Goal: Information Seeking & Learning: Learn about a topic

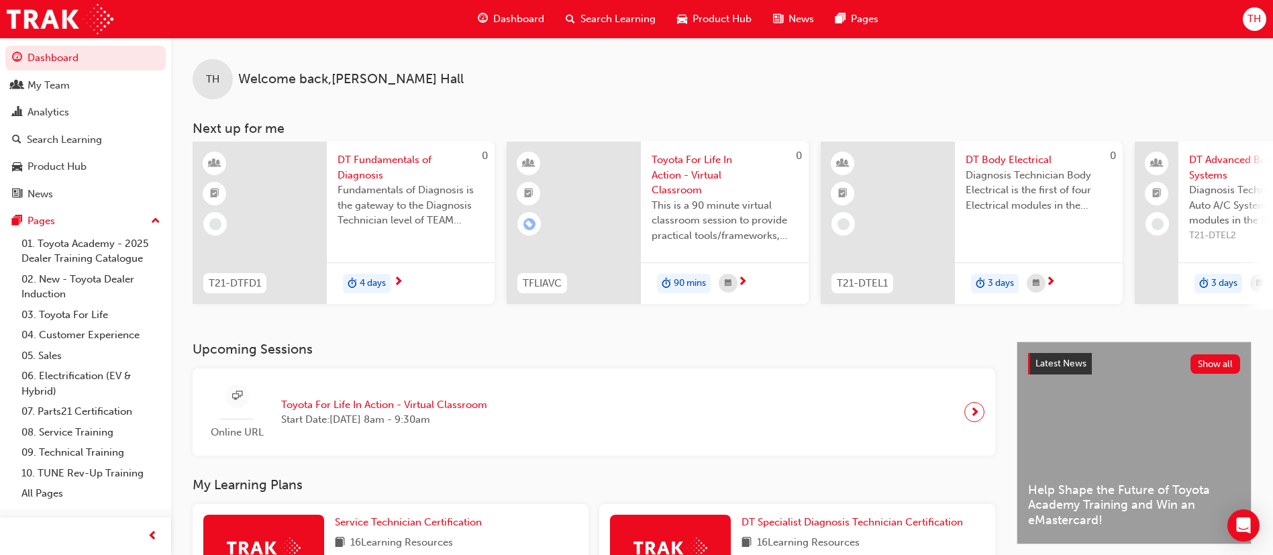
click at [608, 19] on span "Search Learning" at bounding box center [617, 18] width 75 height 15
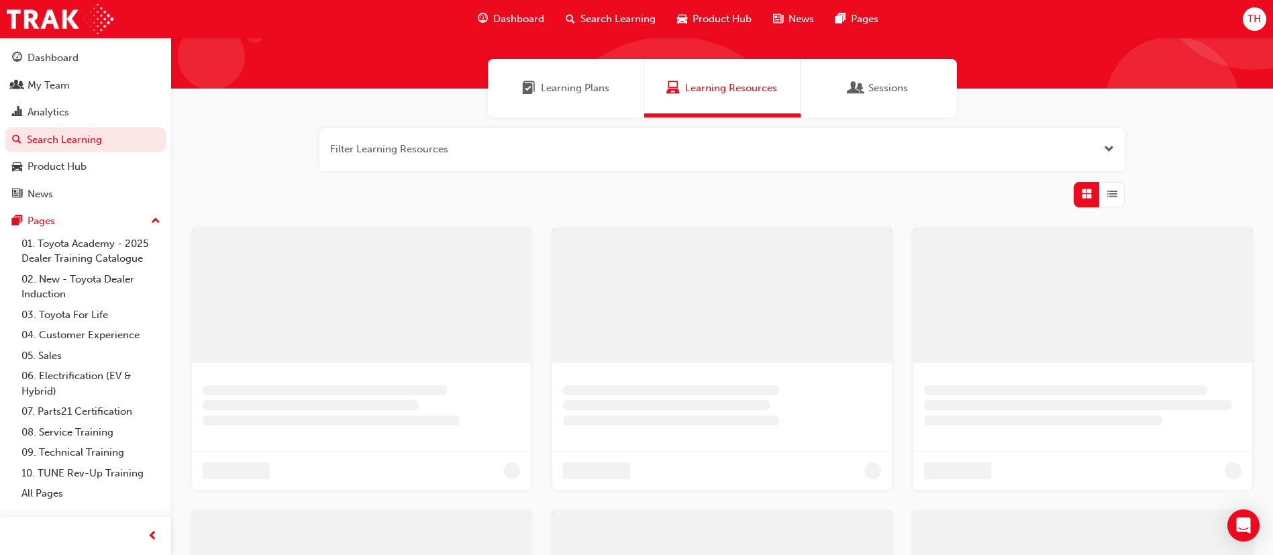
scroll to position [101, 0]
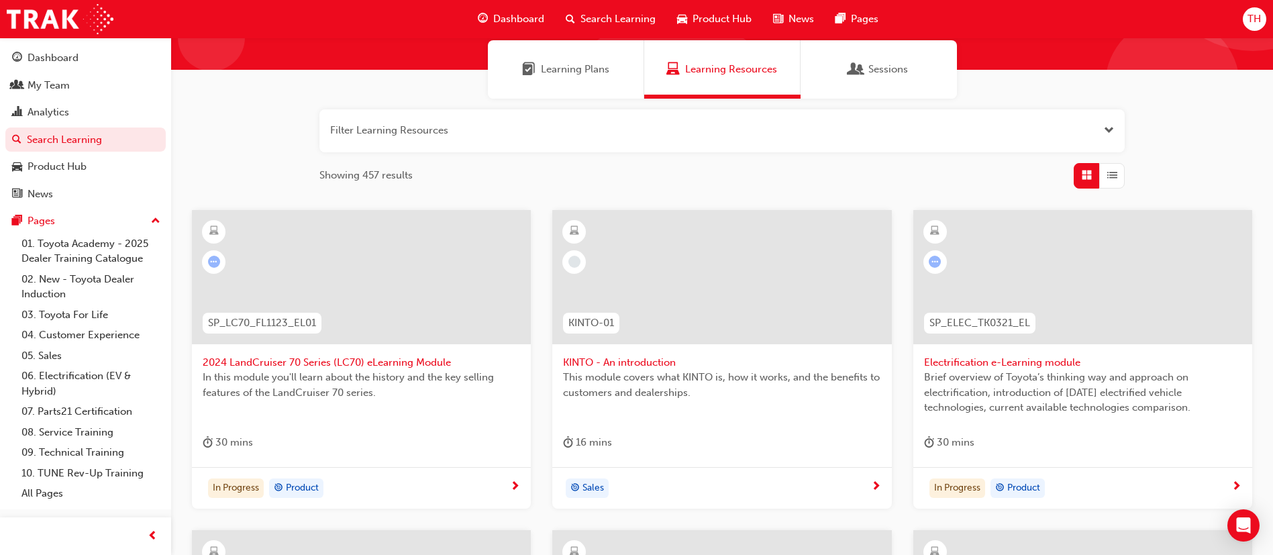
click at [870, 59] on div "Sessions" at bounding box center [878, 69] width 156 height 58
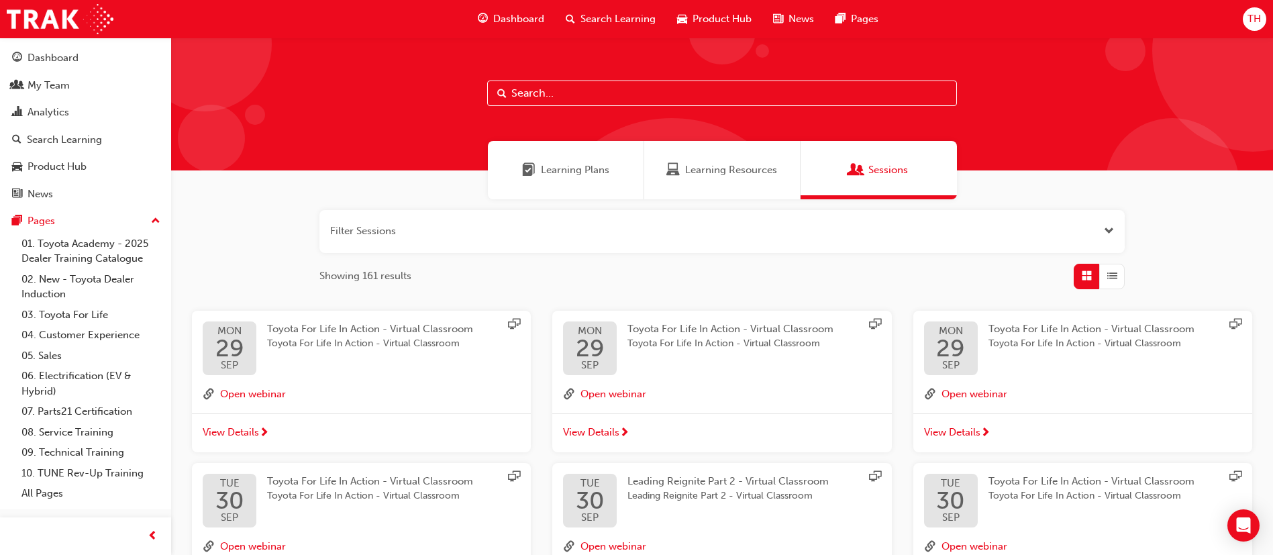
click at [705, 189] on div "Learning Resources" at bounding box center [722, 170] width 156 height 58
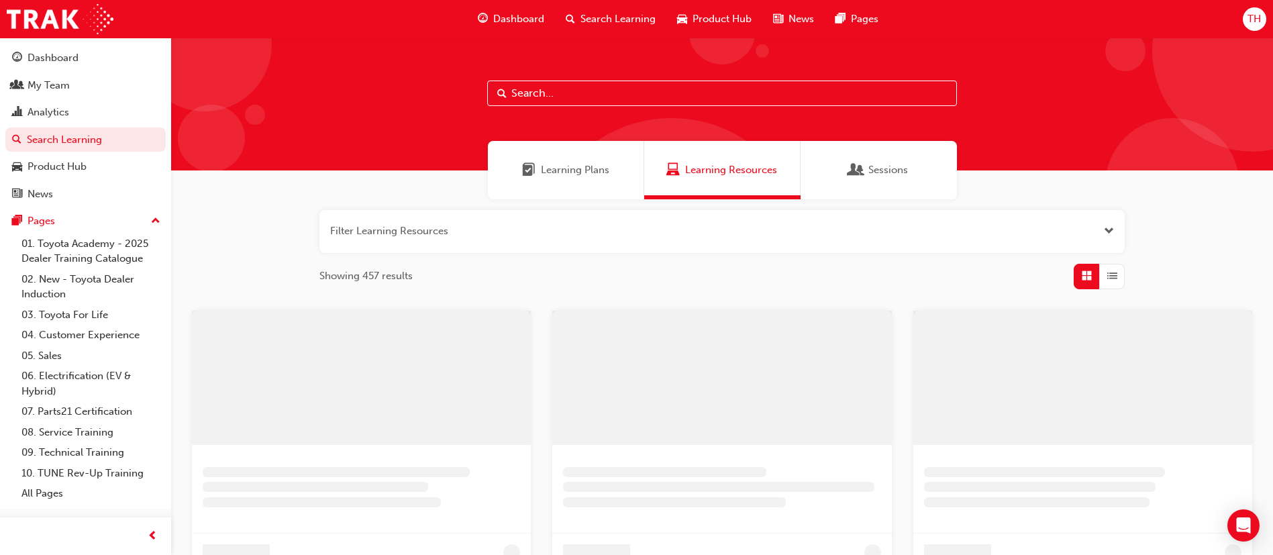
scroll to position [101, 0]
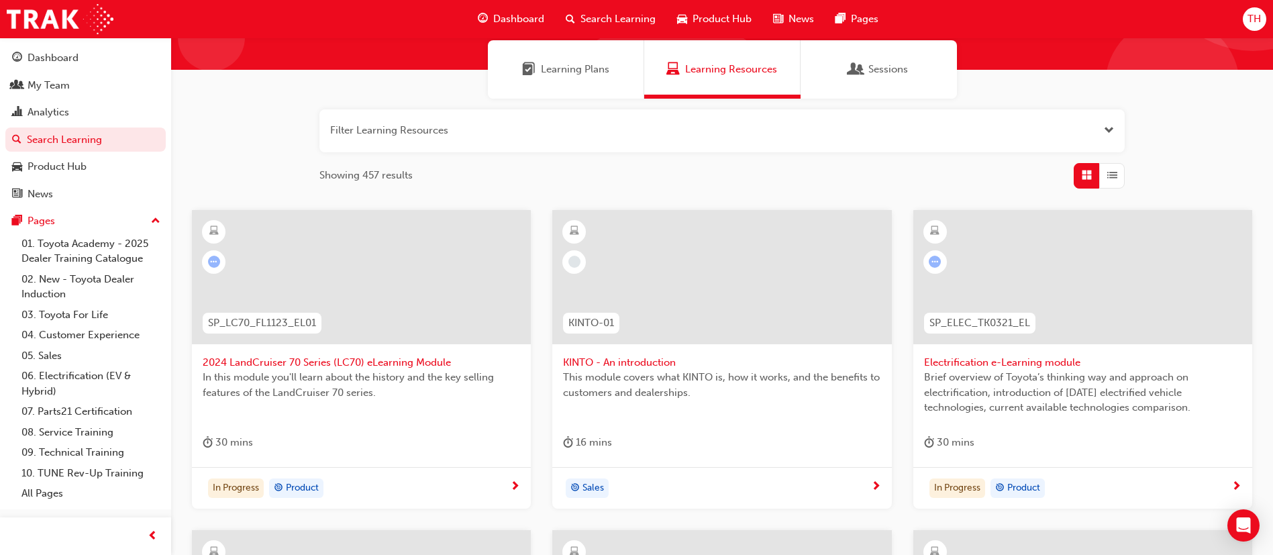
click at [837, 86] on div "Sessions" at bounding box center [878, 69] width 156 height 58
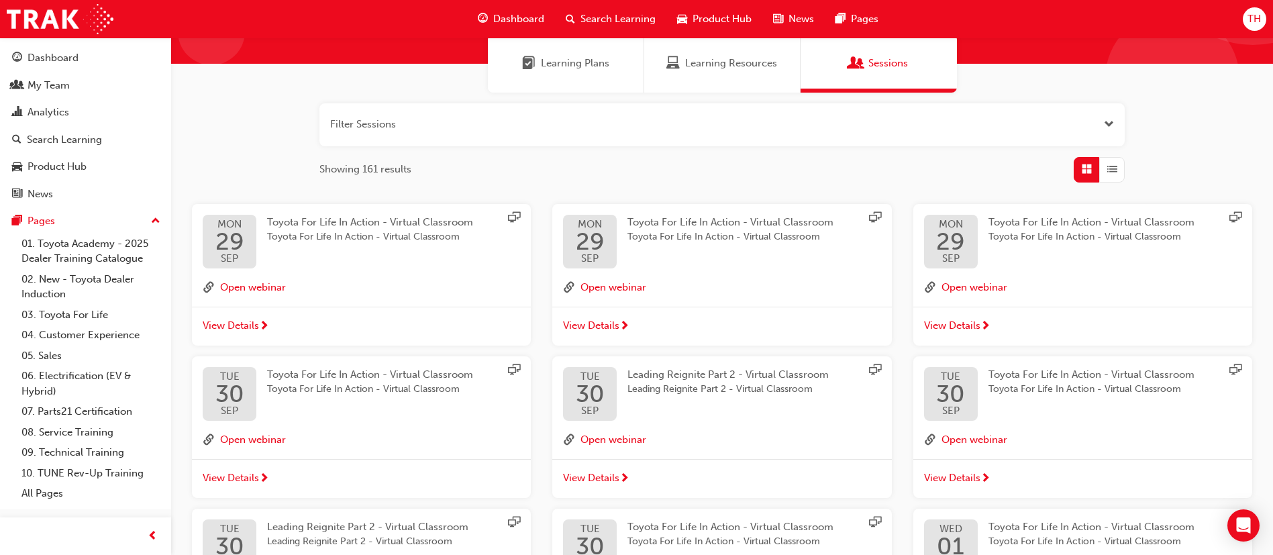
scroll to position [201, 0]
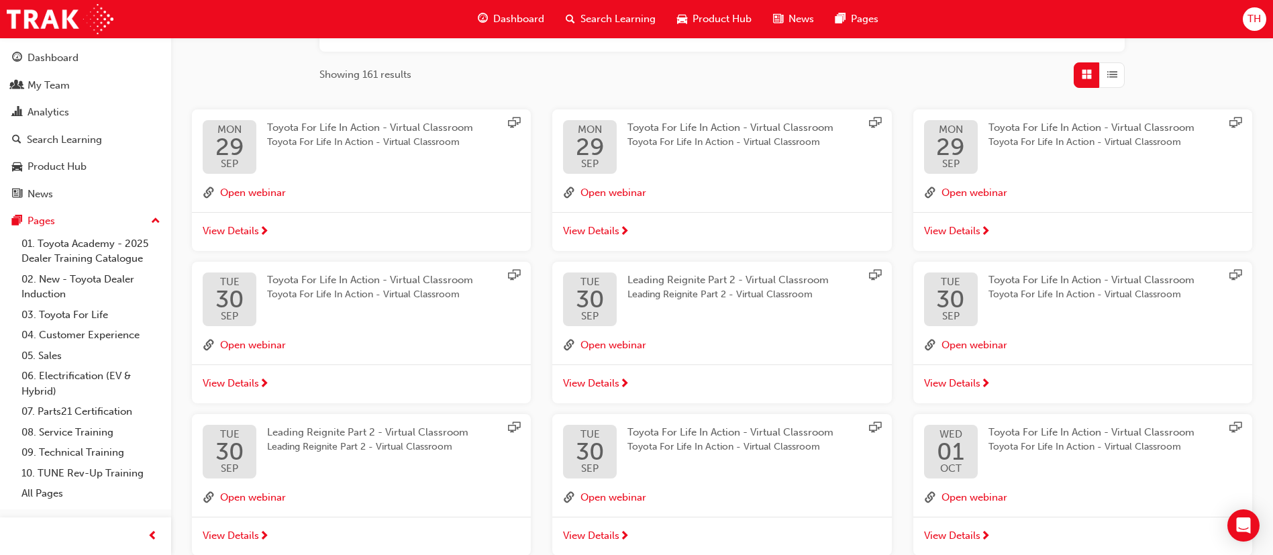
click at [246, 227] on span "View Details" at bounding box center [231, 230] width 56 height 15
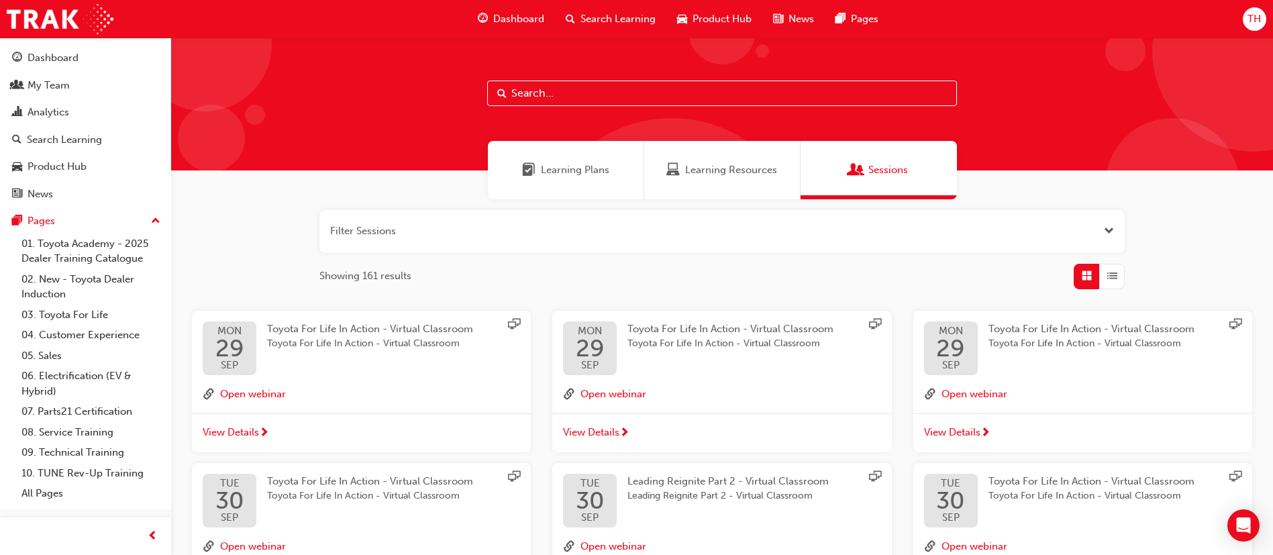
click at [751, 173] on span "Learning Resources" at bounding box center [731, 169] width 92 height 15
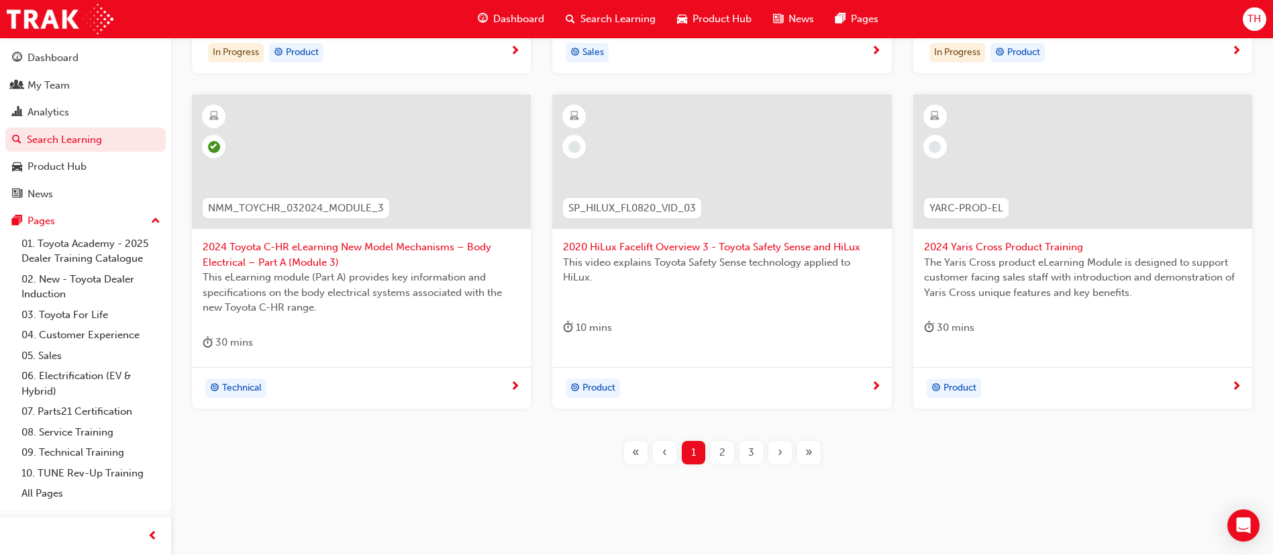
scroll to position [554, 0]
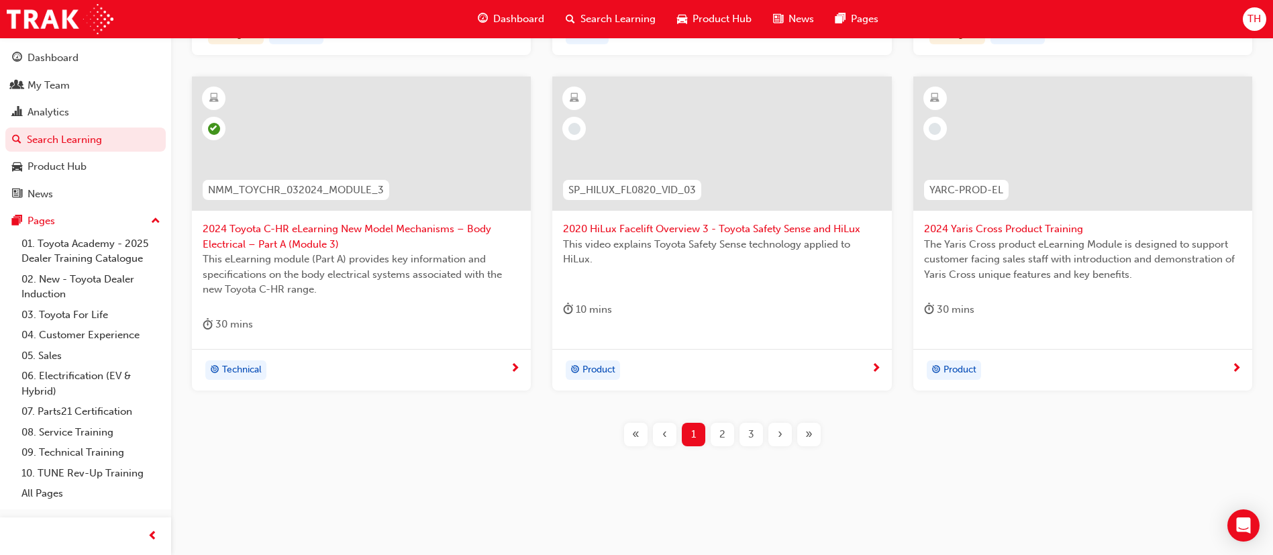
click at [757, 435] on div "3" at bounding box center [750, 434] width 23 height 23
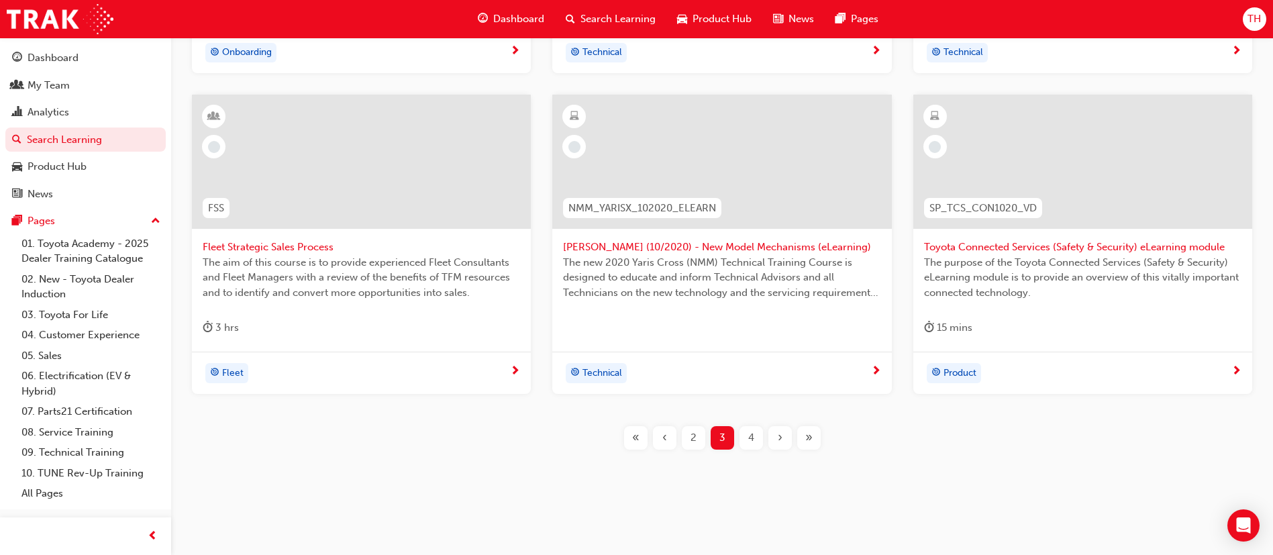
scroll to position [539, 0]
click at [746, 437] on div "4" at bounding box center [750, 434] width 23 height 23
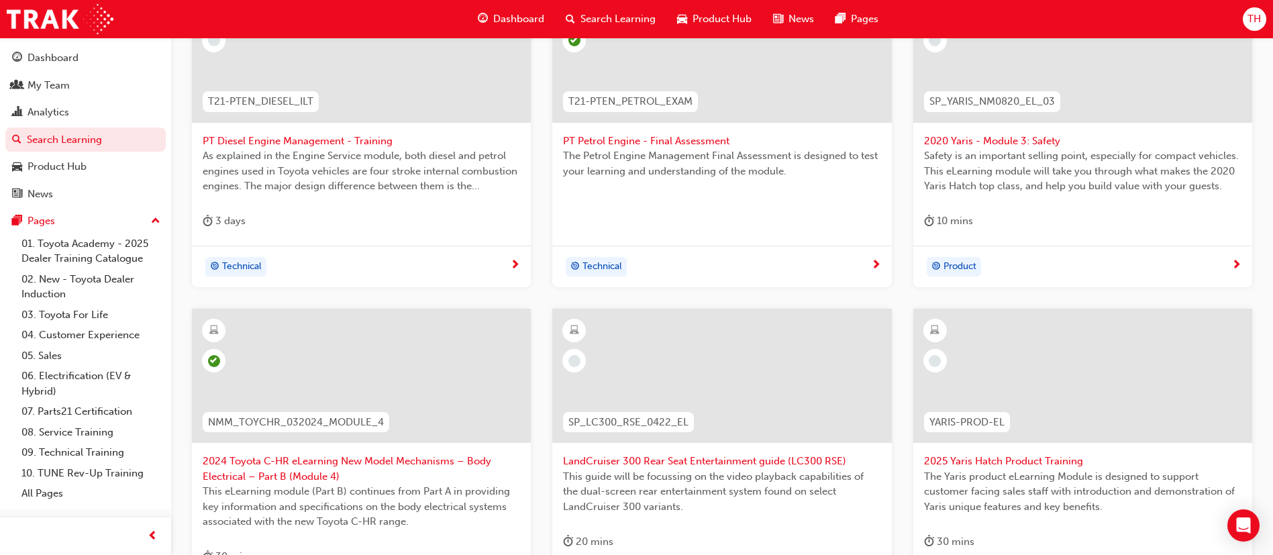
scroll to position [554, 0]
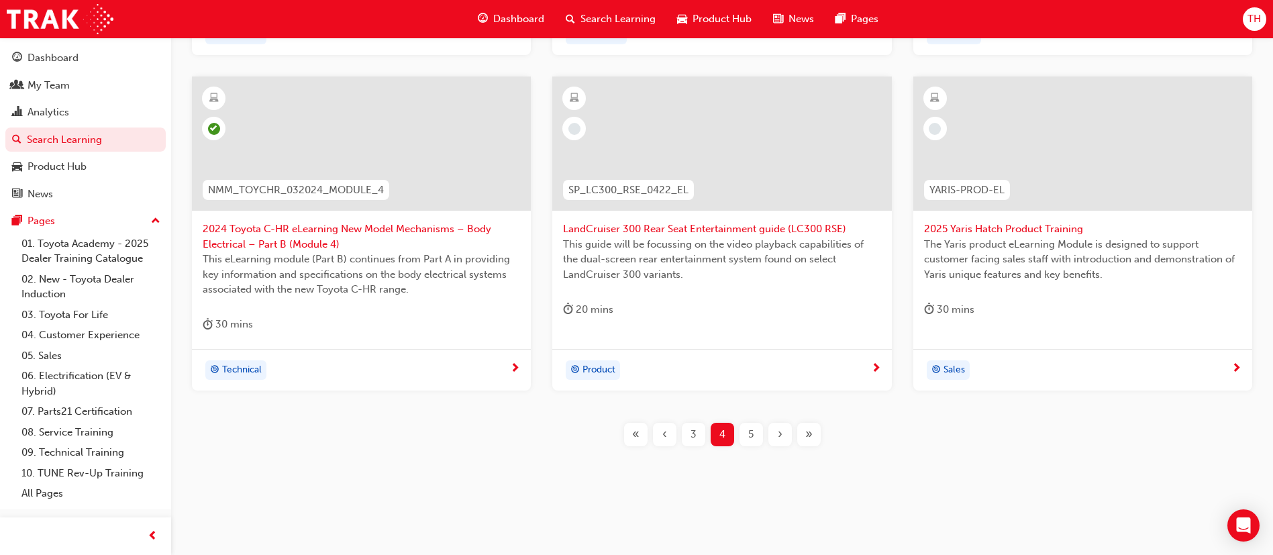
click at [641, 437] on div "«" at bounding box center [635, 434] width 23 height 23
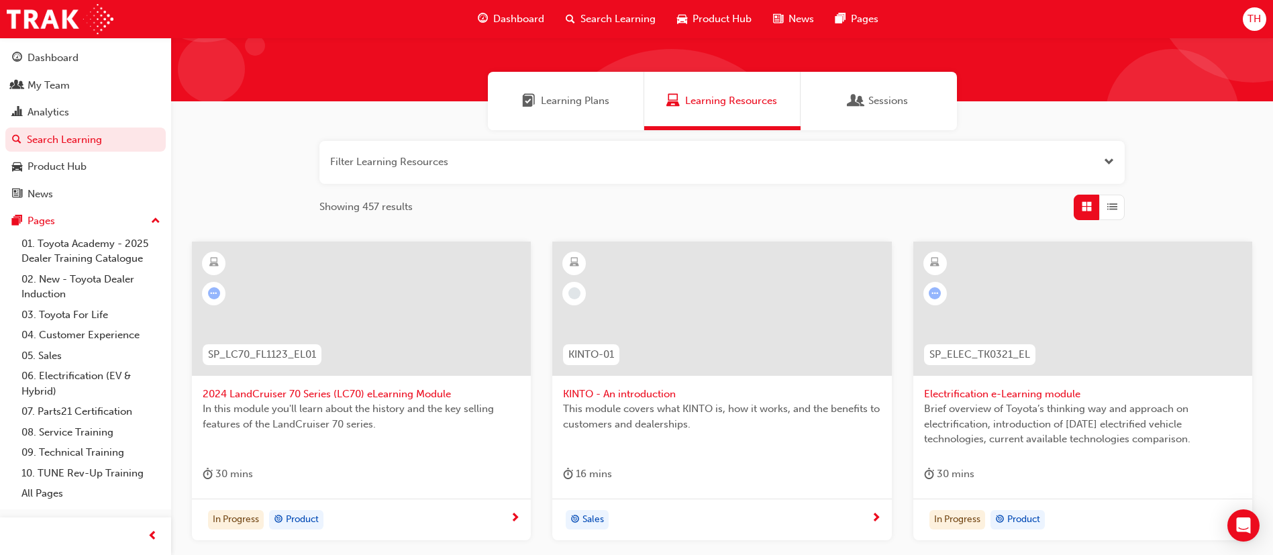
scroll to position [101, 0]
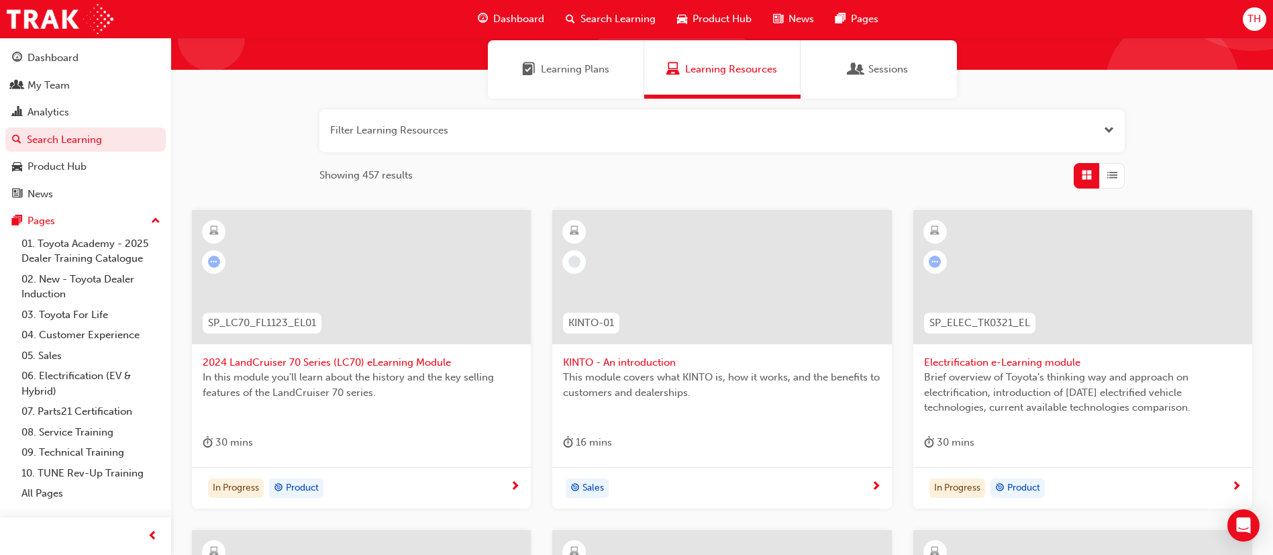
click at [532, 72] on span "Learning Plans" at bounding box center [528, 69] width 13 height 15
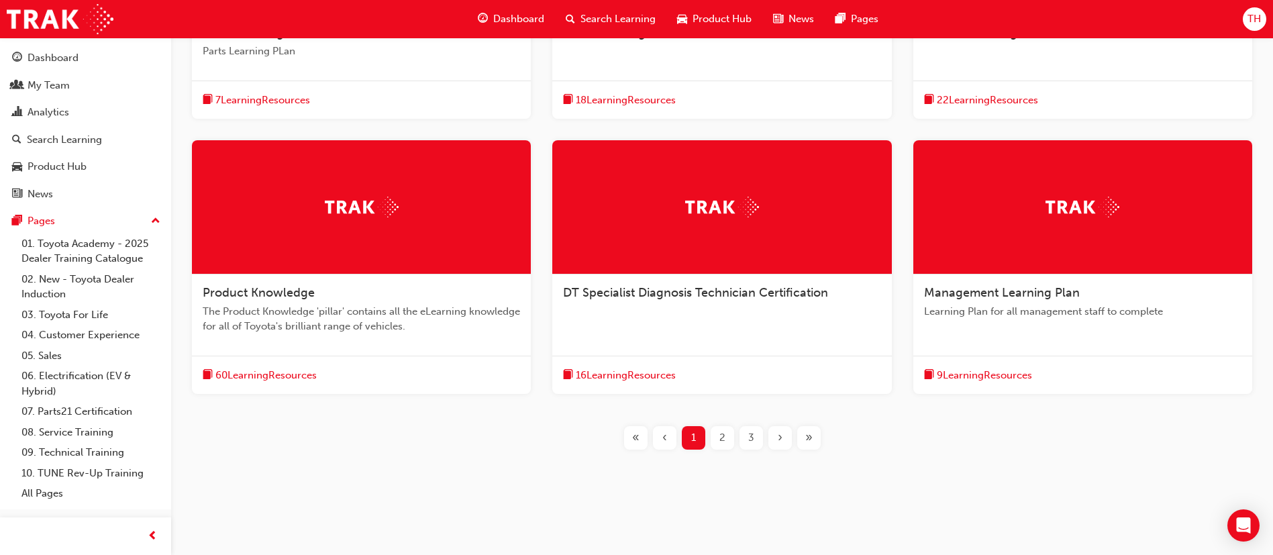
scroll to position [433, 0]
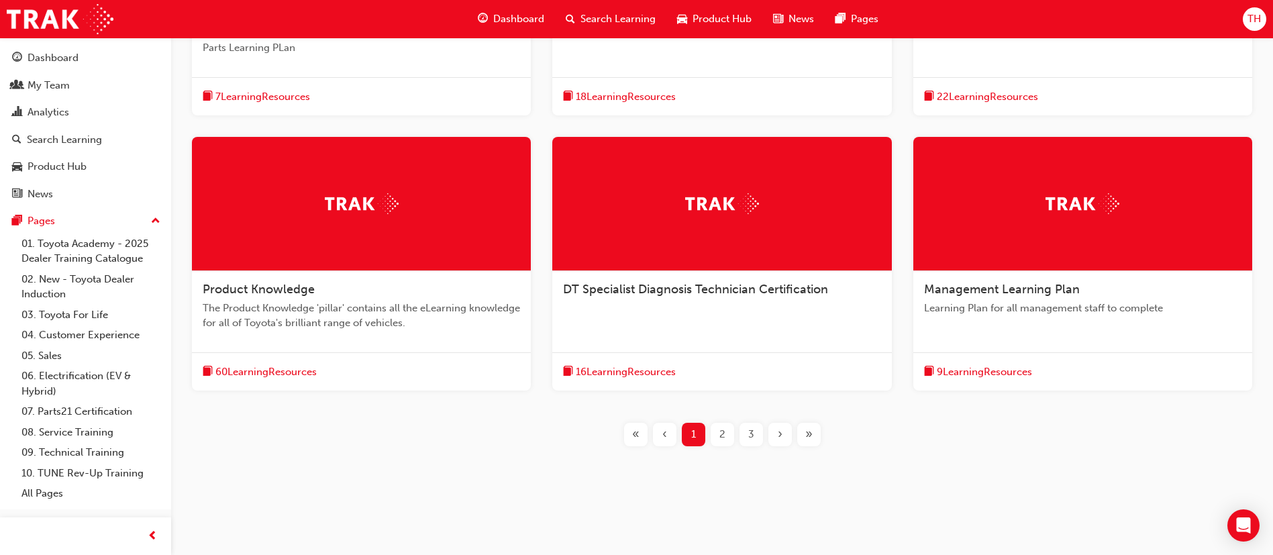
click at [301, 290] on span "Product Knowledge" at bounding box center [259, 289] width 112 height 15
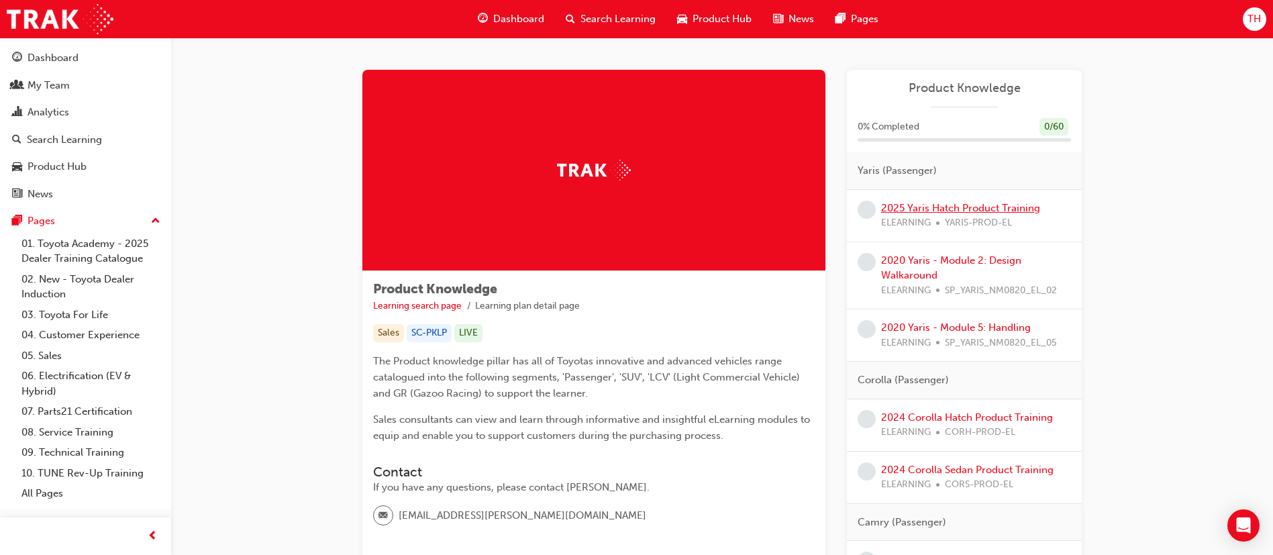
click at [994, 205] on link "2025 Yaris Hatch Product Training" at bounding box center [960, 208] width 159 height 12
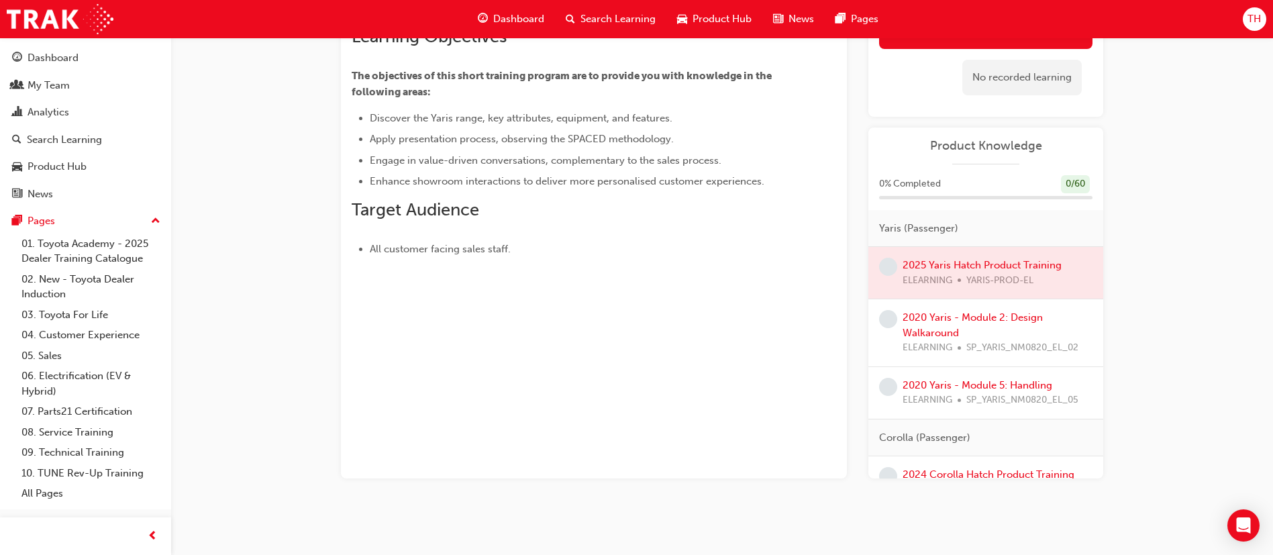
scroll to position [15, 0]
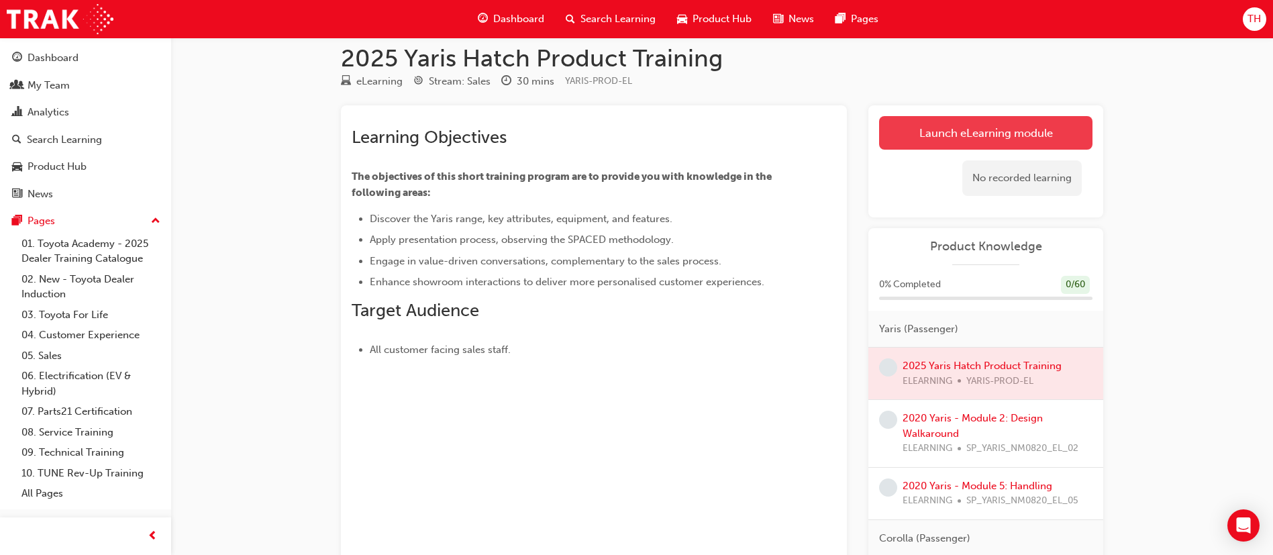
click at [1004, 135] on link "Launch eLearning module" at bounding box center [985, 133] width 213 height 34
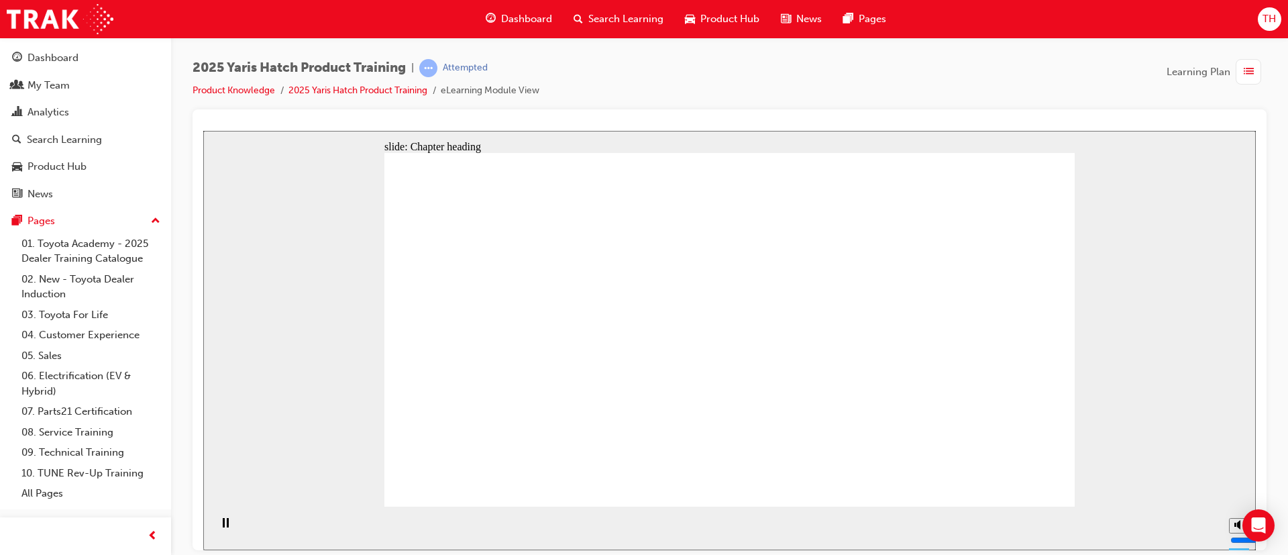
drag, startPoint x: 940, startPoint y: 424, endPoint x: 972, endPoint y: 457, distance: 46.0
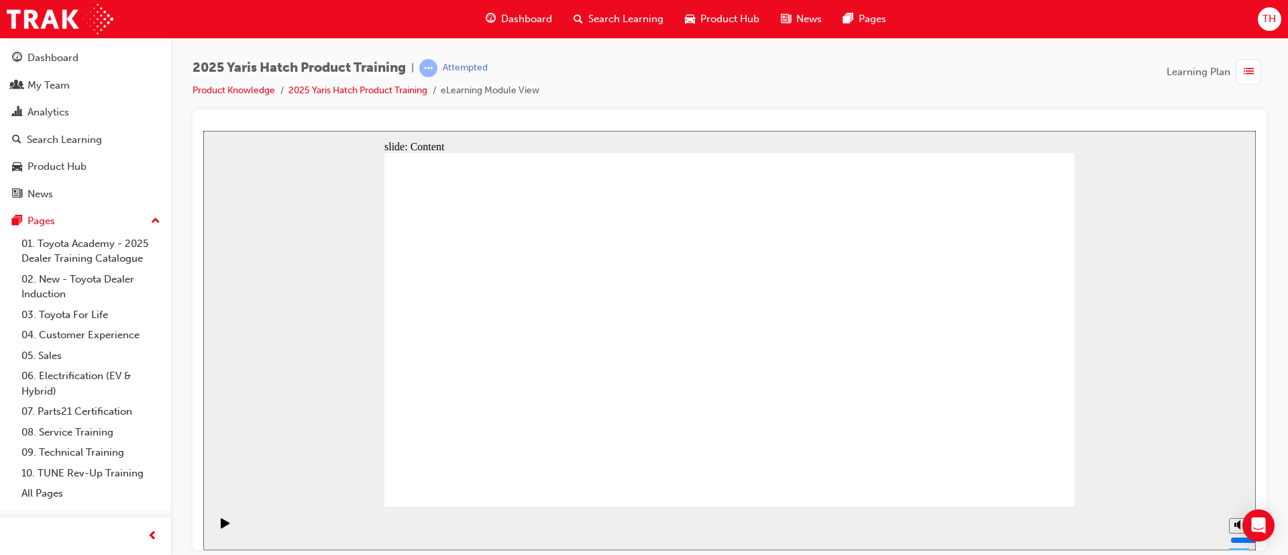
drag, startPoint x: 716, startPoint y: 417, endPoint x: 724, endPoint y: 418, distance: 7.4
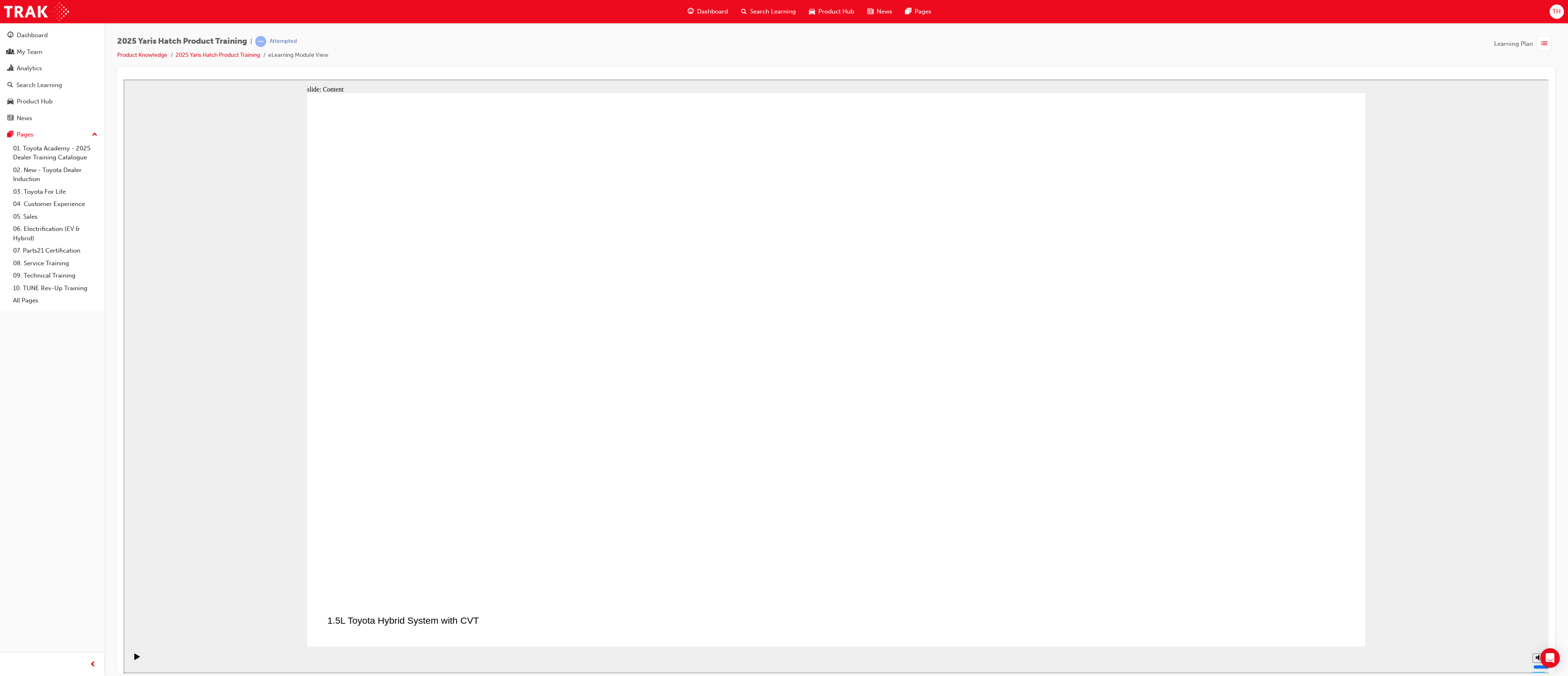
drag, startPoint x: 1066, startPoint y: 294, endPoint x: 985, endPoint y: 276, distance: 83.0
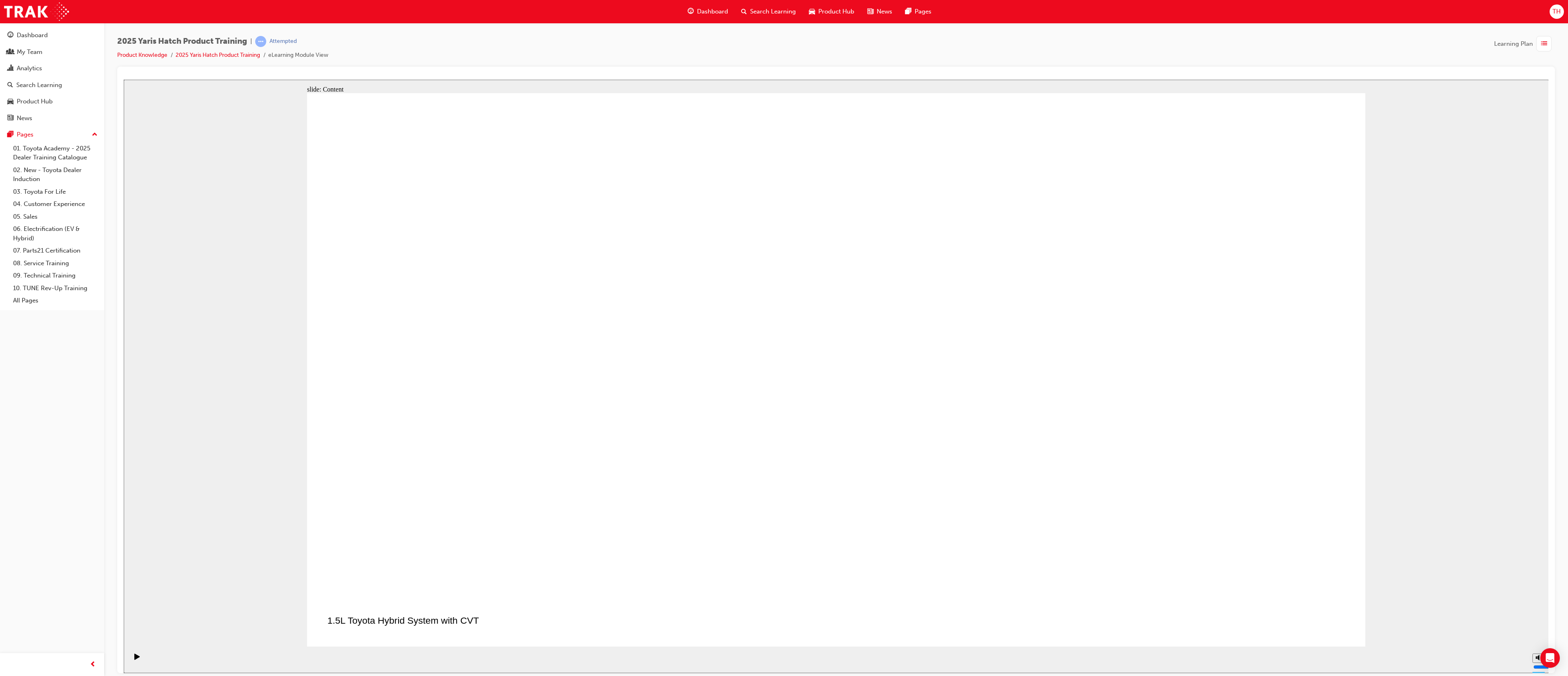
drag, startPoint x: 939, startPoint y: 535, endPoint x: 865, endPoint y: 487, distance: 88.2
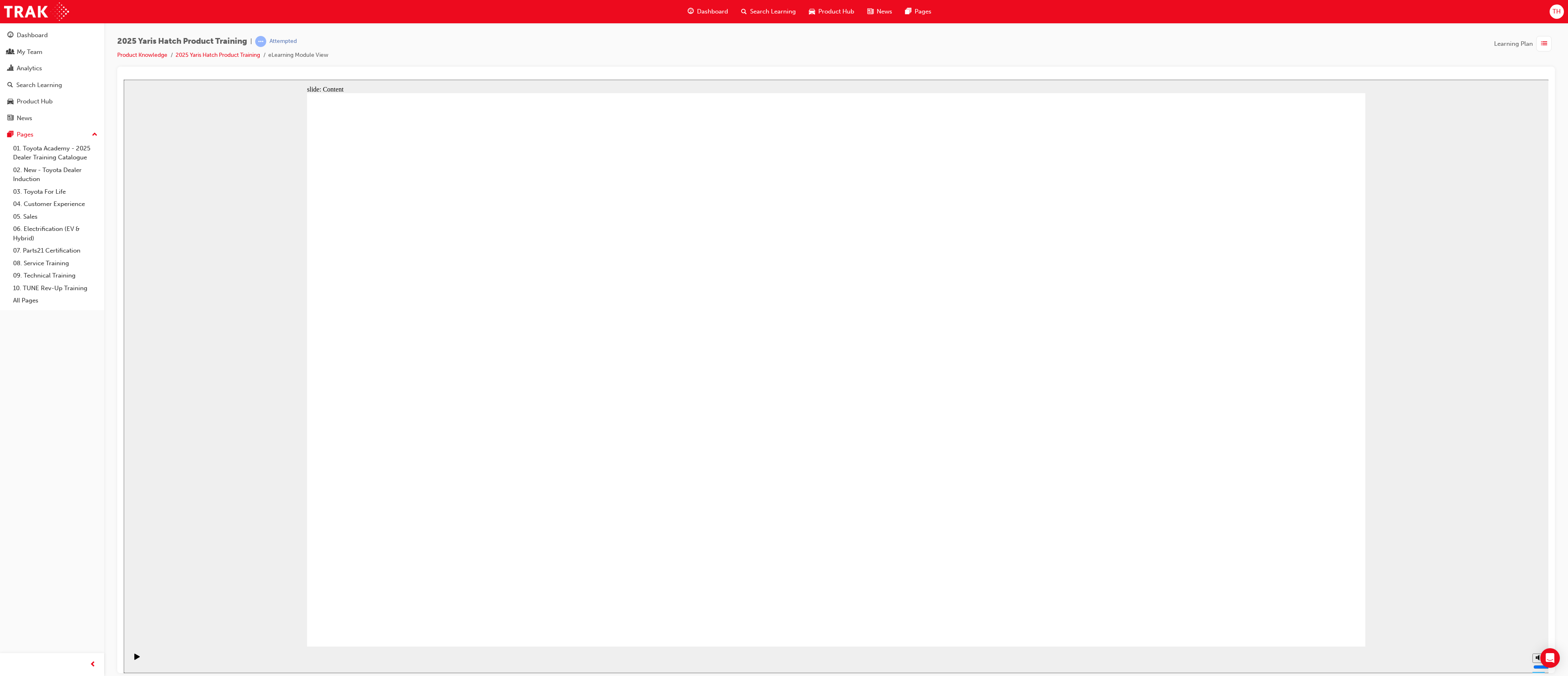
drag, startPoint x: 1143, startPoint y: 404, endPoint x: 1138, endPoint y: 401, distance: 5.8
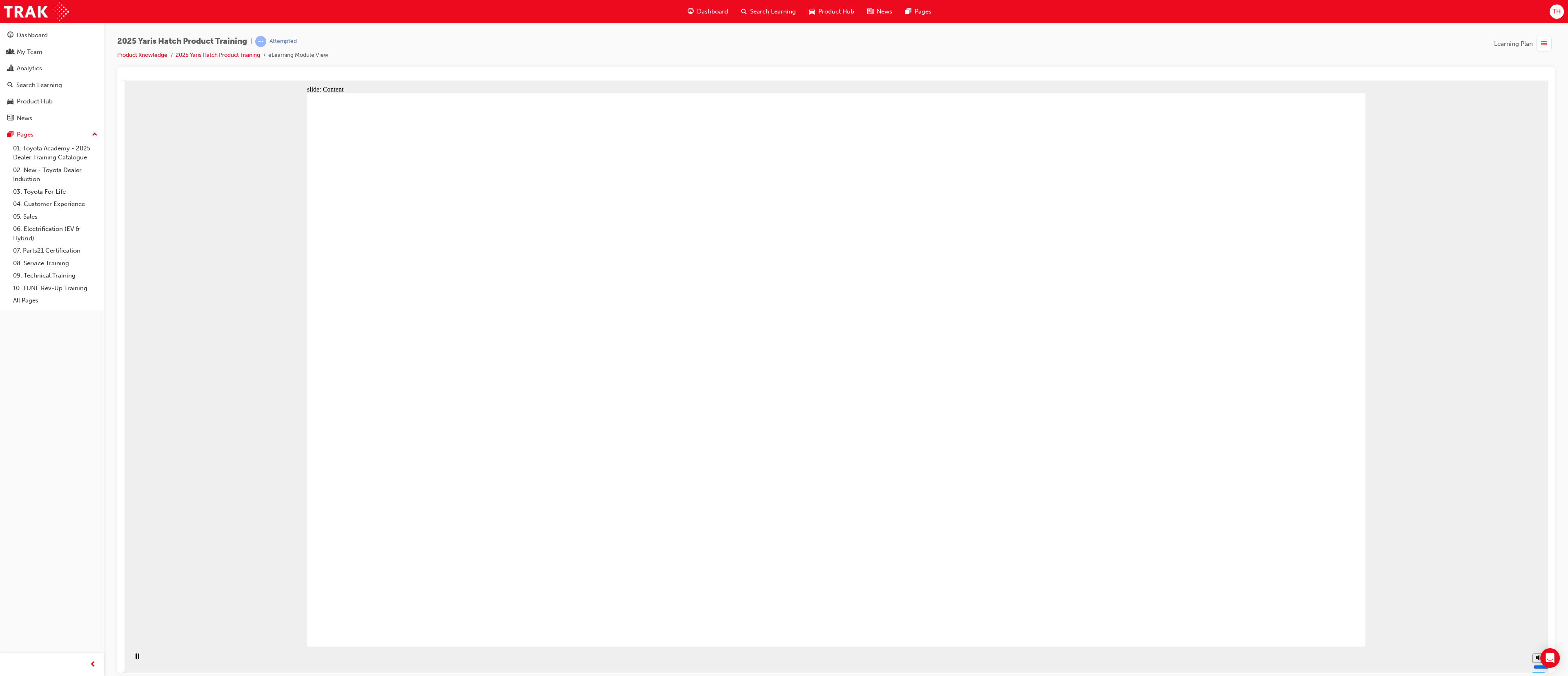
drag, startPoint x: 780, startPoint y: 407, endPoint x: 768, endPoint y: 403, distance: 12.6
drag, startPoint x: 769, startPoint y: 403, endPoint x: 880, endPoint y: 551, distance: 185.0
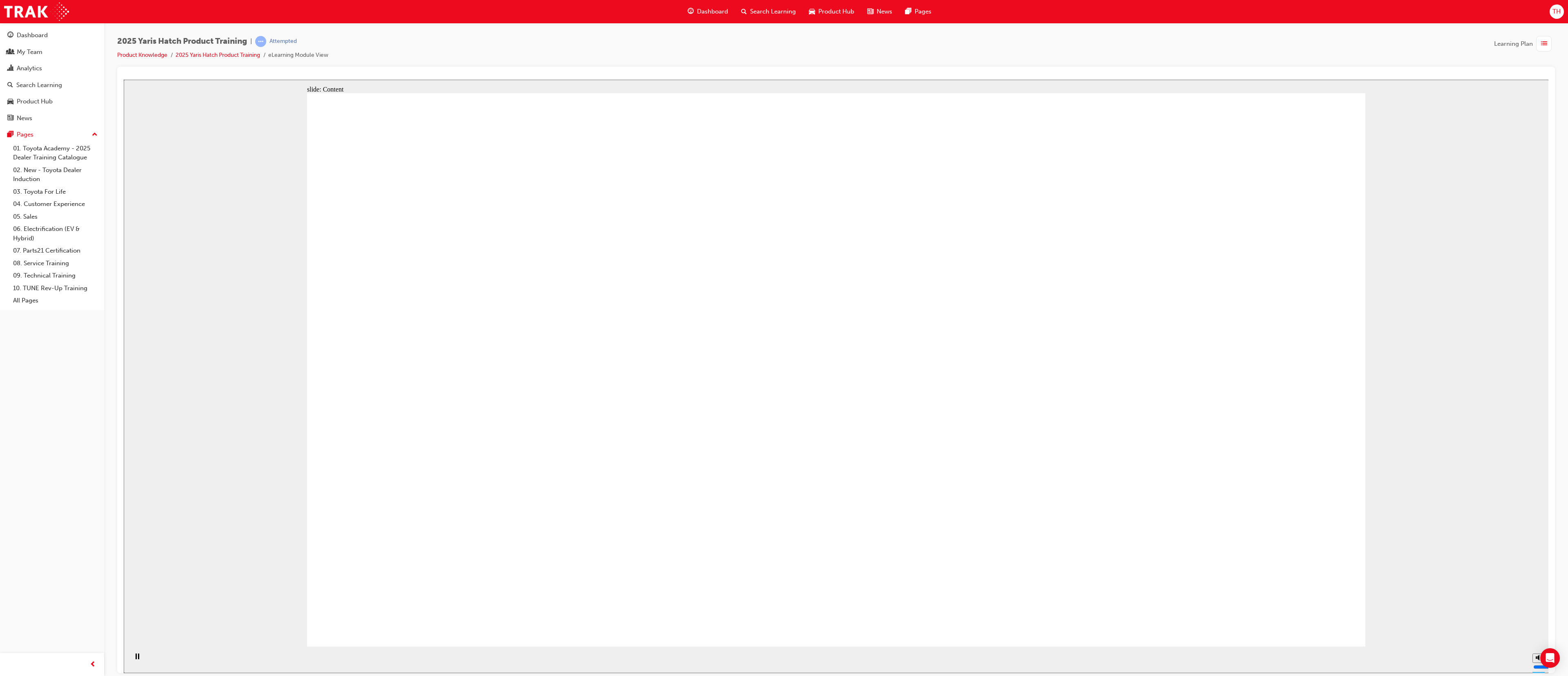
drag, startPoint x: 261, startPoint y: 156, endPoint x: 354, endPoint y: 231, distance: 119.5
click at [262, 158] on div "slide: Content Rectangle 1 Oval 1 MENU Line 1 RESOURCES Line 1 Rectangle 1 arro…" at bounding box center [836, 376] width 1425 height 593
drag, startPoint x: 578, startPoint y: 377, endPoint x: 507, endPoint y: 342, distance: 79.2
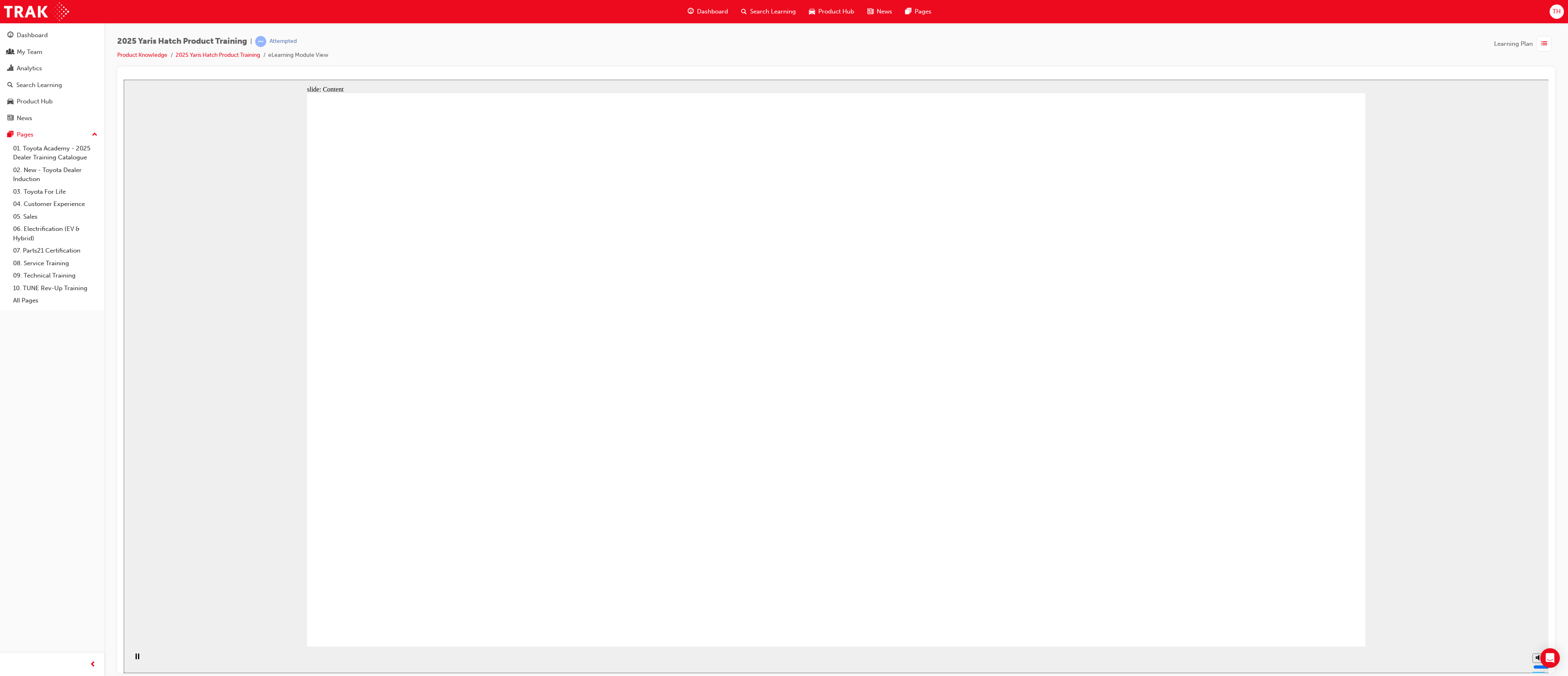
drag, startPoint x: 523, startPoint y: 336, endPoint x: 516, endPoint y: 339, distance: 7.6
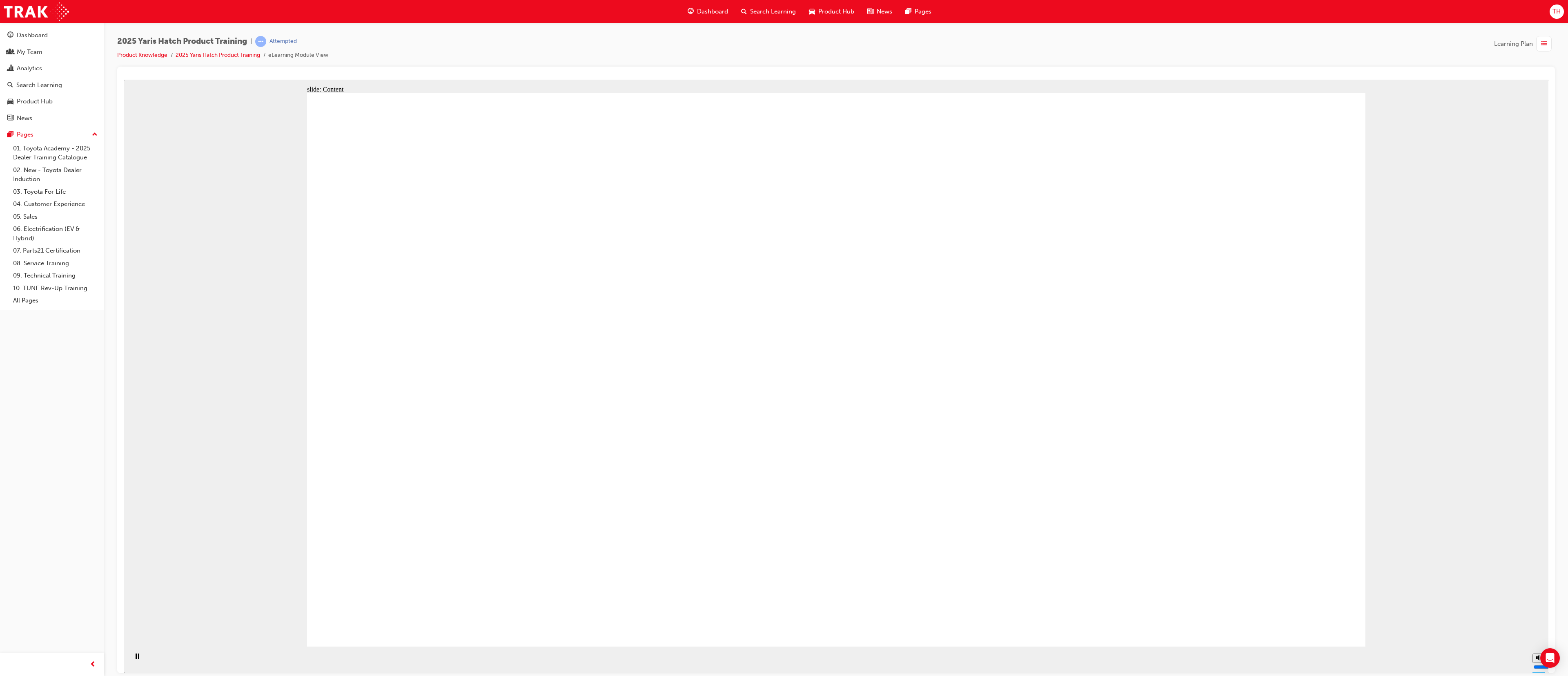
drag, startPoint x: 823, startPoint y: 269, endPoint x: 808, endPoint y: 243, distance: 30.0
drag, startPoint x: 813, startPoint y: 236, endPoint x: 916, endPoint y: 326, distance: 136.8
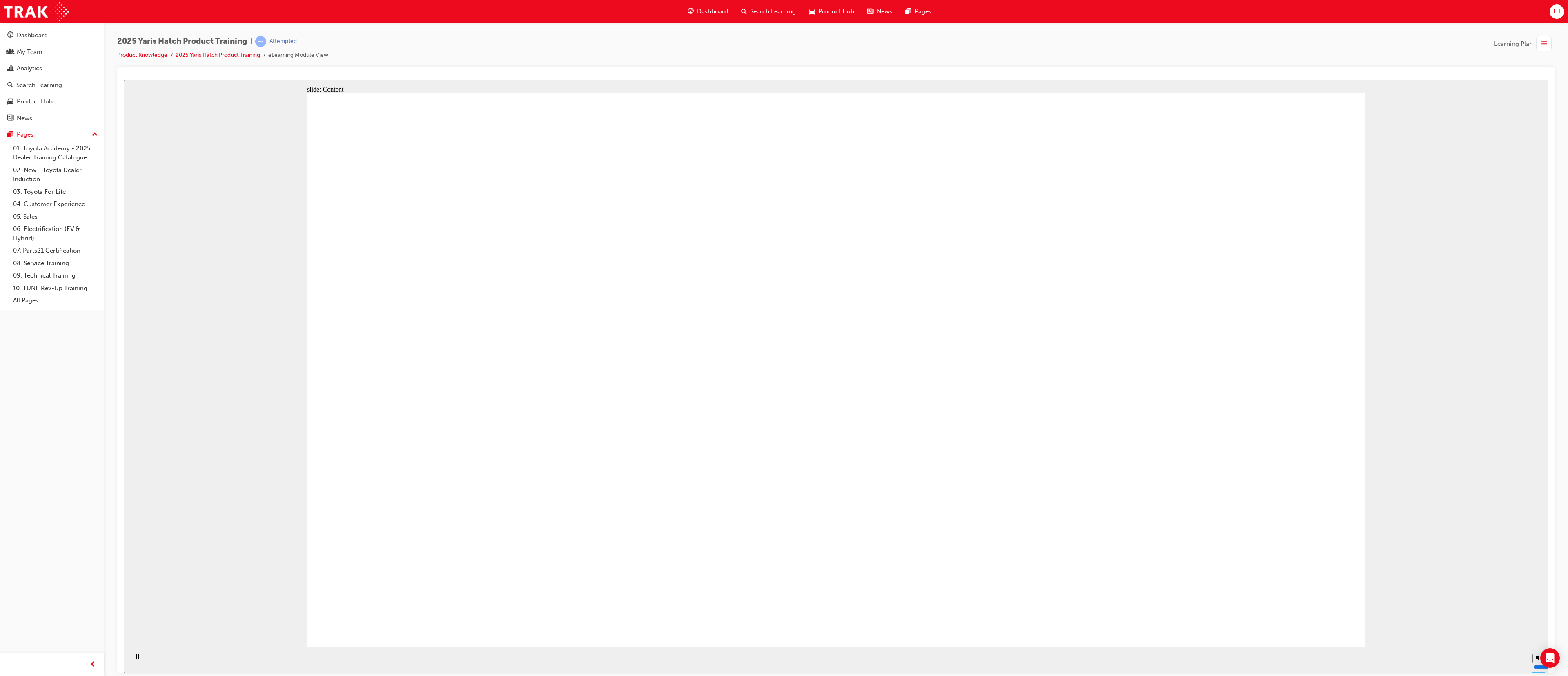
drag, startPoint x: 916, startPoint y: 326, endPoint x: 897, endPoint y: 421, distance: 96.9
drag, startPoint x: 897, startPoint y: 421, endPoint x: 903, endPoint y: 430, distance: 10.8
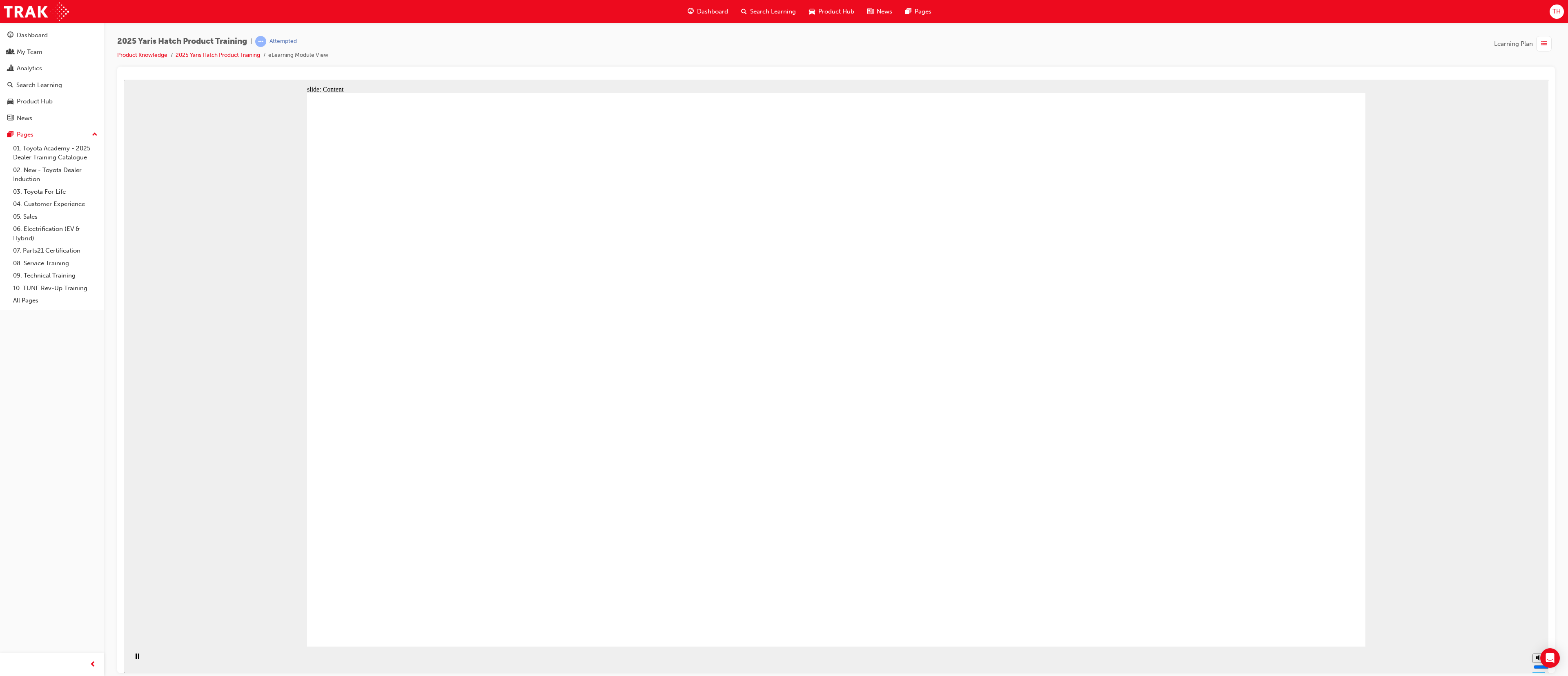
drag, startPoint x: 860, startPoint y: 429, endPoint x: 699, endPoint y: 403, distance: 163.1
drag, startPoint x: 699, startPoint y: 403, endPoint x: 761, endPoint y: 393, distance: 62.8
drag, startPoint x: 761, startPoint y: 393, endPoint x: 827, endPoint y: 424, distance: 72.9
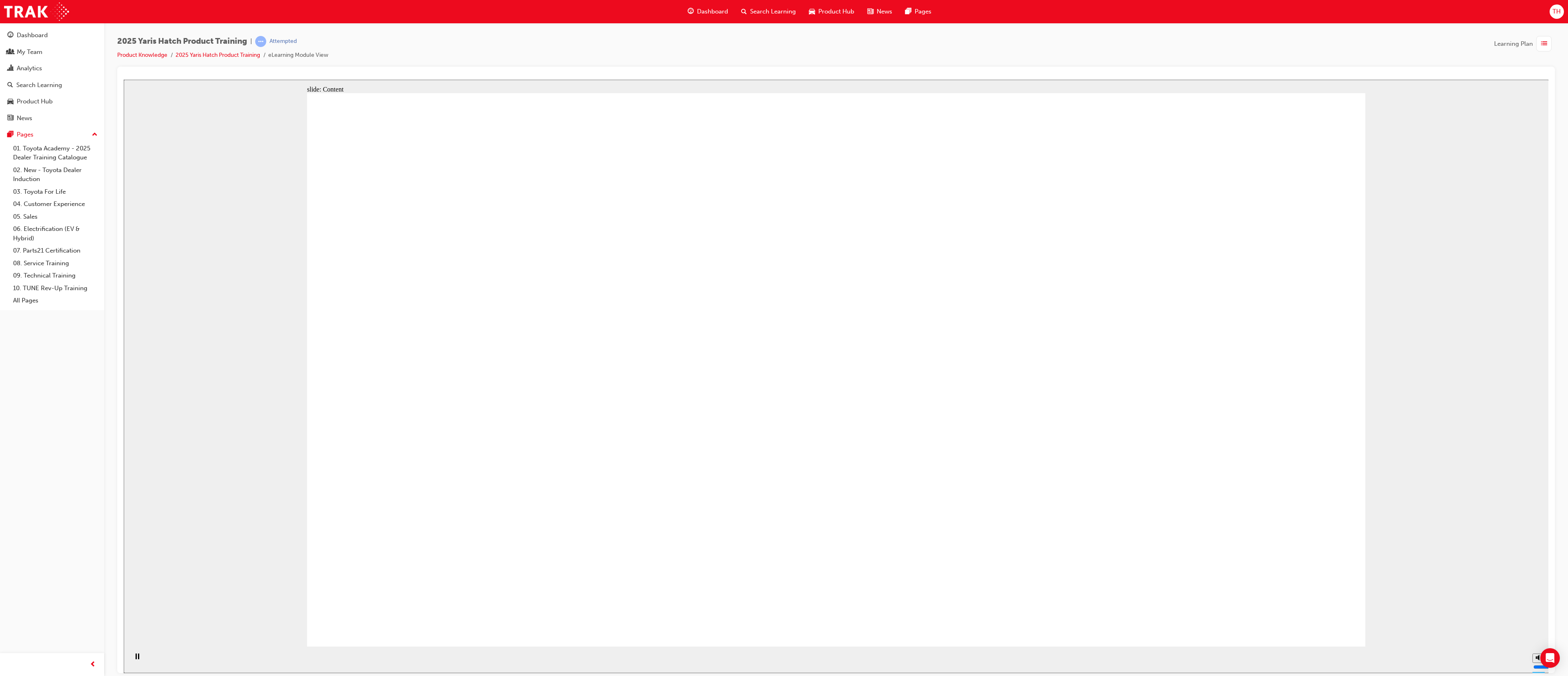
drag, startPoint x: 828, startPoint y: 426, endPoint x: 841, endPoint y: 456, distance: 32.7
drag, startPoint x: 817, startPoint y: 481, endPoint x: 762, endPoint y: 445, distance: 65.7
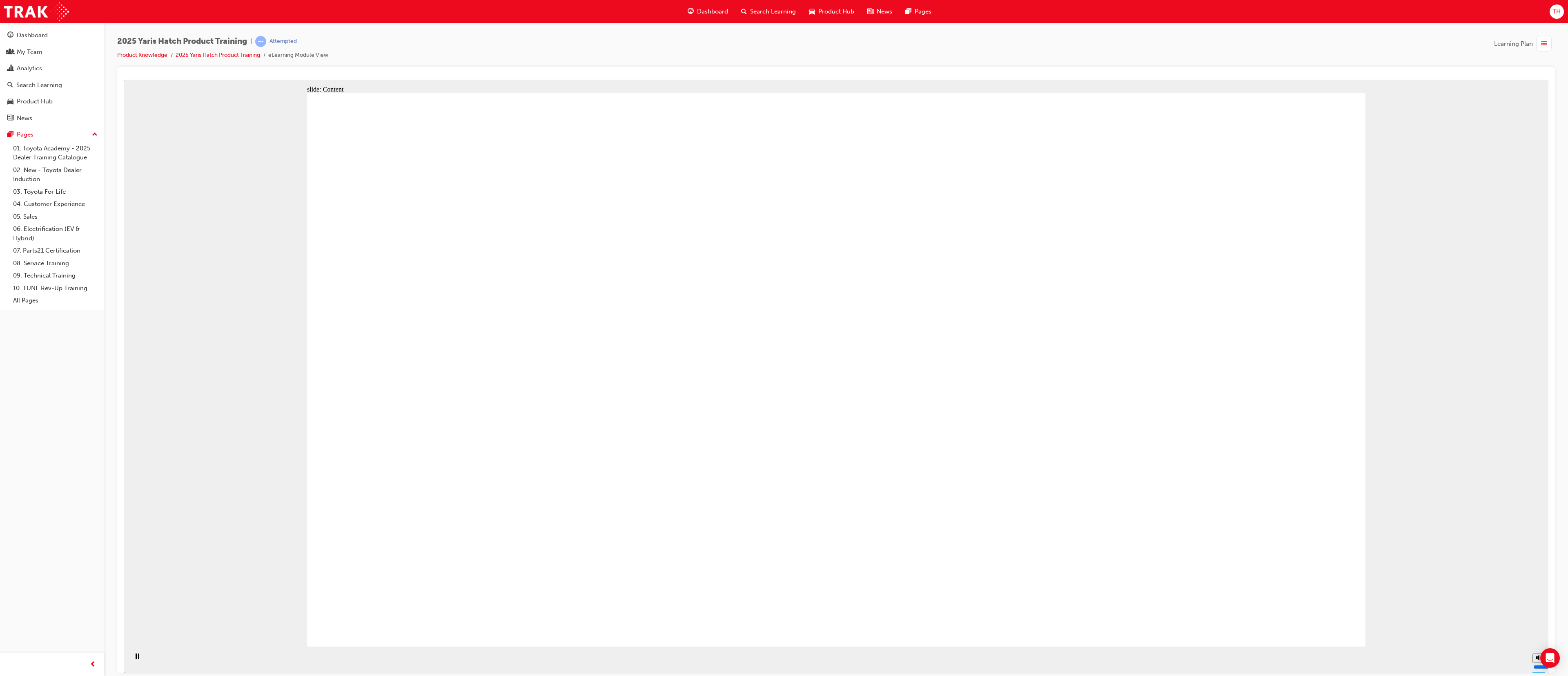
drag, startPoint x: 1111, startPoint y: 363, endPoint x: 1063, endPoint y: 292, distance: 85.7
drag, startPoint x: 1023, startPoint y: 56, endPoint x: 971, endPoint y: 65, distance: 52.8
click at [774, 66] on div "2025 Yaris Hatch Product Training | Attempted Product Knowledge 2025 Yaris Hatc…" at bounding box center [836, 51] width 1438 height 30
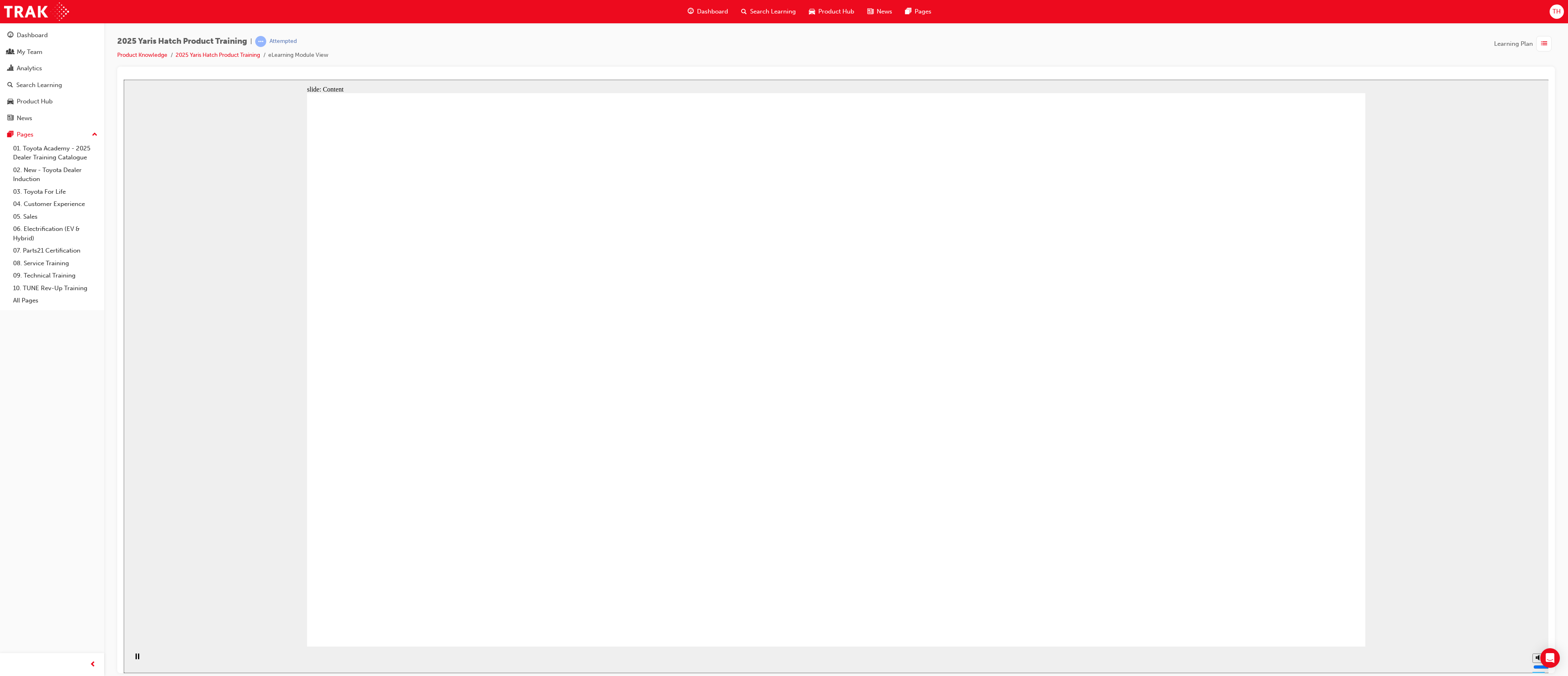
drag, startPoint x: 978, startPoint y: 414, endPoint x: 1174, endPoint y: 582, distance: 258.1
drag, startPoint x: 1178, startPoint y: 586, endPoint x: 1114, endPoint y: 370, distance: 225.3
drag, startPoint x: 839, startPoint y: 303, endPoint x: 844, endPoint y: 319, distance: 16.8
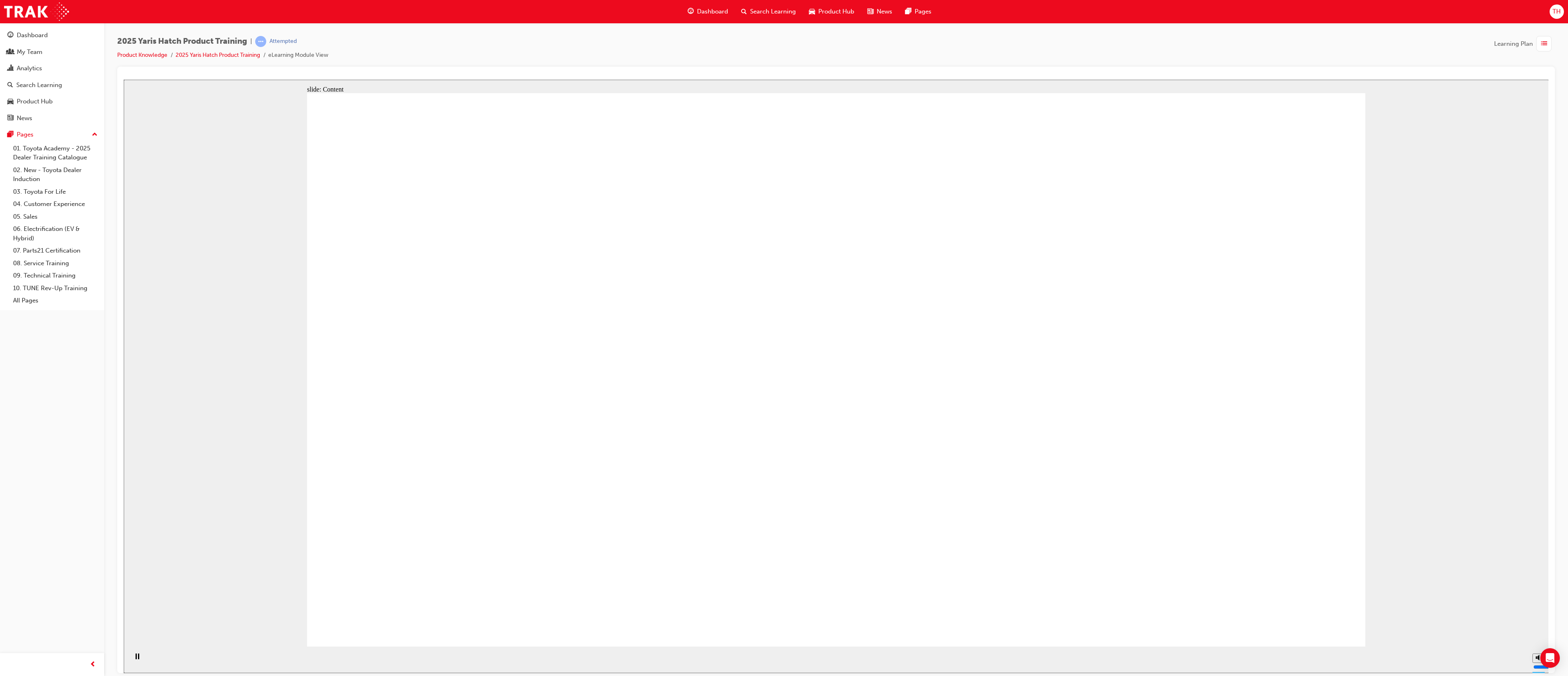
click at [58, 32] on div "Dashboard" at bounding box center [52, 35] width 89 height 10
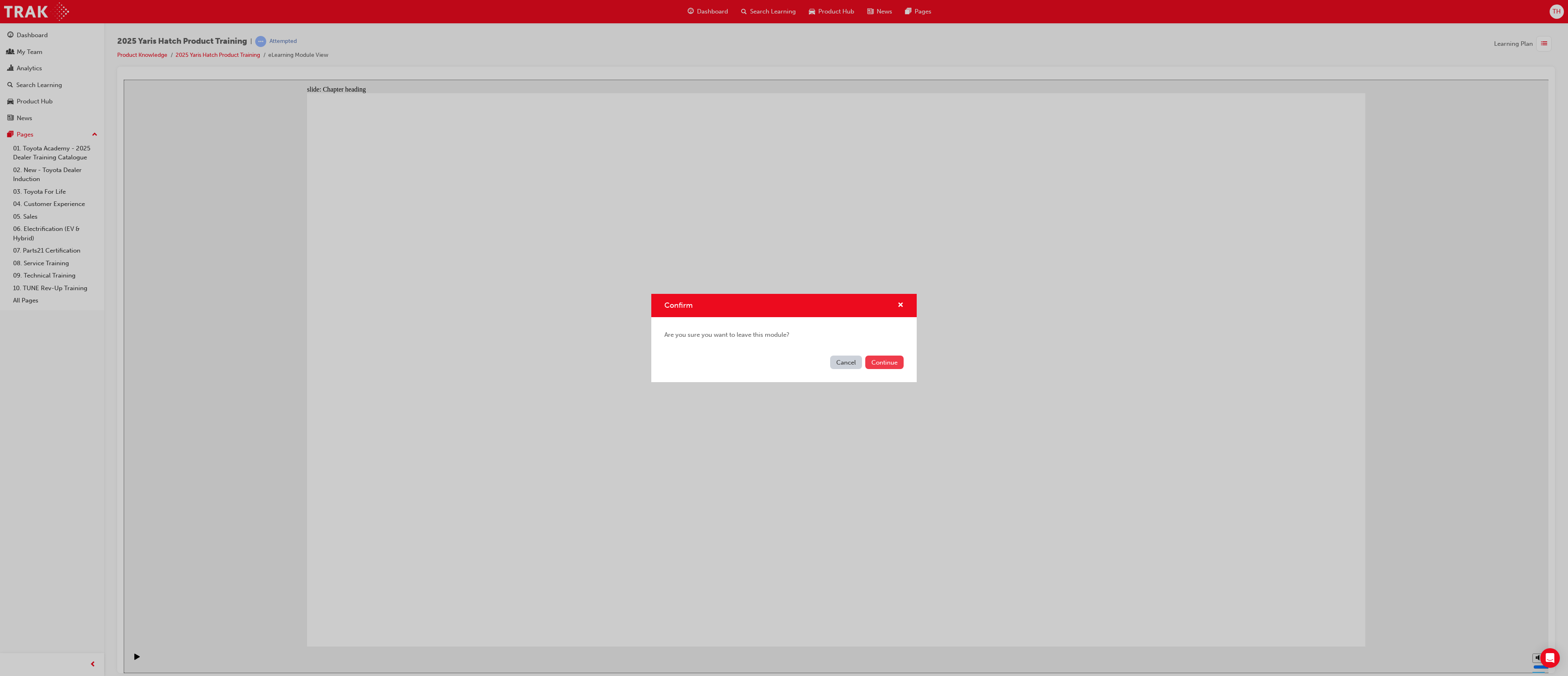
click at [774, 337] on button "Continue" at bounding box center [884, 362] width 38 height 13
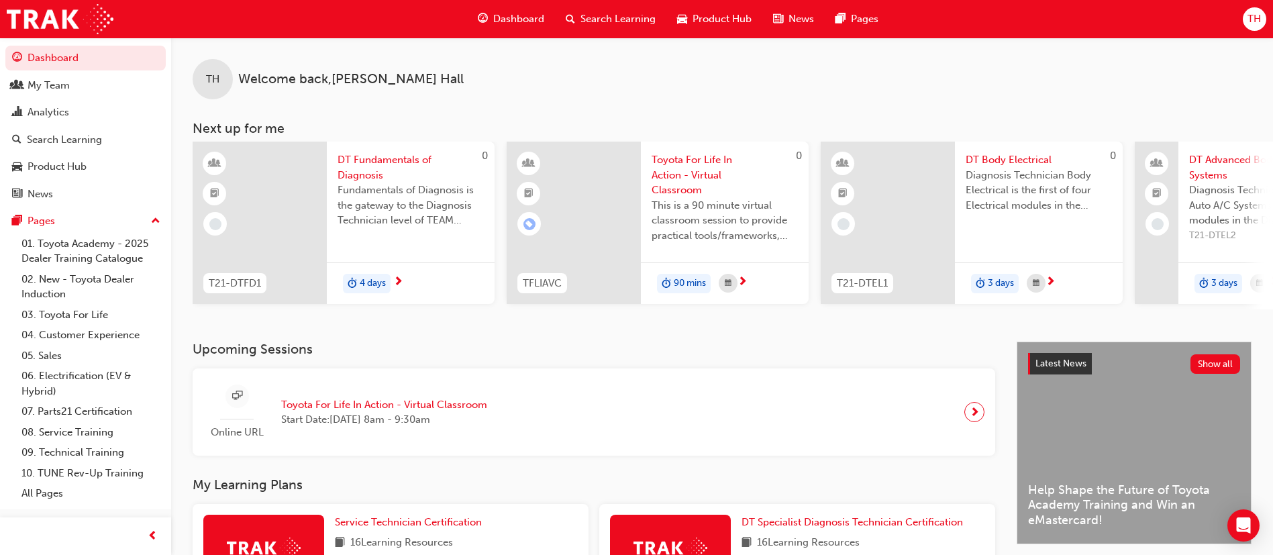
click at [591, 11] on span "Search Learning" at bounding box center [617, 18] width 75 height 15
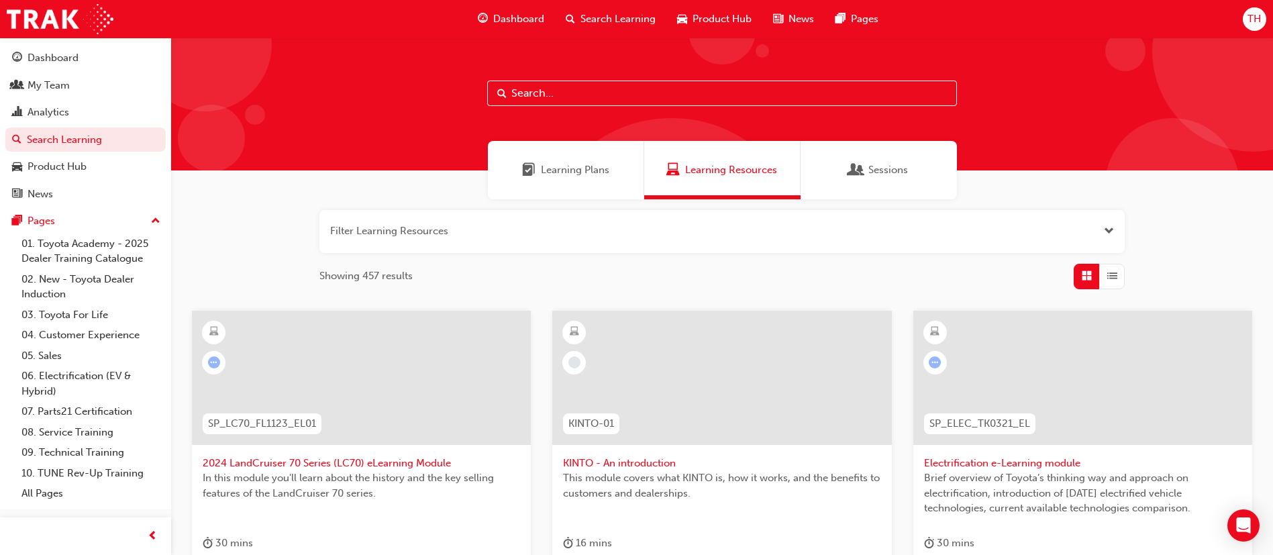
click at [592, 183] on div "Learning Plans" at bounding box center [566, 170] width 156 height 58
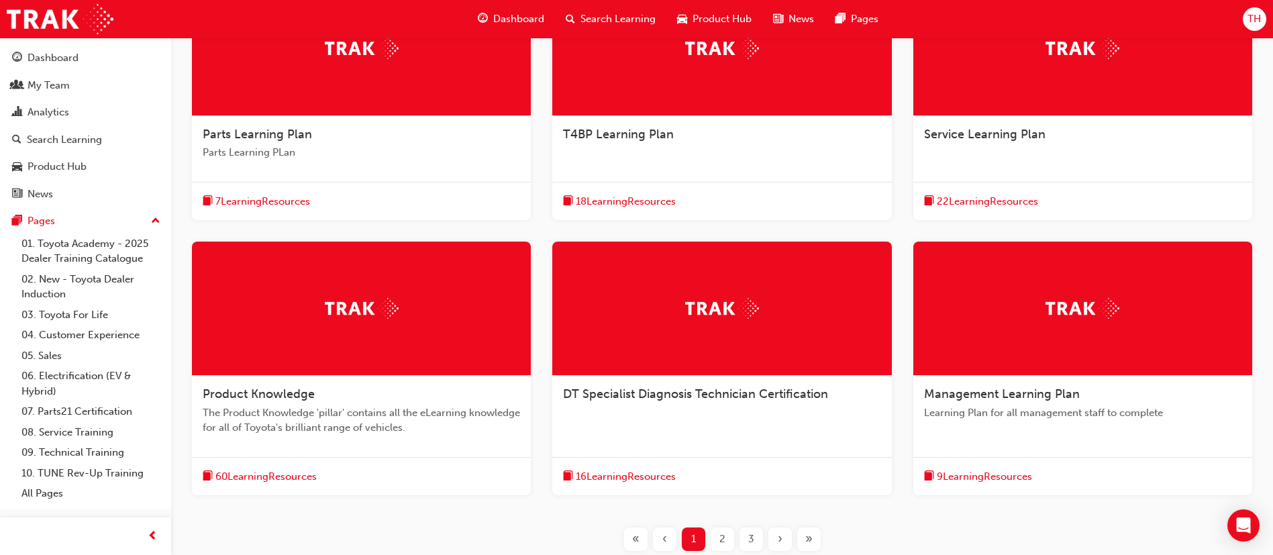
scroll to position [302, 0]
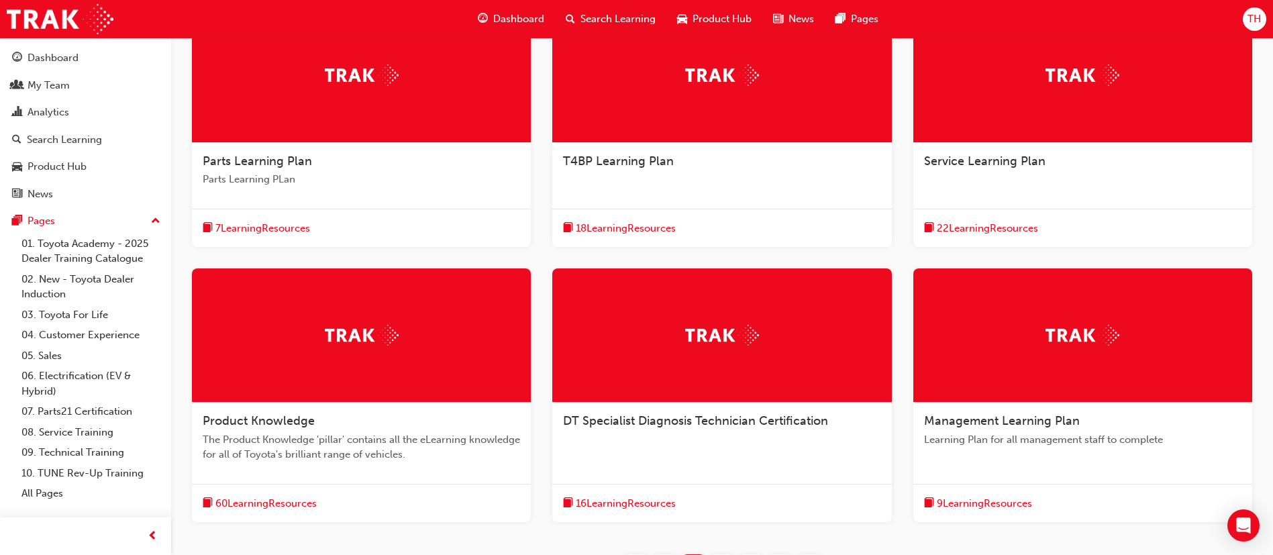
click at [1029, 421] on span "Management Learning Plan" at bounding box center [1002, 420] width 156 height 15
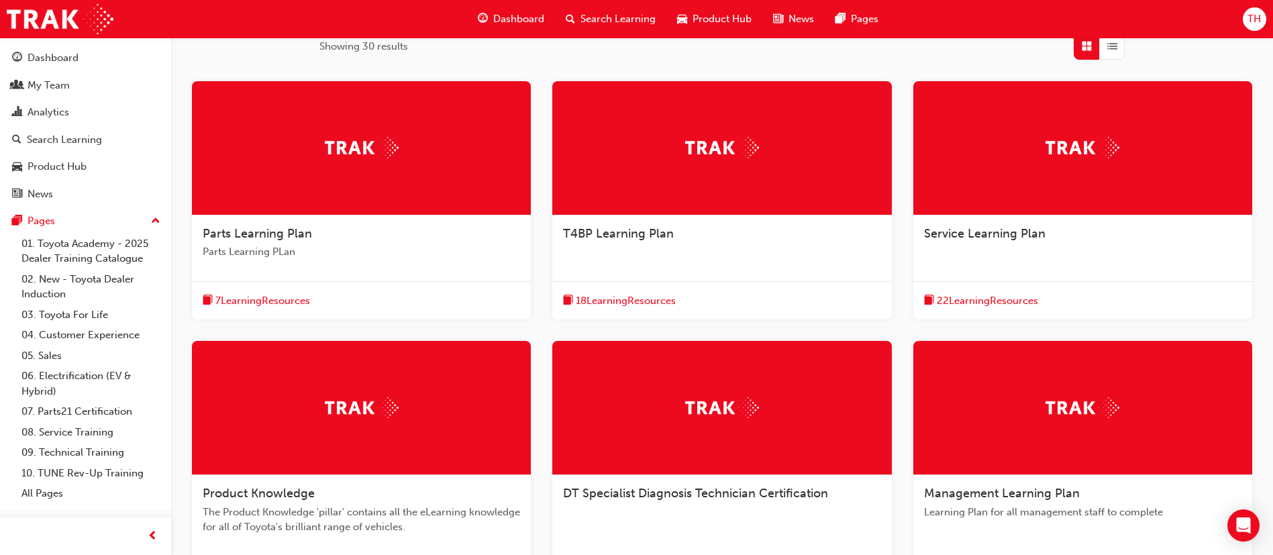
scroll to position [302, 0]
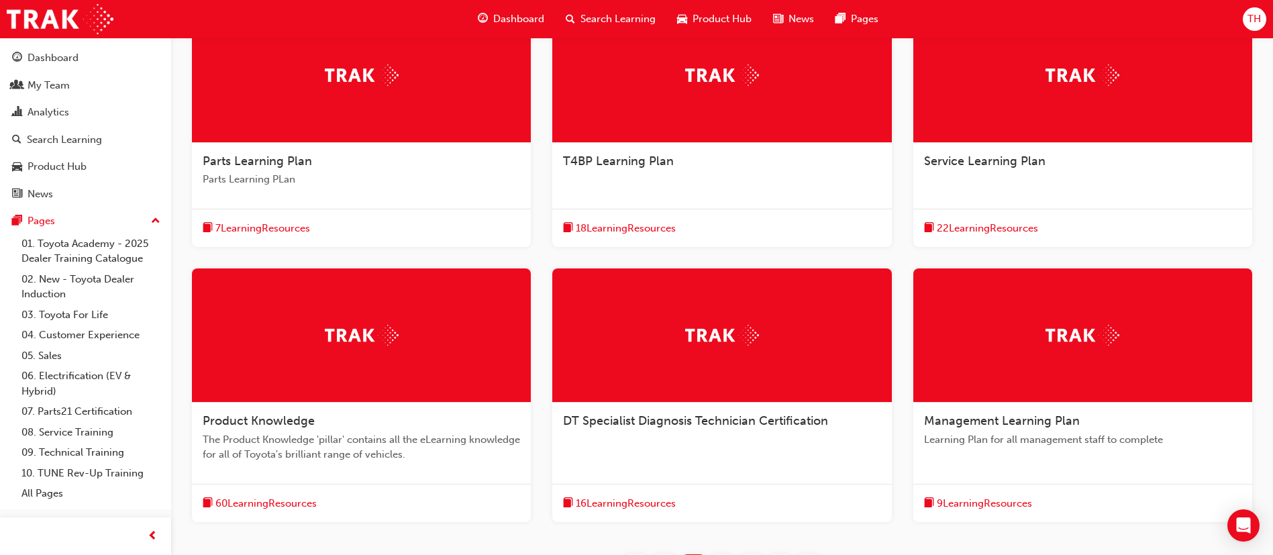
click at [651, 181] on div "T4BP Learning Plan" at bounding box center [721, 168] width 339 height 51
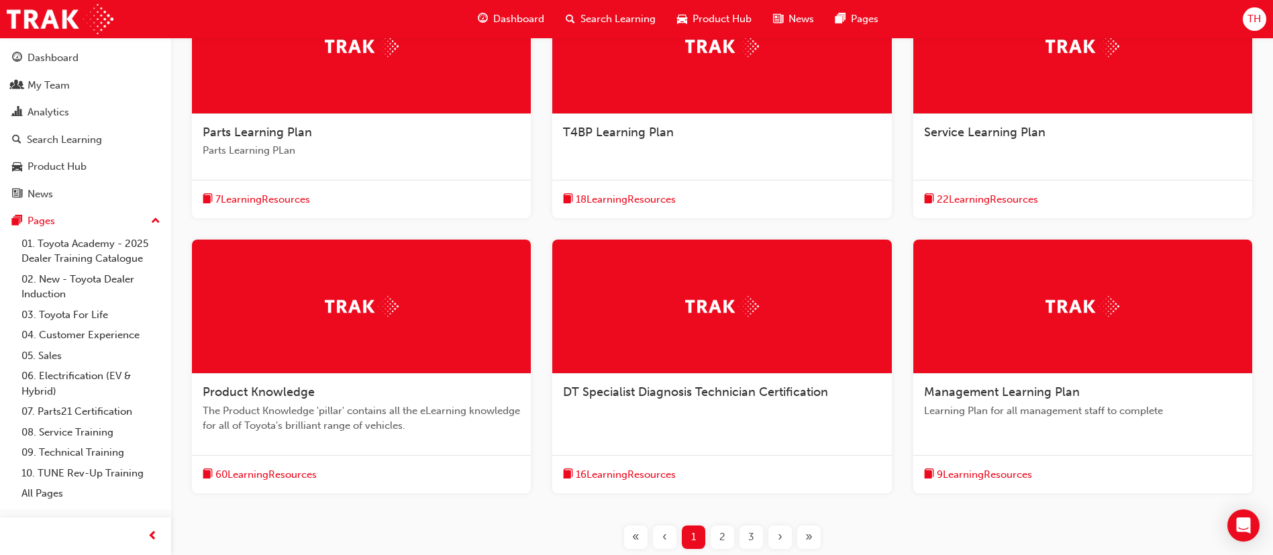
scroll to position [402, 0]
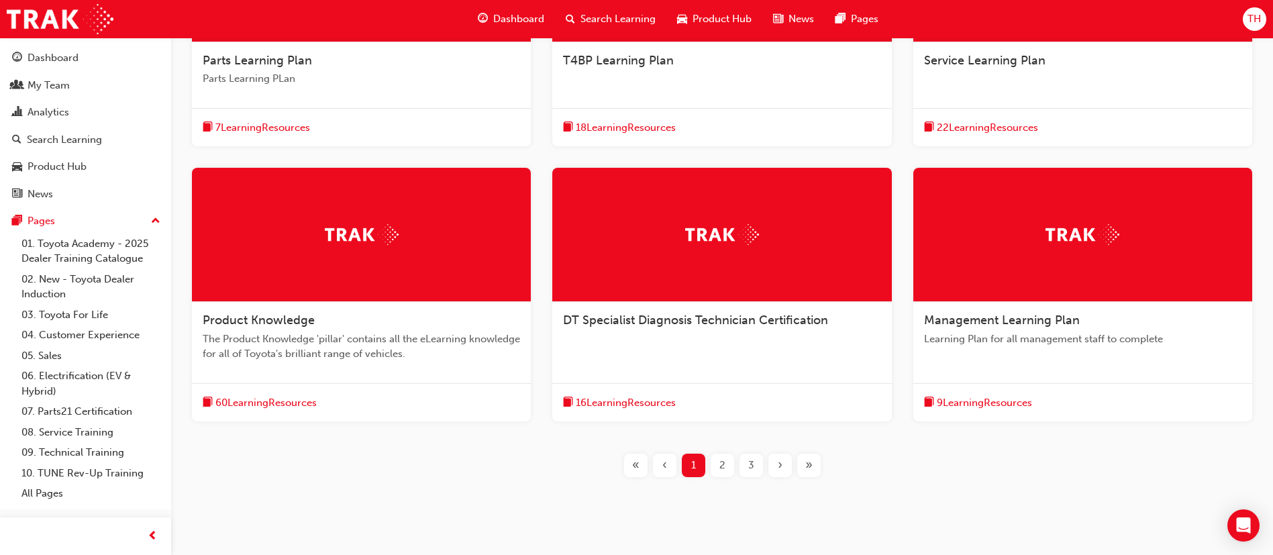
click at [719, 465] on span "2" at bounding box center [722, 465] width 6 height 15
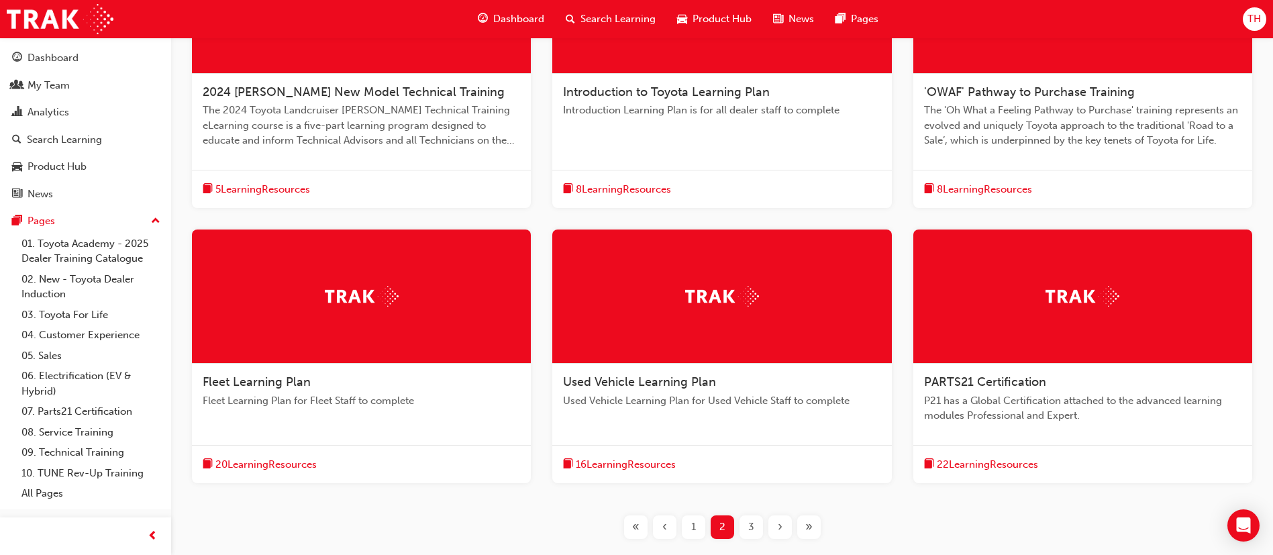
scroll to position [402, 0]
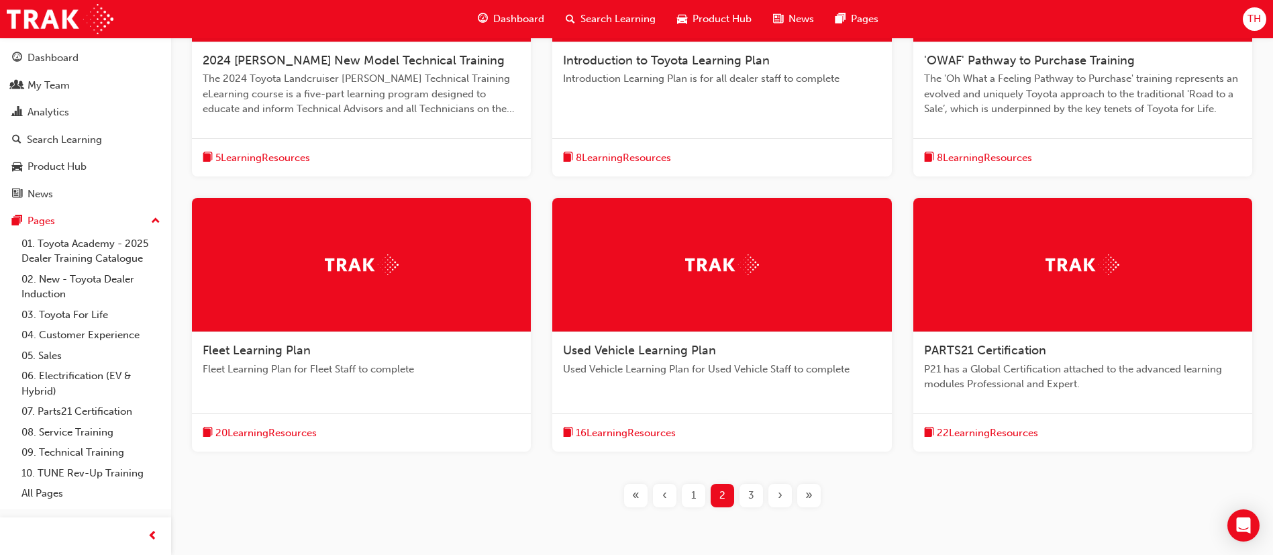
click at [653, 350] on span "Used Vehicle Learning Plan" at bounding box center [639, 350] width 153 height 15
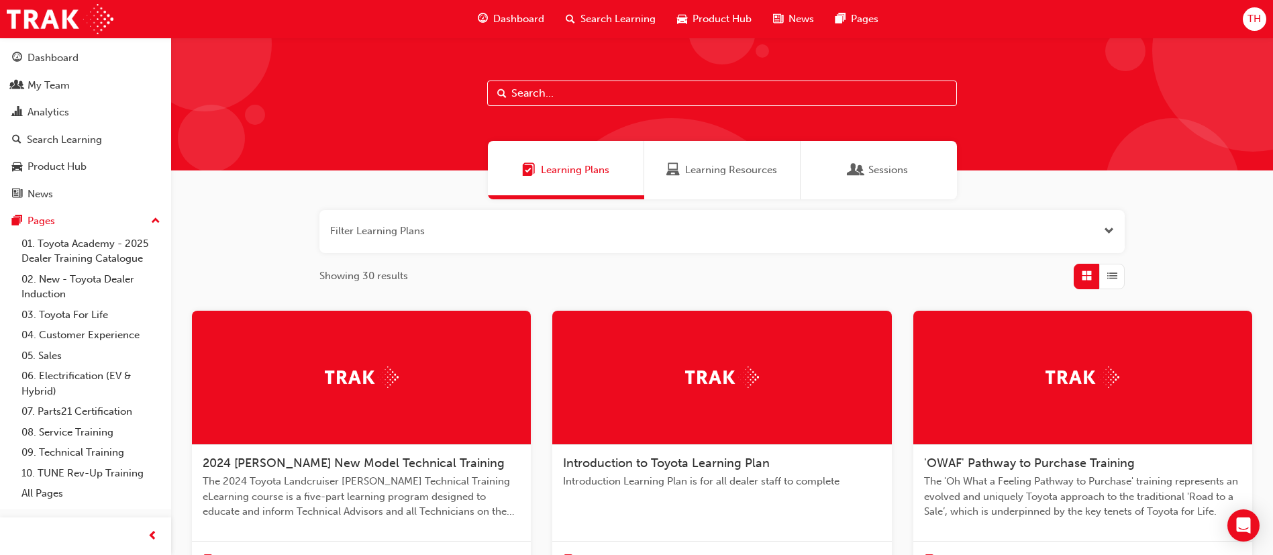
click at [714, 85] on input "text" at bounding box center [722, 92] width 470 height 25
type input "tune"
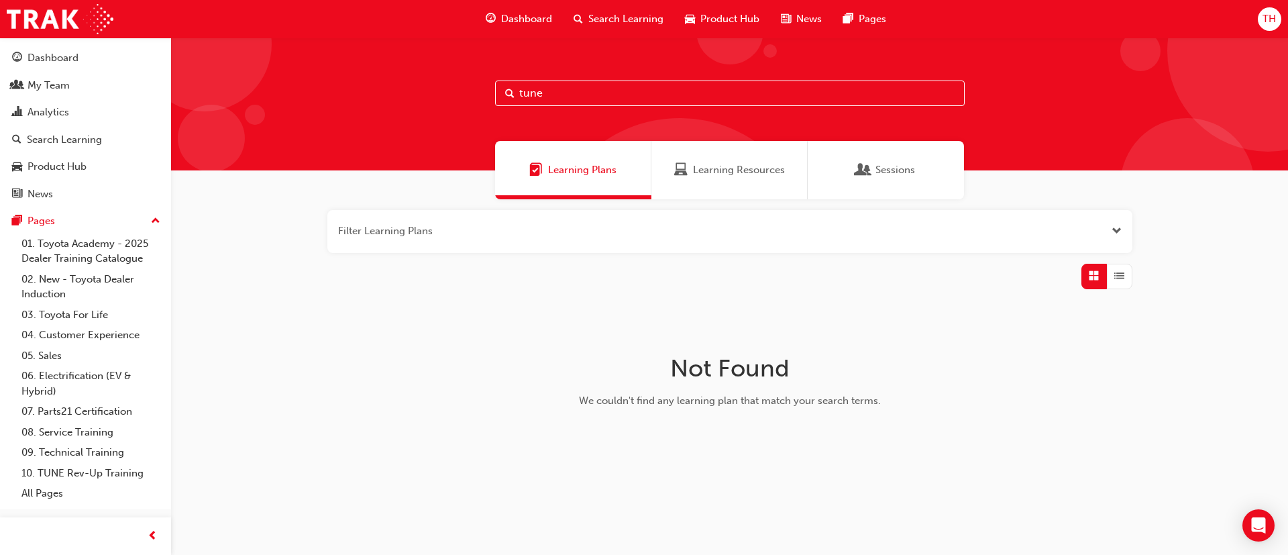
click at [708, 186] on div "Learning Resources" at bounding box center [729, 170] width 156 height 58
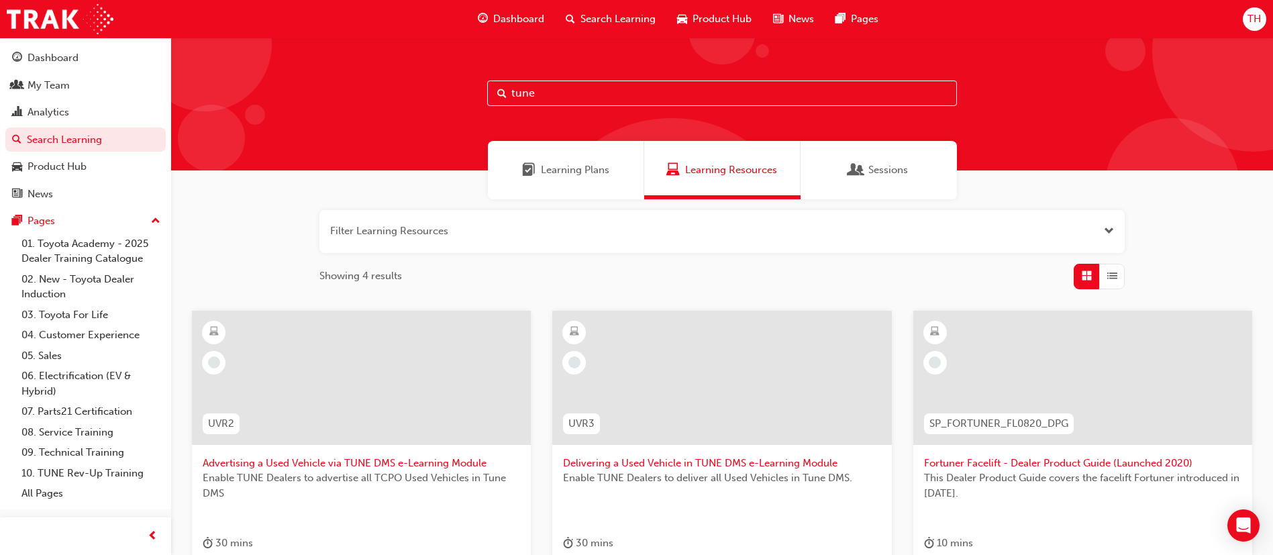
click at [879, 176] on span "Sessions" at bounding box center [888, 169] width 40 height 15
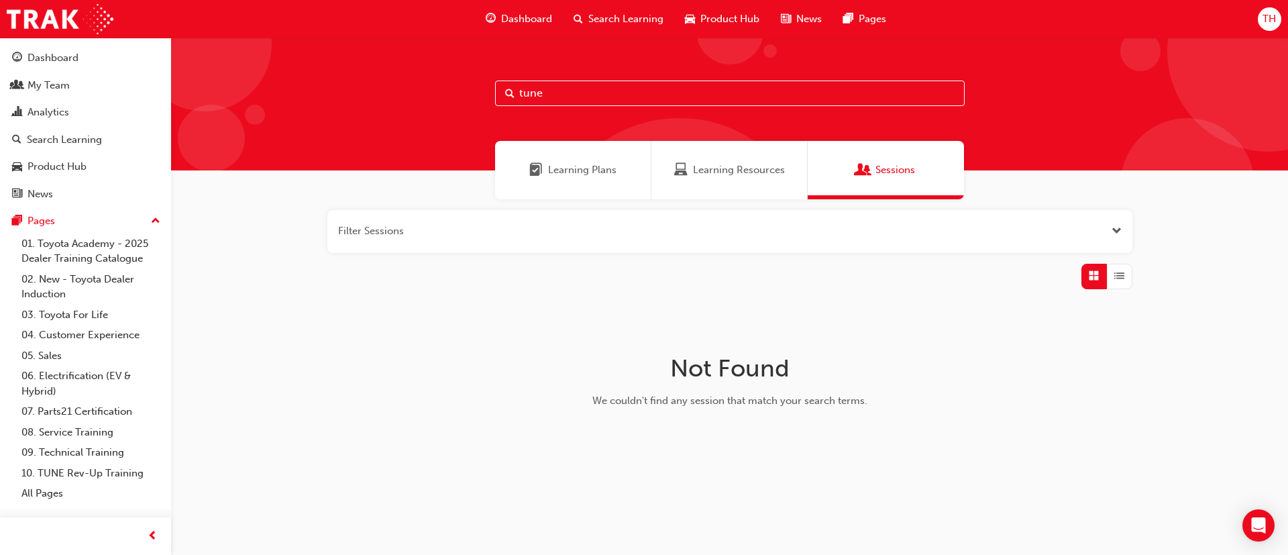
click at [639, 90] on input "tune" at bounding box center [730, 92] width 470 height 25
click at [696, 170] on span "Learning Resources" at bounding box center [739, 169] width 92 height 15
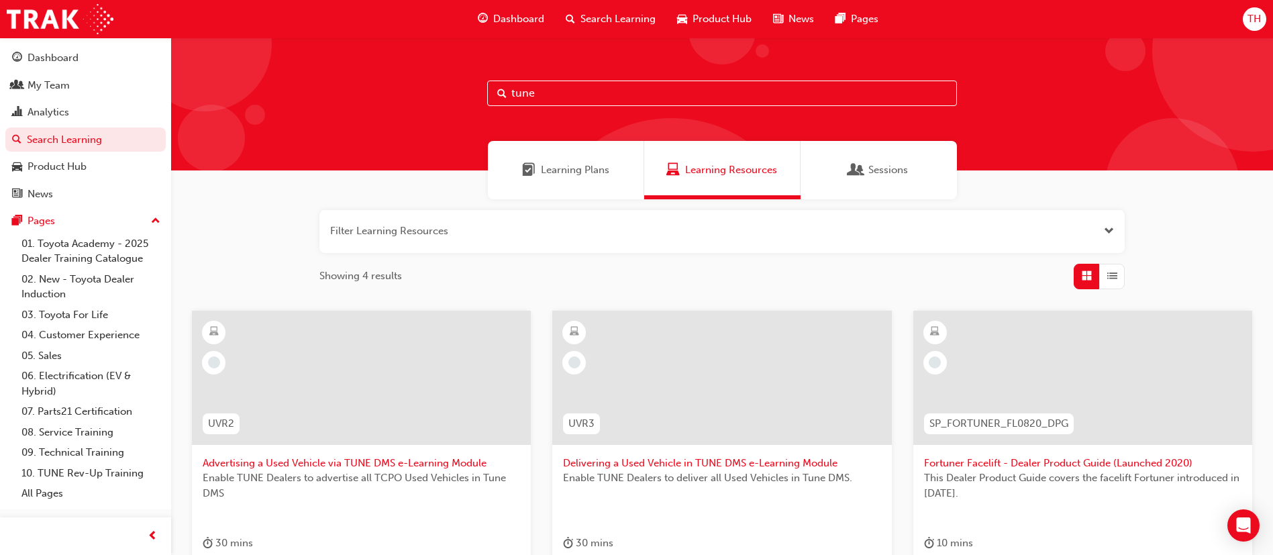
click at [531, 17] on span "Dashboard" at bounding box center [518, 18] width 51 height 15
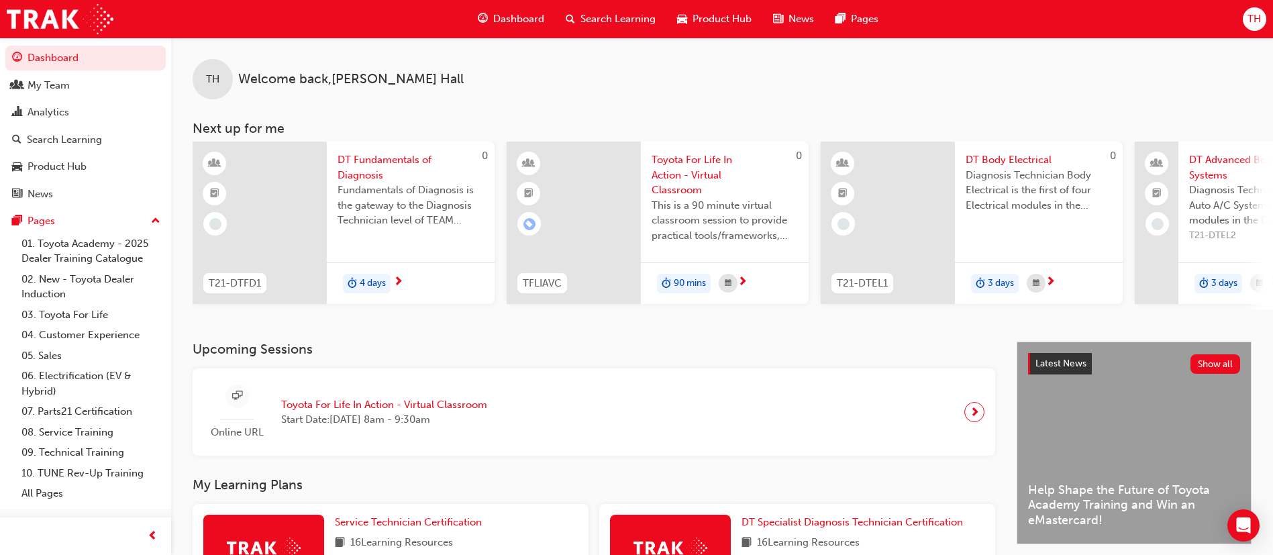
click at [600, 17] on span "Search Learning" at bounding box center [617, 18] width 75 height 15
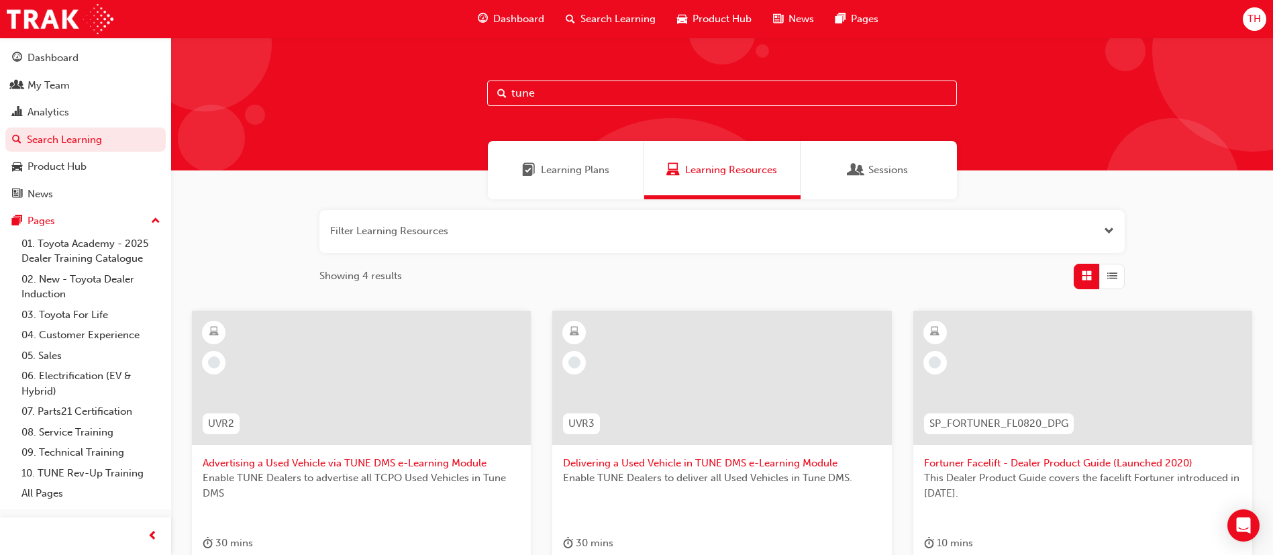
drag, startPoint x: 606, startPoint y: 89, endPoint x: 414, endPoint y: 74, distance: 193.0
click at [414, 74] on div "tune" at bounding box center [722, 104] width 1102 height 133
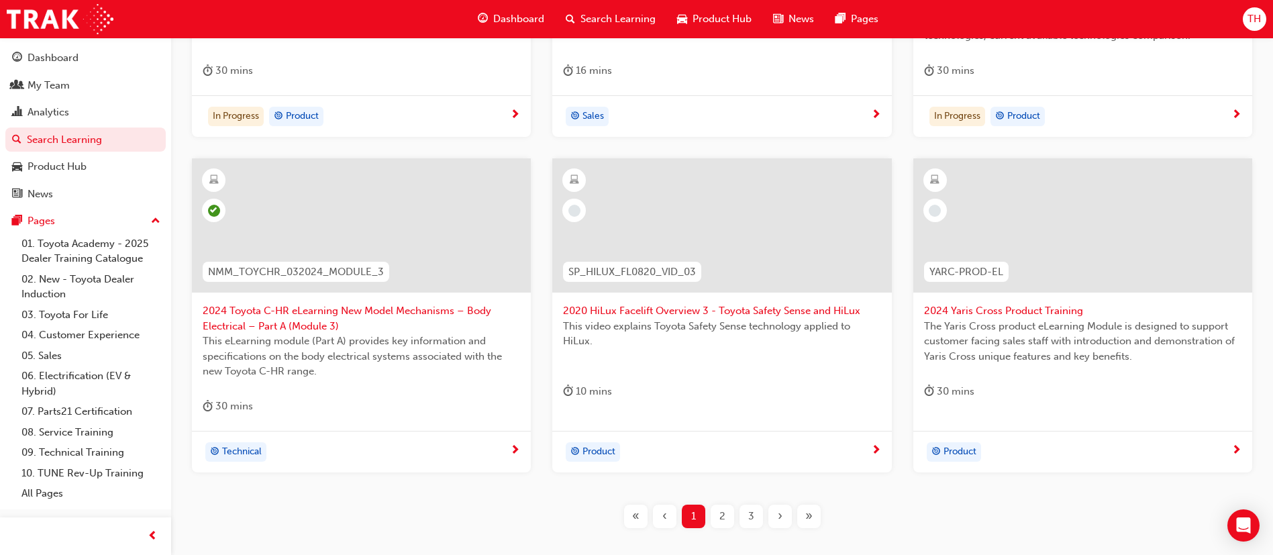
scroll to position [503, 0]
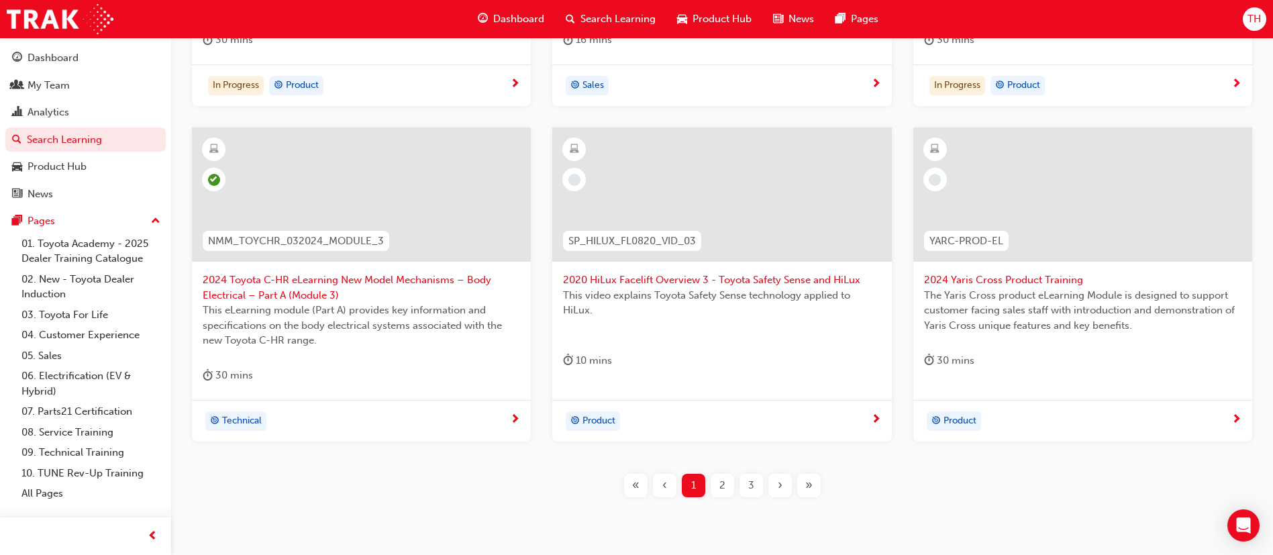
click at [720, 488] on span "2" at bounding box center [722, 485] width 6 height 15
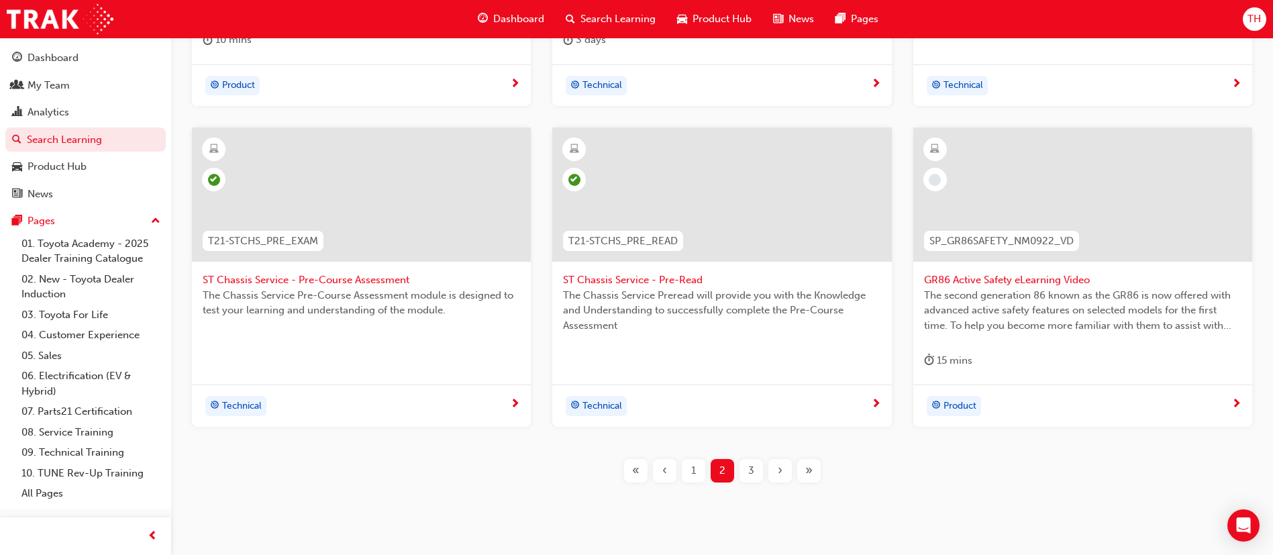
scroll to position [402, 0]
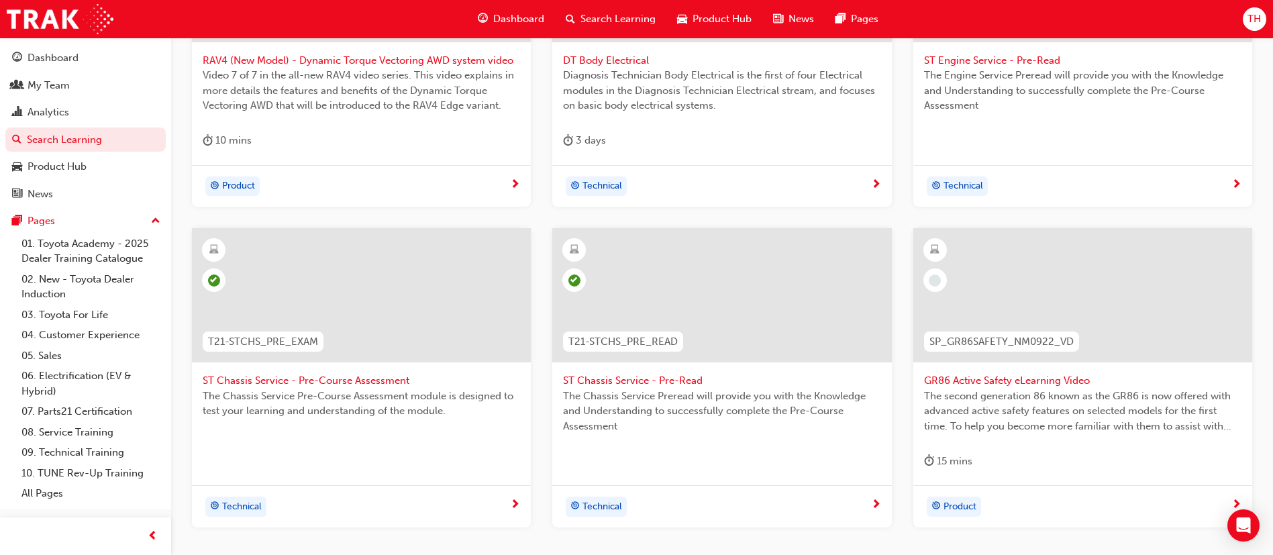
click at [636, 378] on span "ST Chassis Service - Pre-Read" at bounding box center [721, 380] width 317 height 15
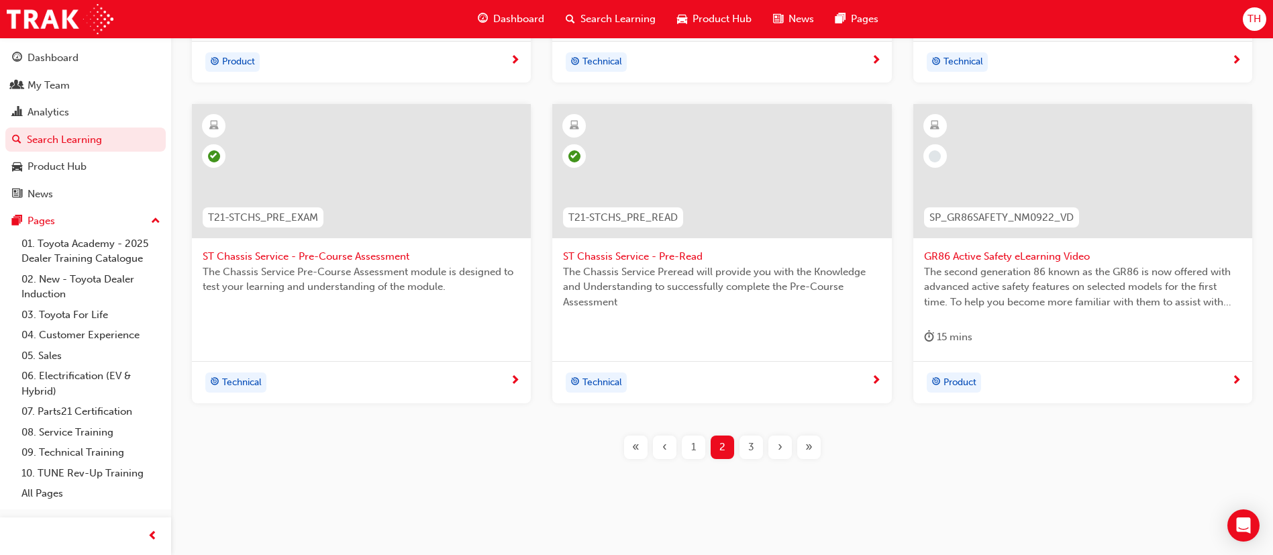
scroll to position [539, 0]
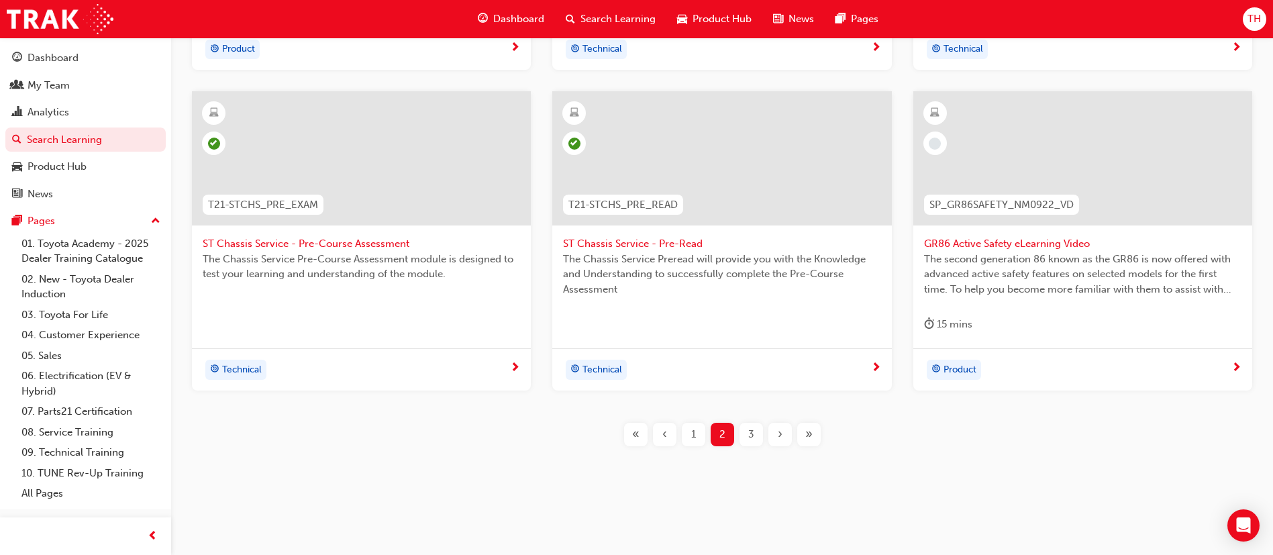
click at [1067, 178] on div at bounding box center [1082, 158] width 339 height 134
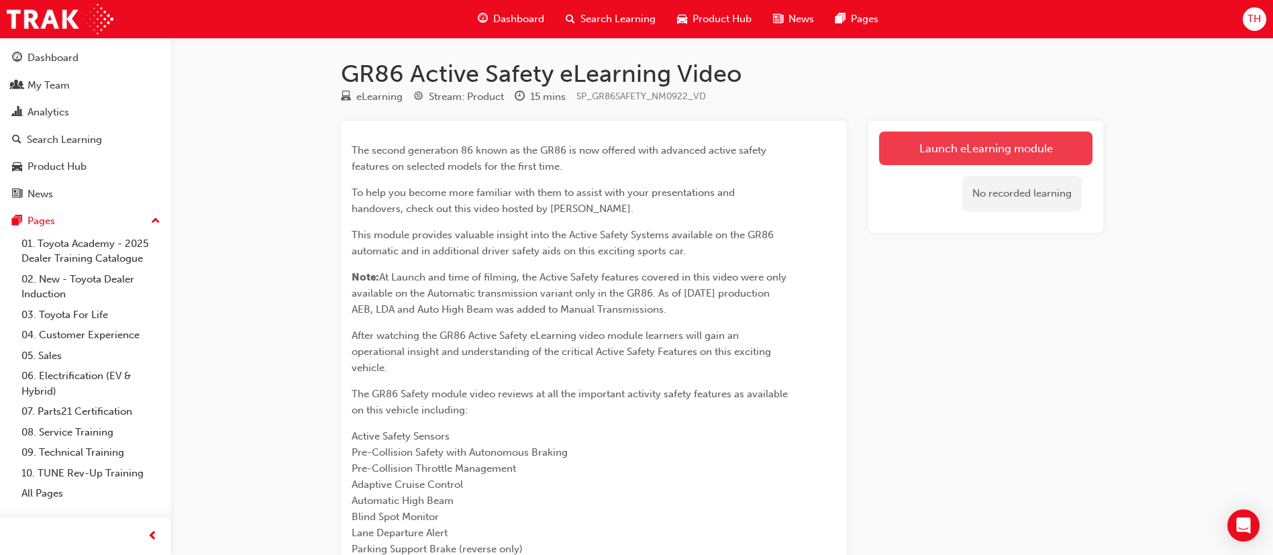
click at [963, 136] on link "Launch eLearning module" at bounding box center [985, 148] width 213 height 34
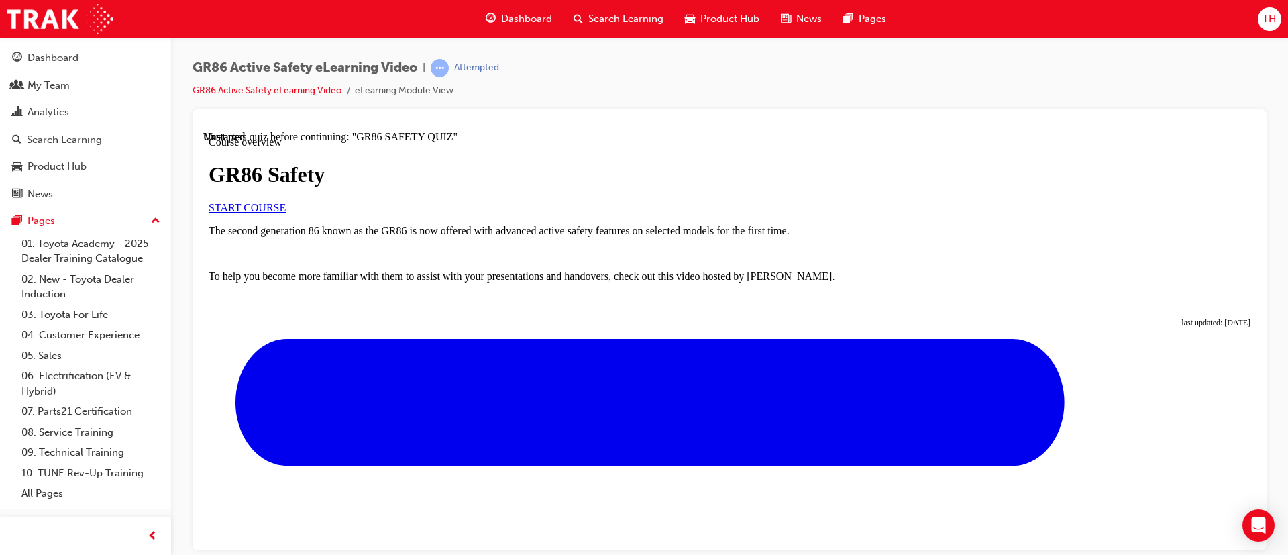
click at [286, 213] on link "START COURSE" at bounding box center [247, 206] width 77 height 11
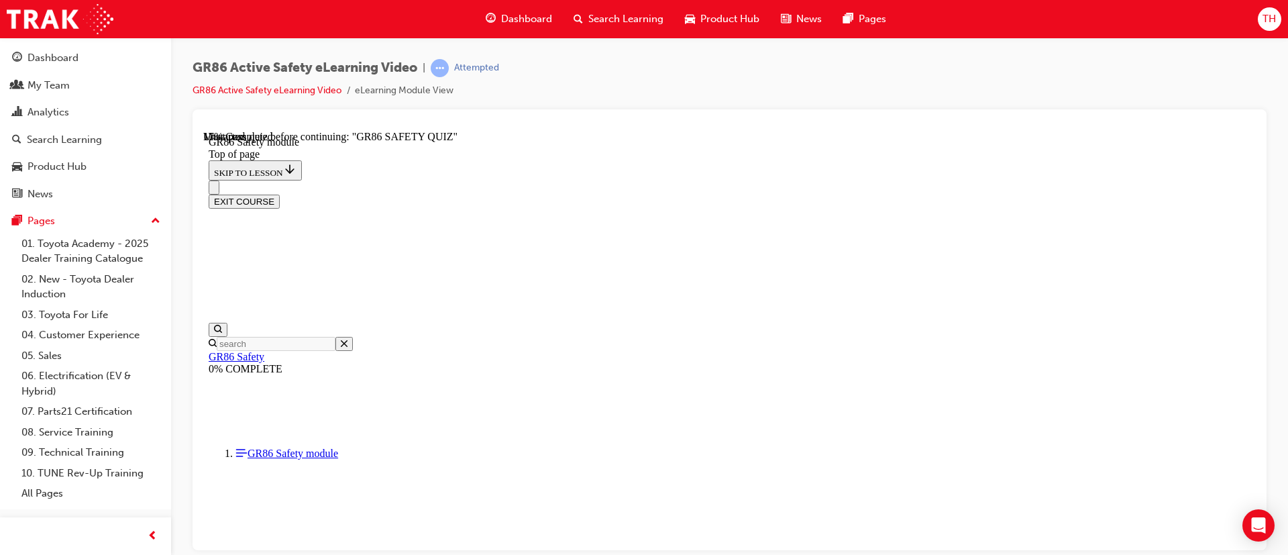
scroll to position [129, 0]
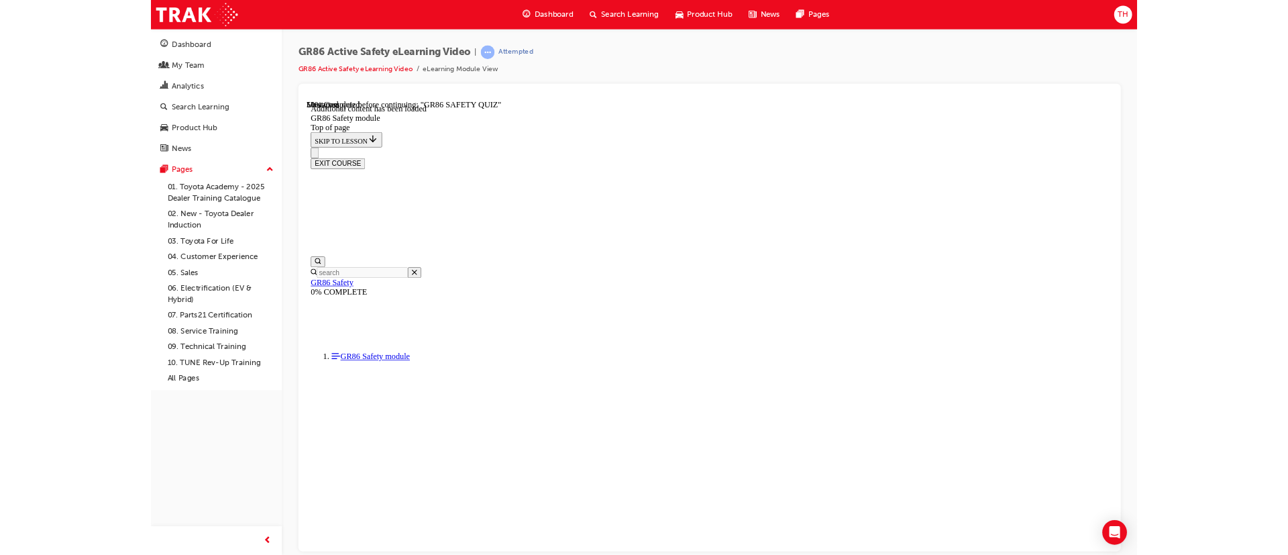
scroll to position [488, 0]
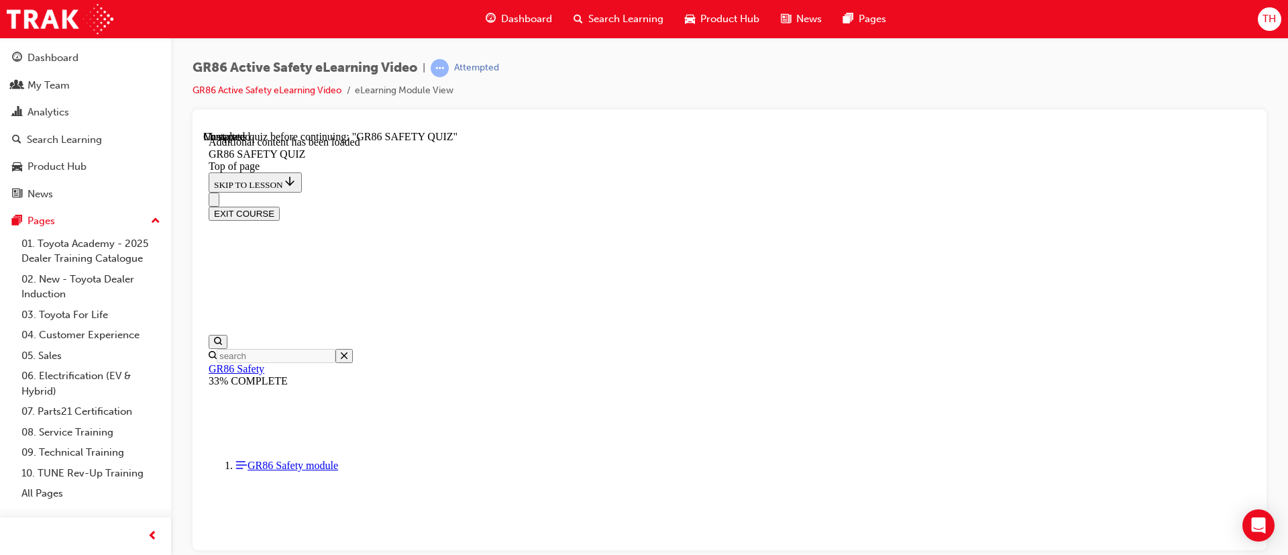
scroll to position [42, 0]
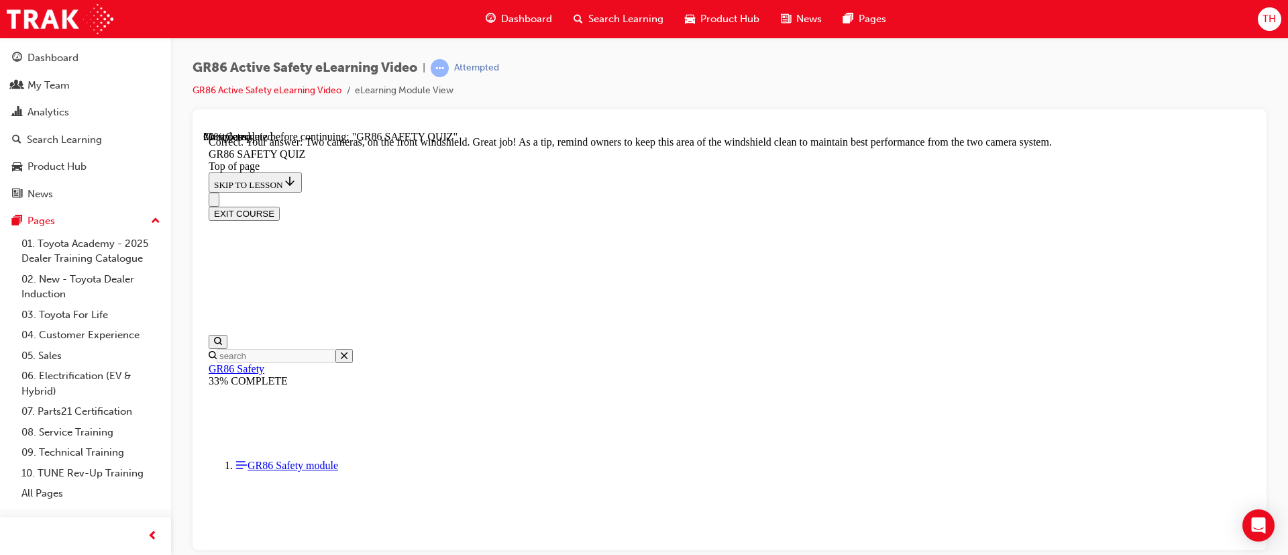
scroll to position [382, 0]
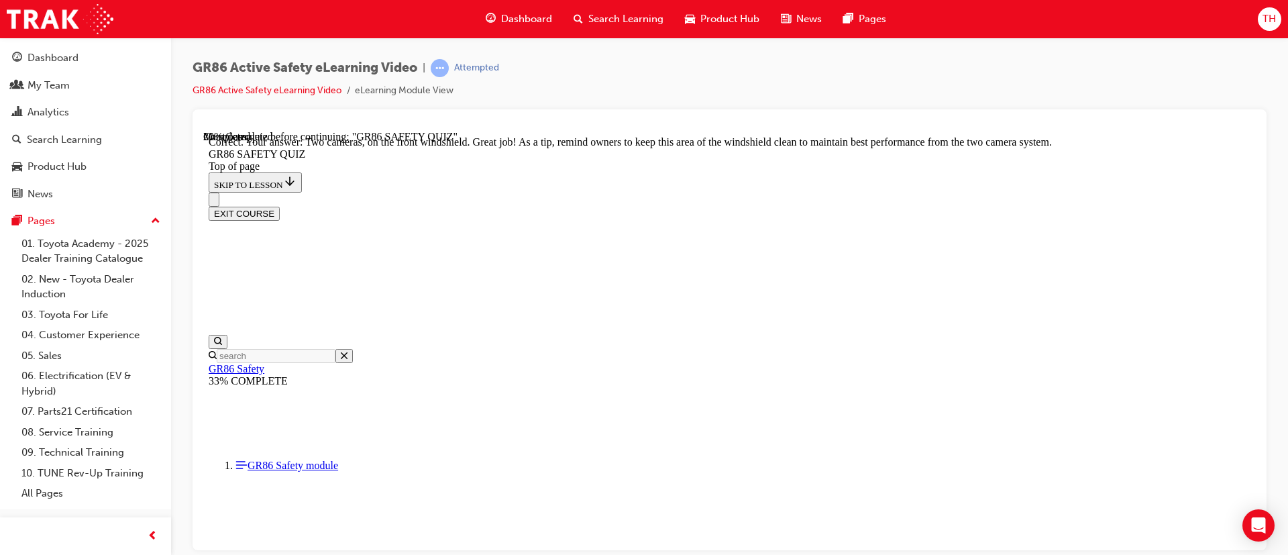
scroll to position [443, 0]
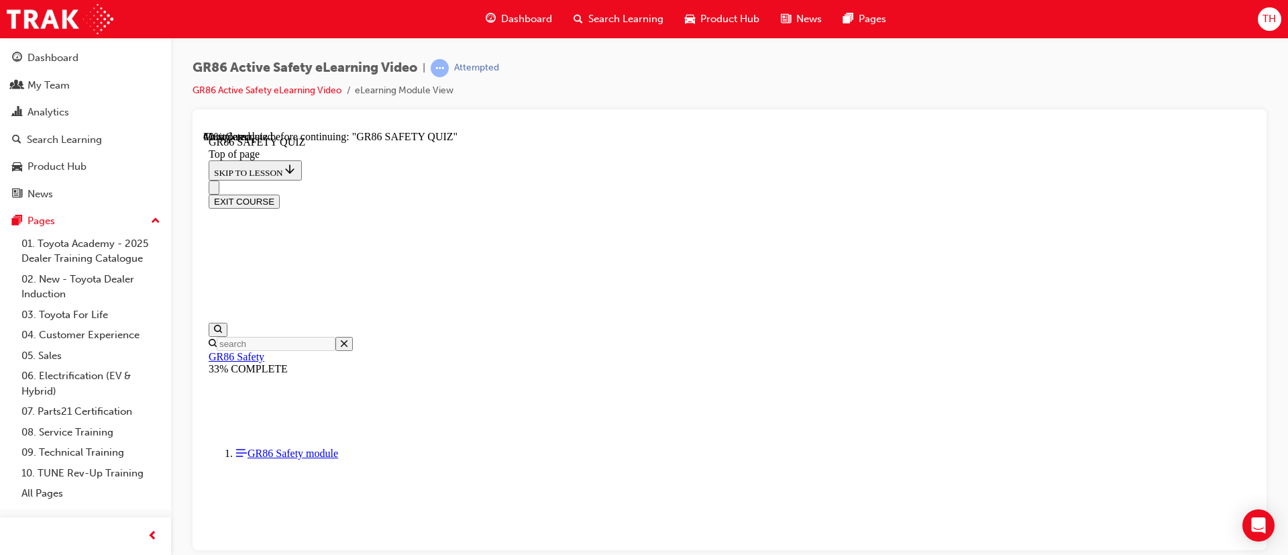
scroll to position [418, 0]
drag, startPoint x: 799, startPoint y: 530, endPoint x: 804, endPoint y: 525, distance: 7.1
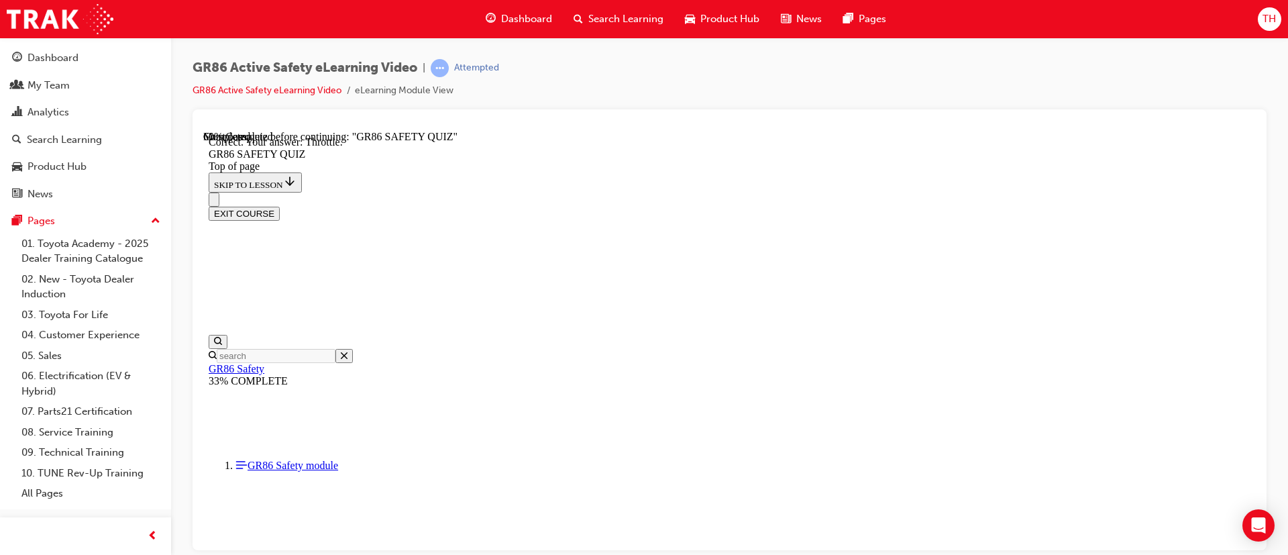
scroll to position [561, 0]
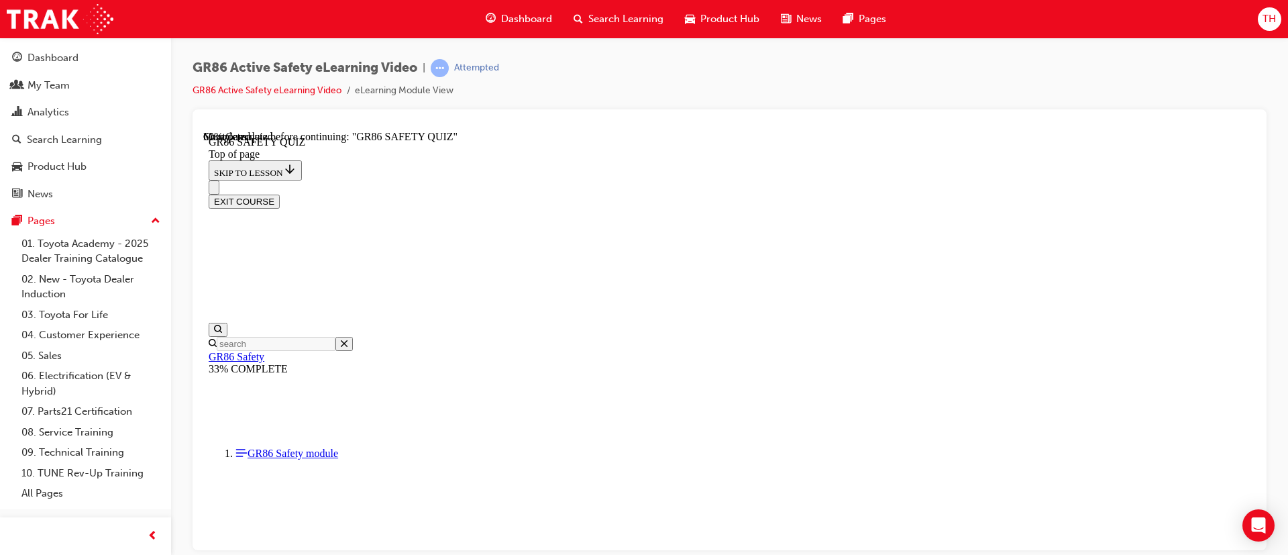
scroll to position [435, 0]
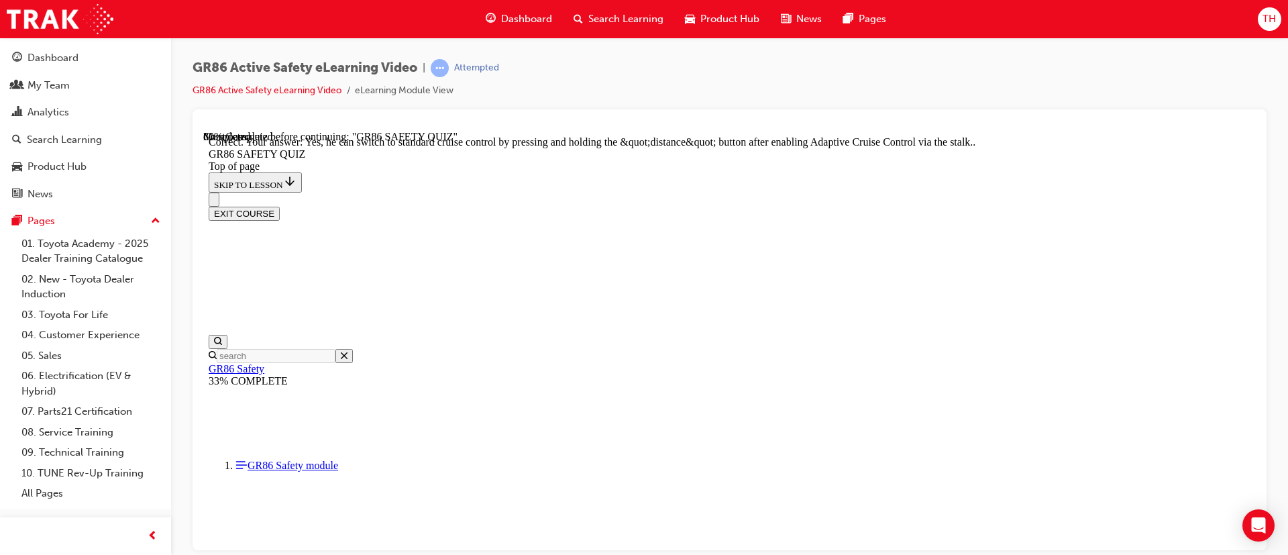
scroll to position [578, 0]
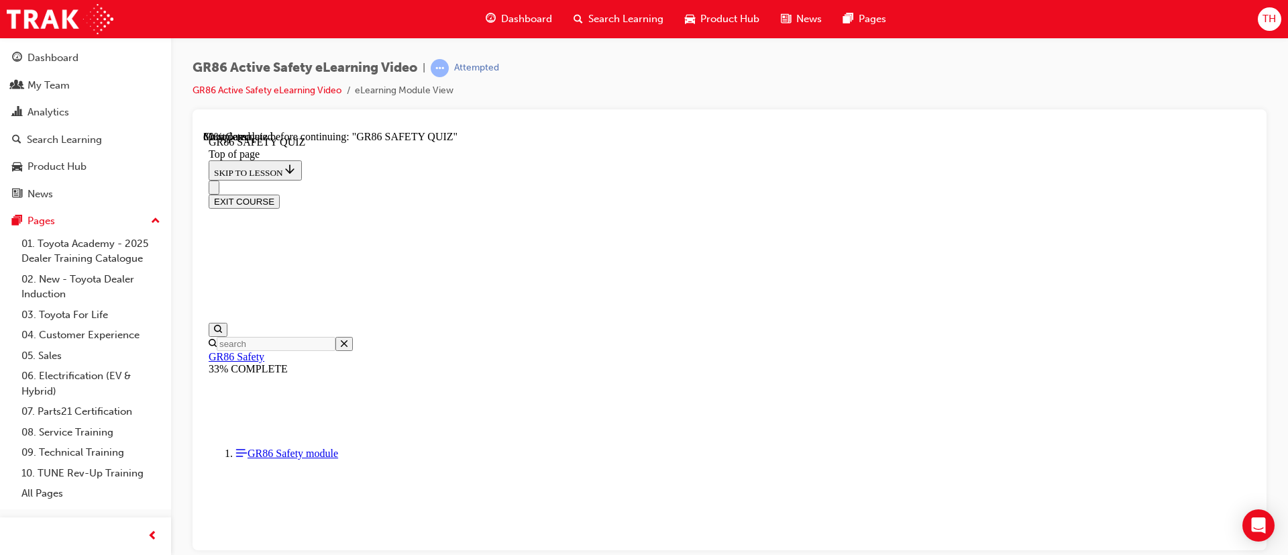
scroll to position [343, 0]
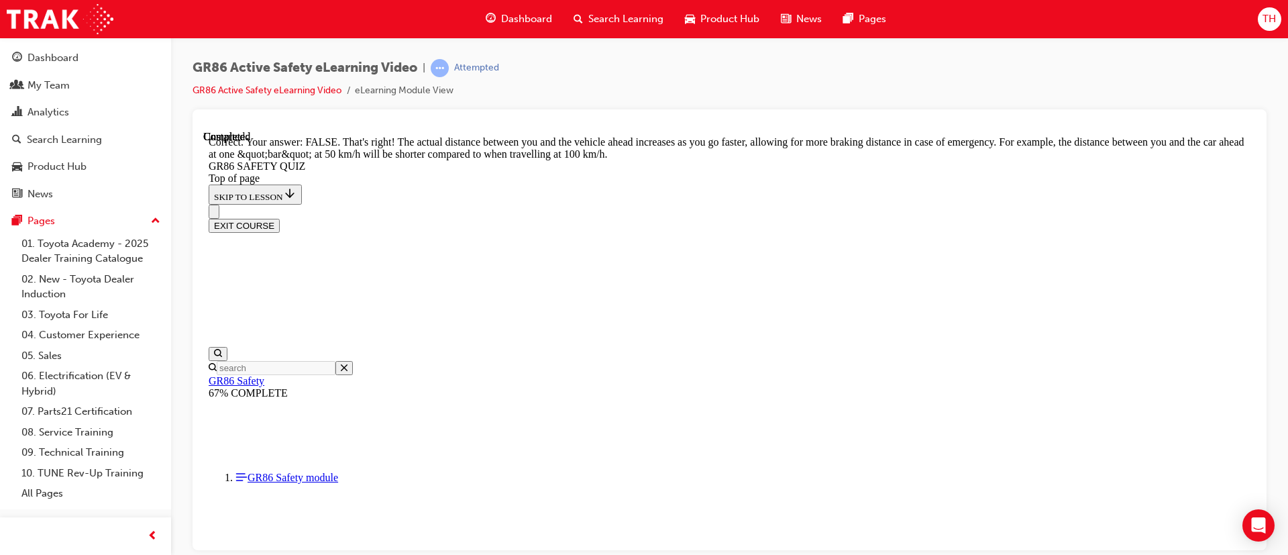
scroll to position [614, 0]
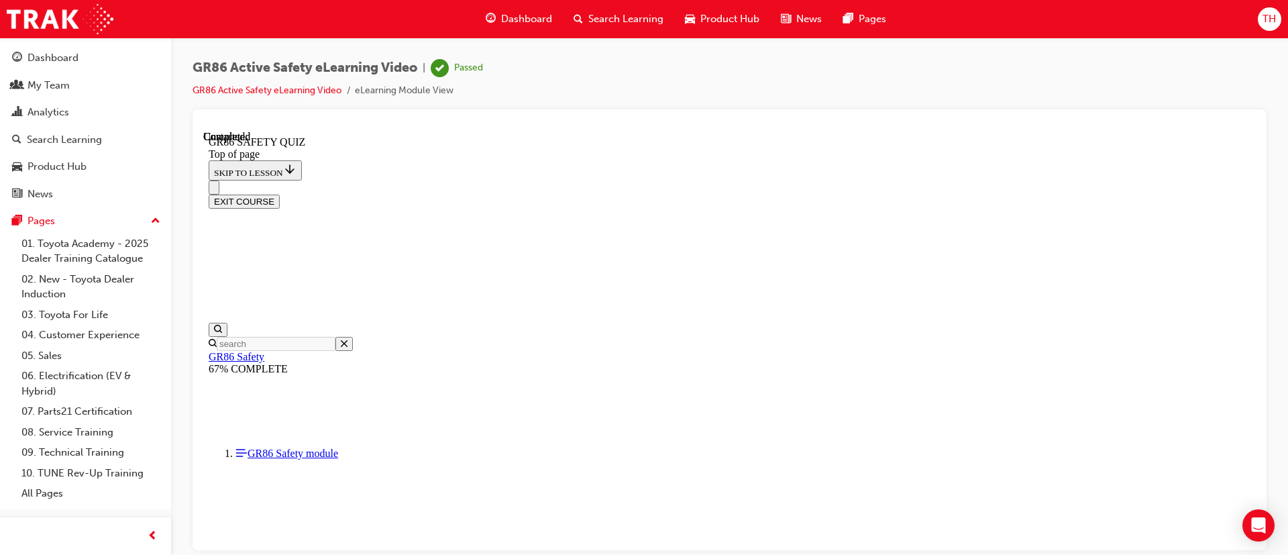
scroll to position [309, 0]
click at [280, 194] on button "EXIT COURSE" at bounding box center [244, 201] width 71 height 14
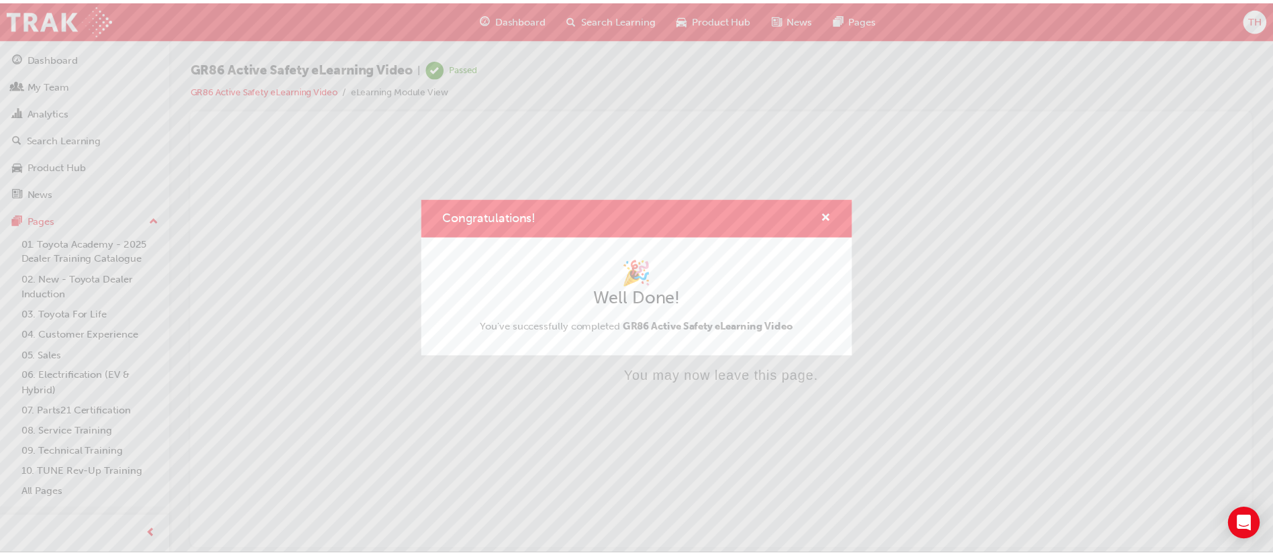
scroll to position [0, 0]
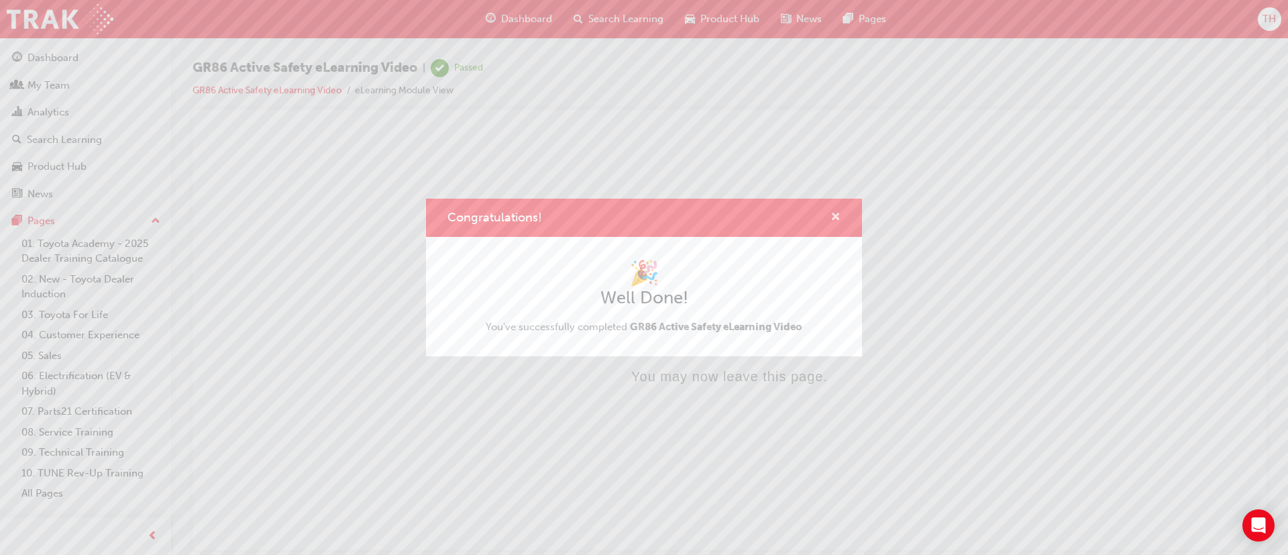
click at [837, 215] on span "cross-icon" at bounding box center [835, 218] width 10 height 12
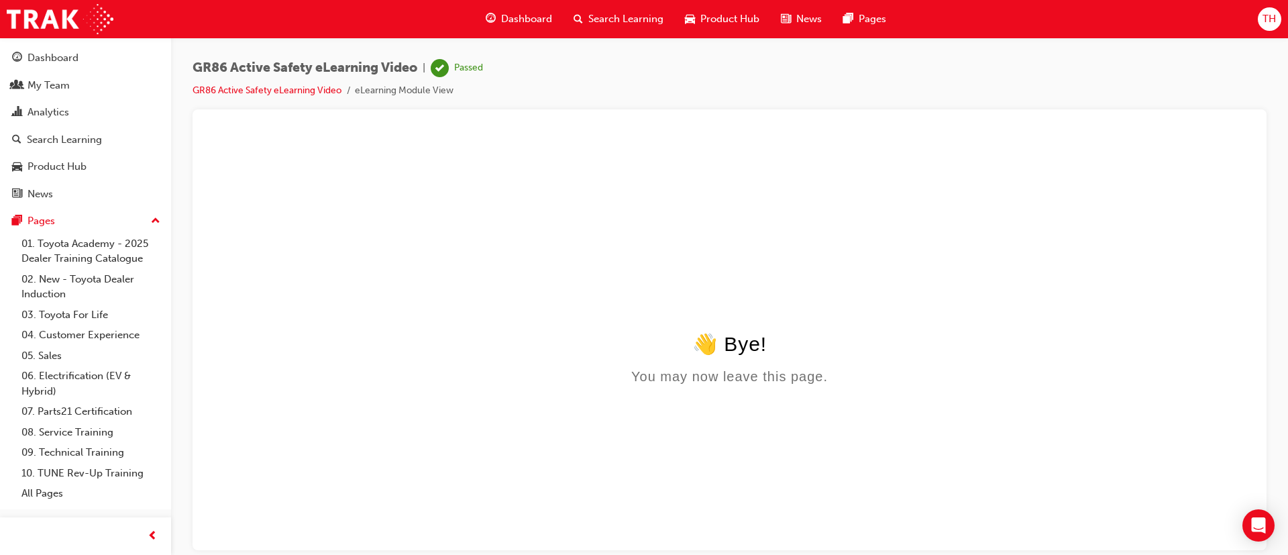
click at [643, 30] on div "Search Learning" at bounding box center [618, 19] width 111 height 28
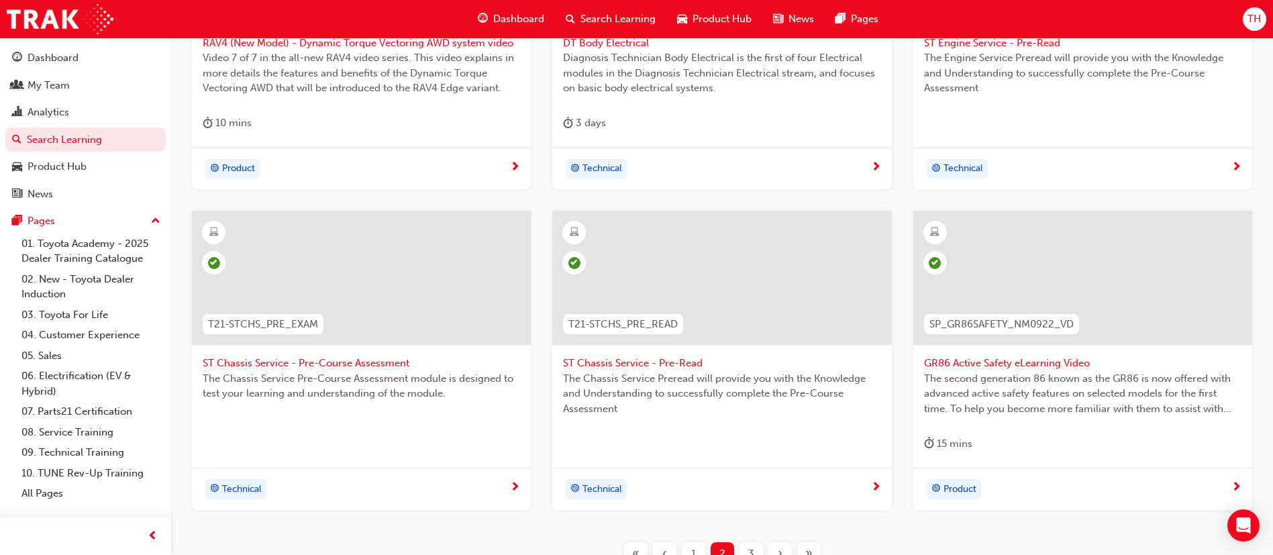
scroll to position [503, 0]
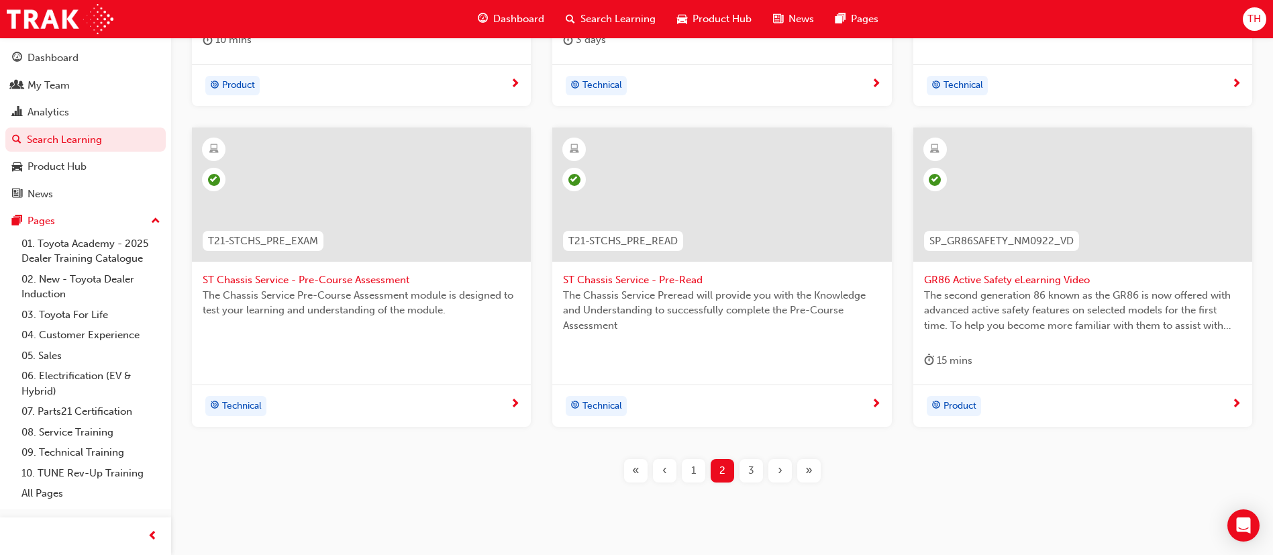
click at [752, 476] on span "3" at bounding box center [751, 470] width 6 height 15
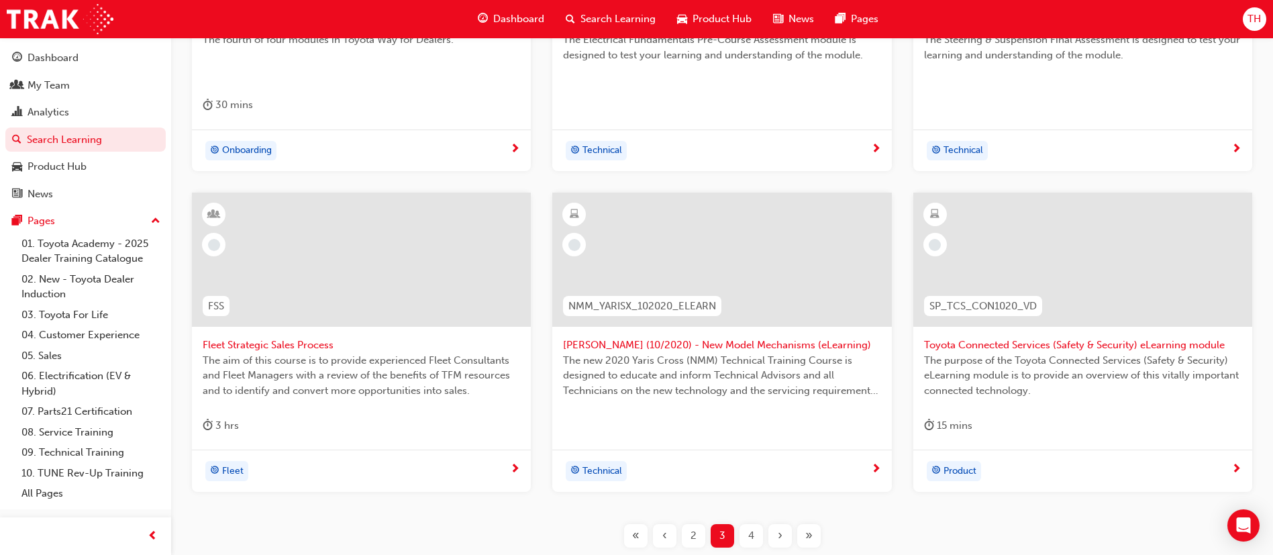
scroll to position [439, 0]
click at [1087, 343] on span "Toyota Connected Services (Safety & Security) eLearning module" at bounding box center [1082, 344] width 317 height 15
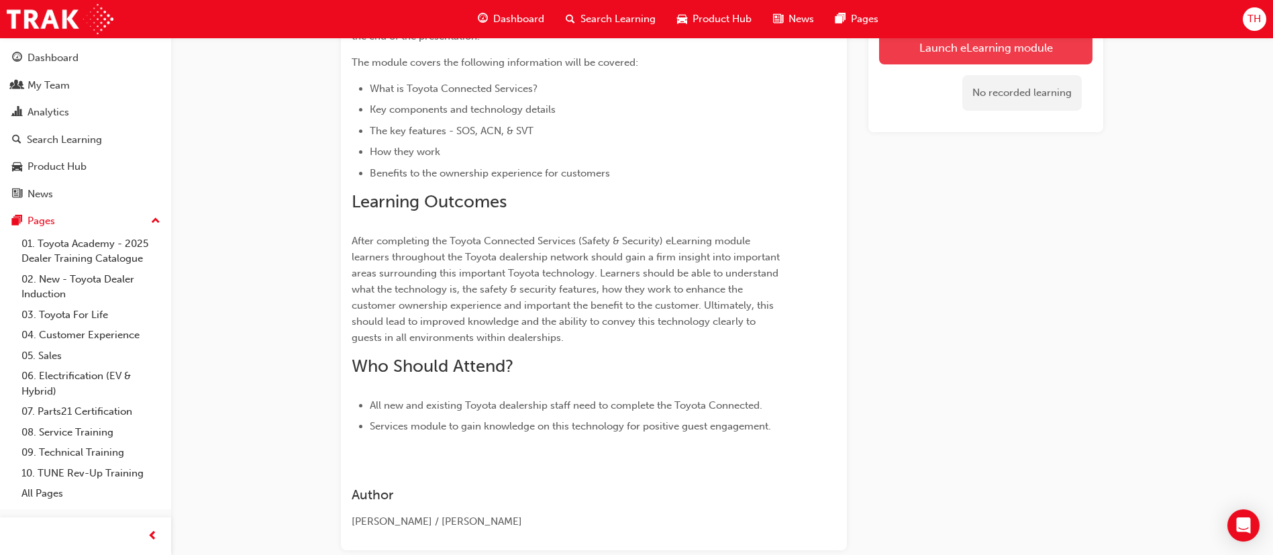
scroll to position [201, 0]
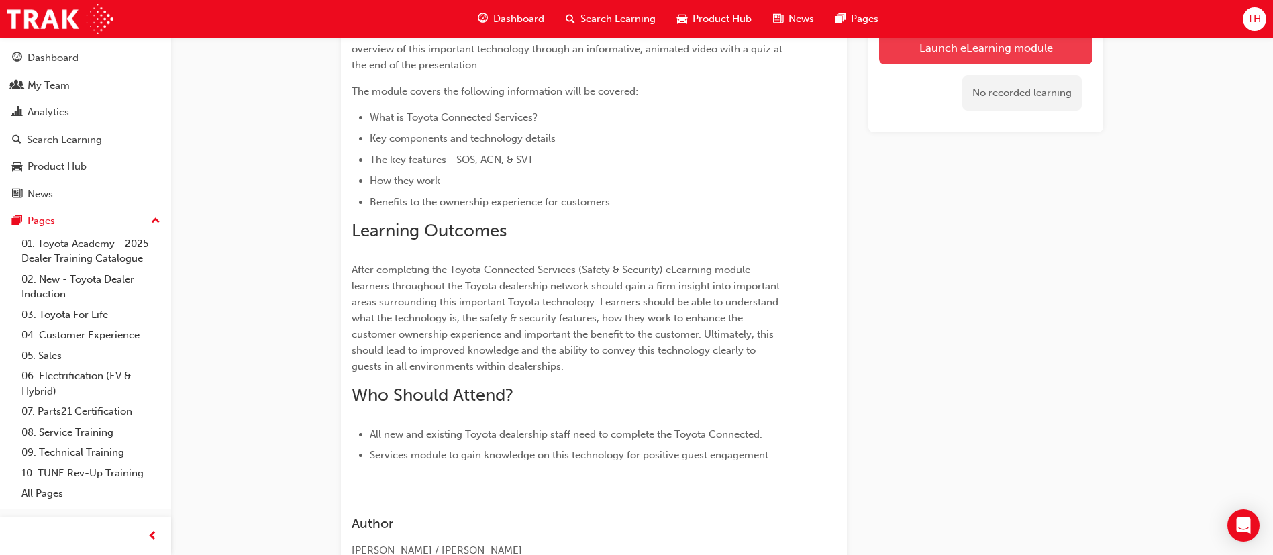
click at [986, 56] on link "Launch eLearning module" at bounding box center [985, 48] width 213 height 34
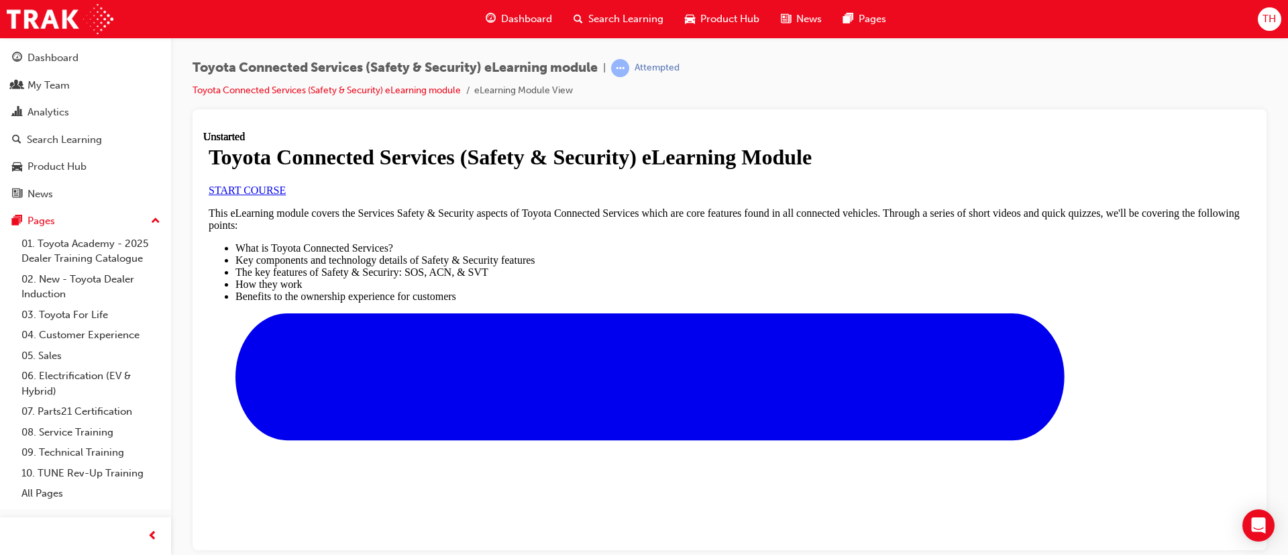
scroll to position [201, 0]
click at [286, 195] on link "START COURSE" at bounding box center [247, 189] width 77 height 11
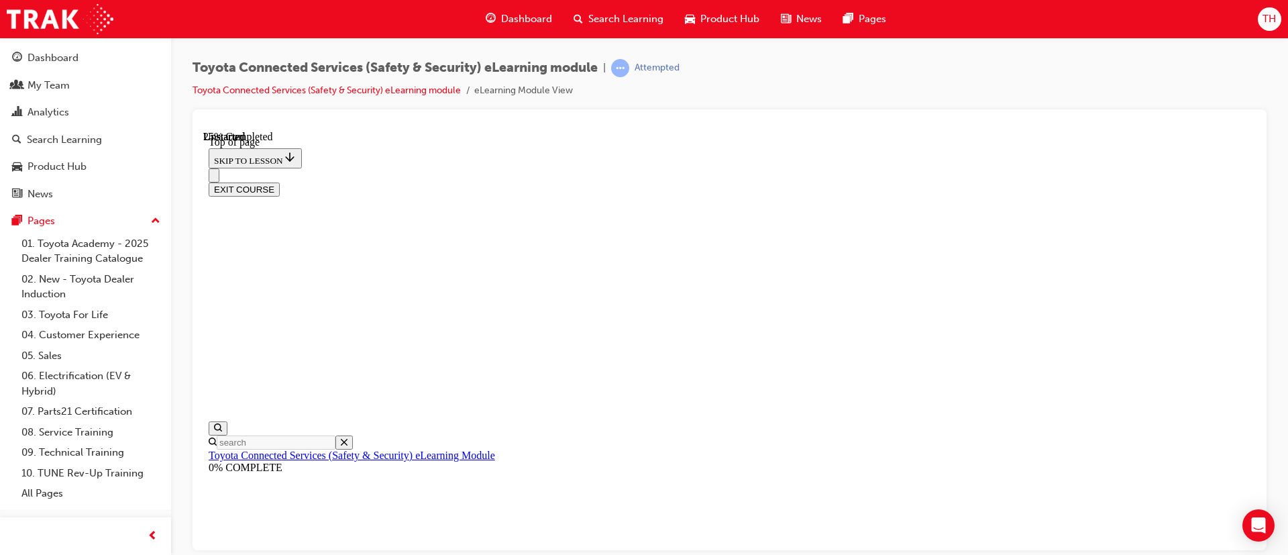
scroll to position [121, 0]
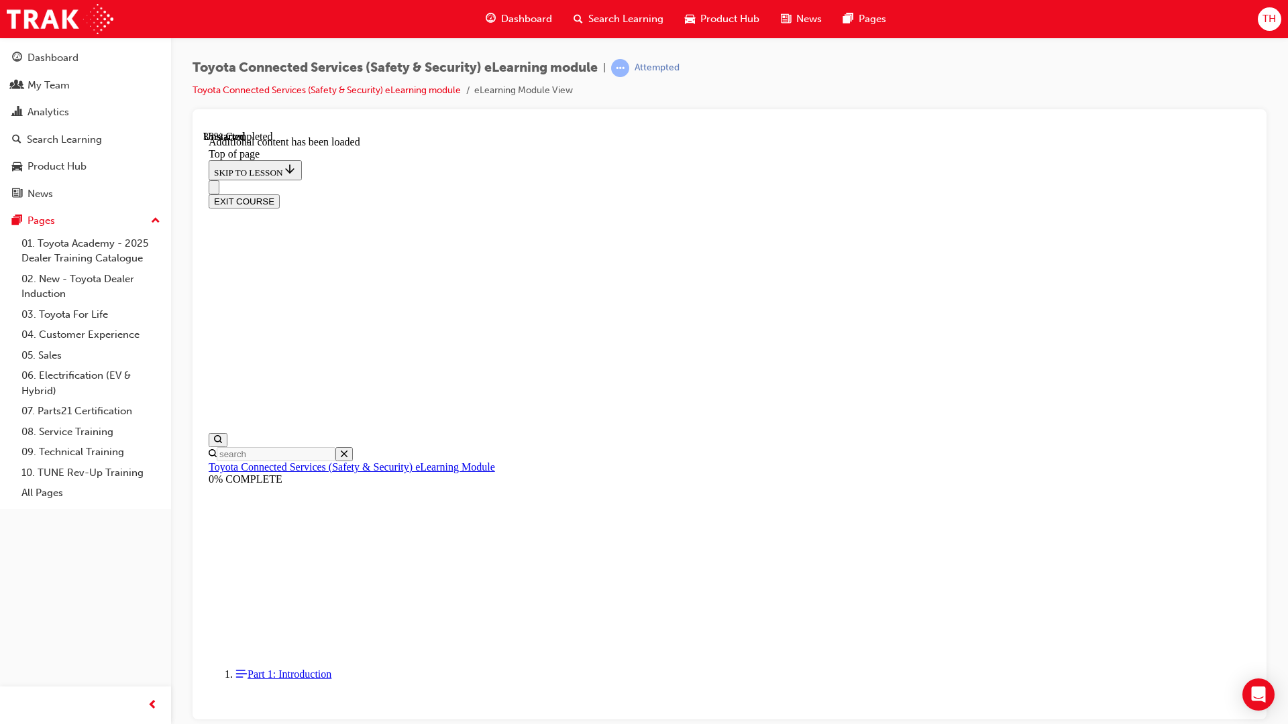
scroll to position [287, 0]
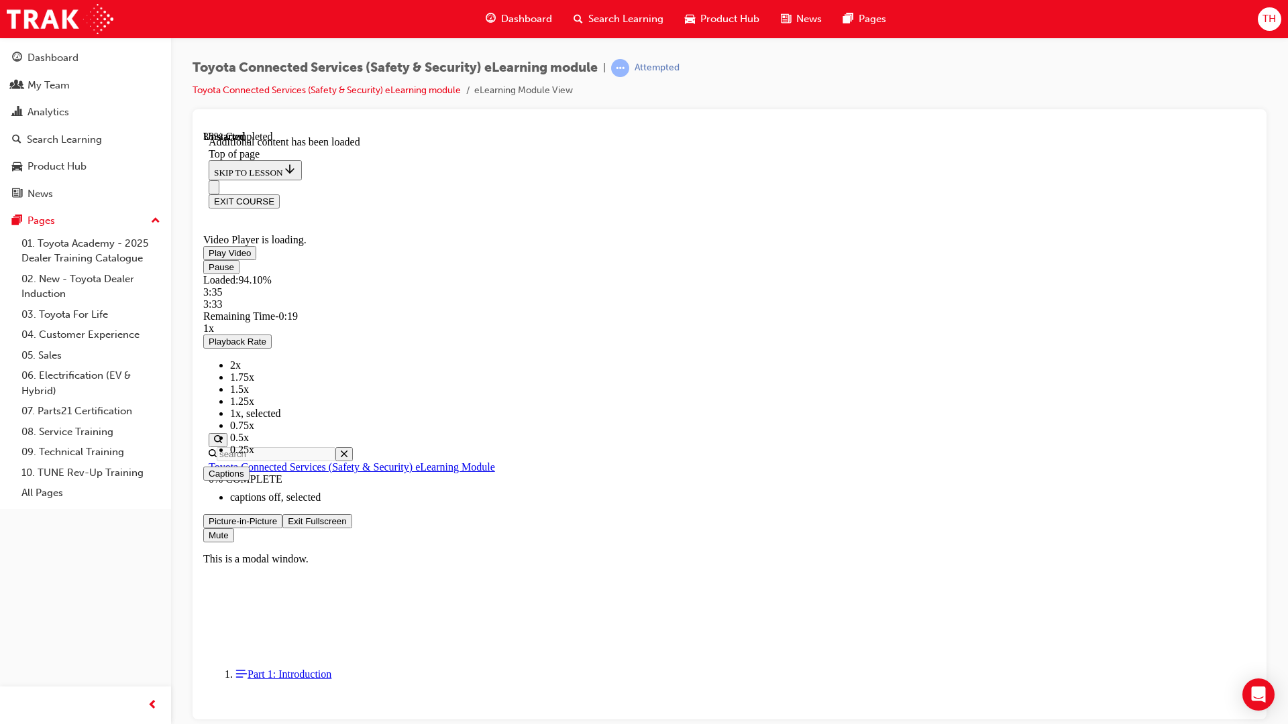
click at [405, 231] on video "Video player" at bounding box center [303, 180] width 201 height 101
click at [209, 258] on span "Video player" at bounding box center [209, 253] width 0 height 10
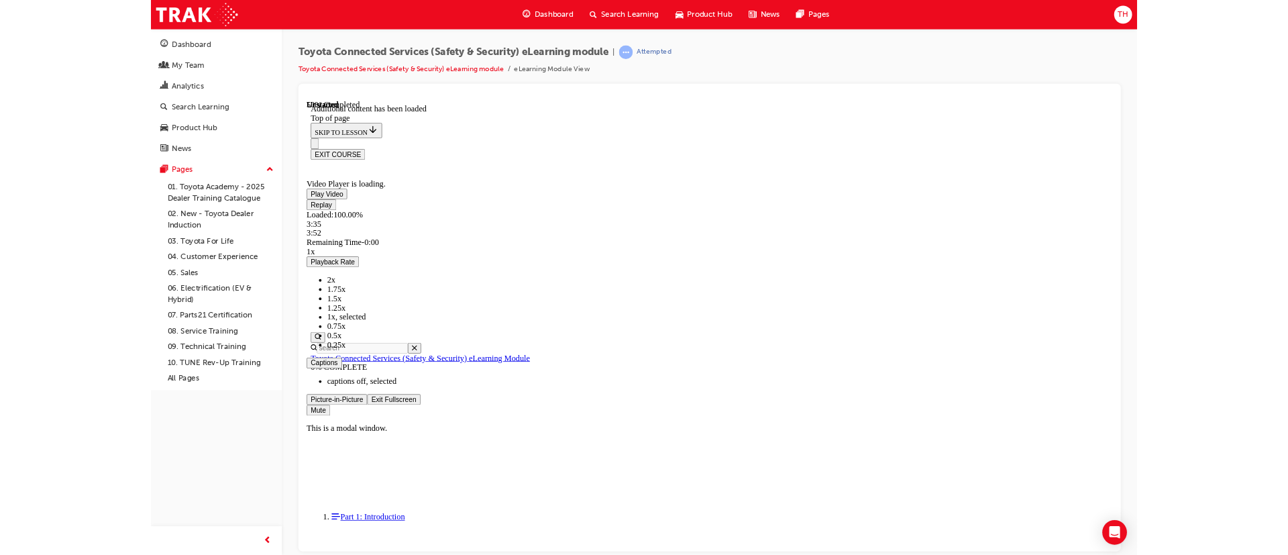
scroll to position [285, 0]
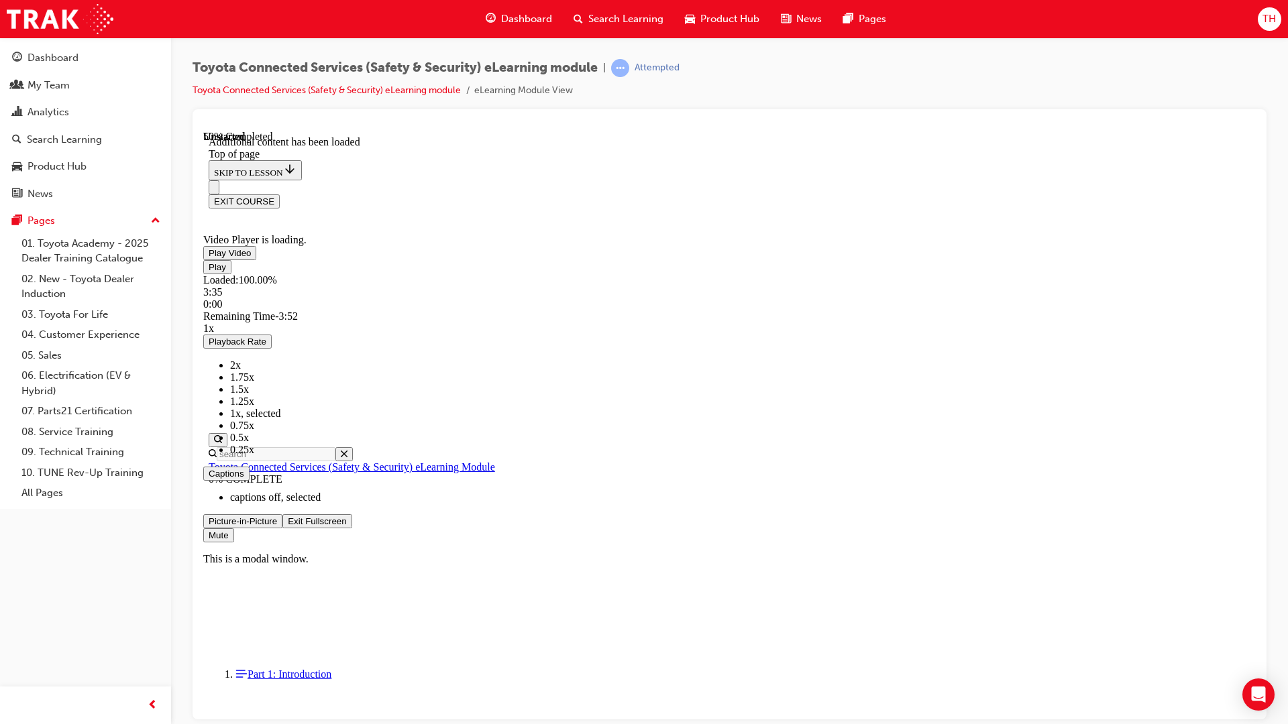
click at [209, 258] on span "Video player" at bounding box center [209, 253] width 0 height 10
click at [1118, 310] on div "Loaded : 100.00% 3:12 3:12" at bounding box center [729, 292] width 1053 height 36
drag, startPoint x: 1160, startPoint y: 824, endPoint x: 1324, endPoint y: 851, distance: 166.0
click at [1165, 310] on div "Loaded : 100.00% 3:22 3:22" at bounding box center [729, 292] width 1053 height 36
click at [1251, 310] on div "Loaded : 100.00% 3:42 3:24" at bounding box center [729, 292] width 1053 height 36
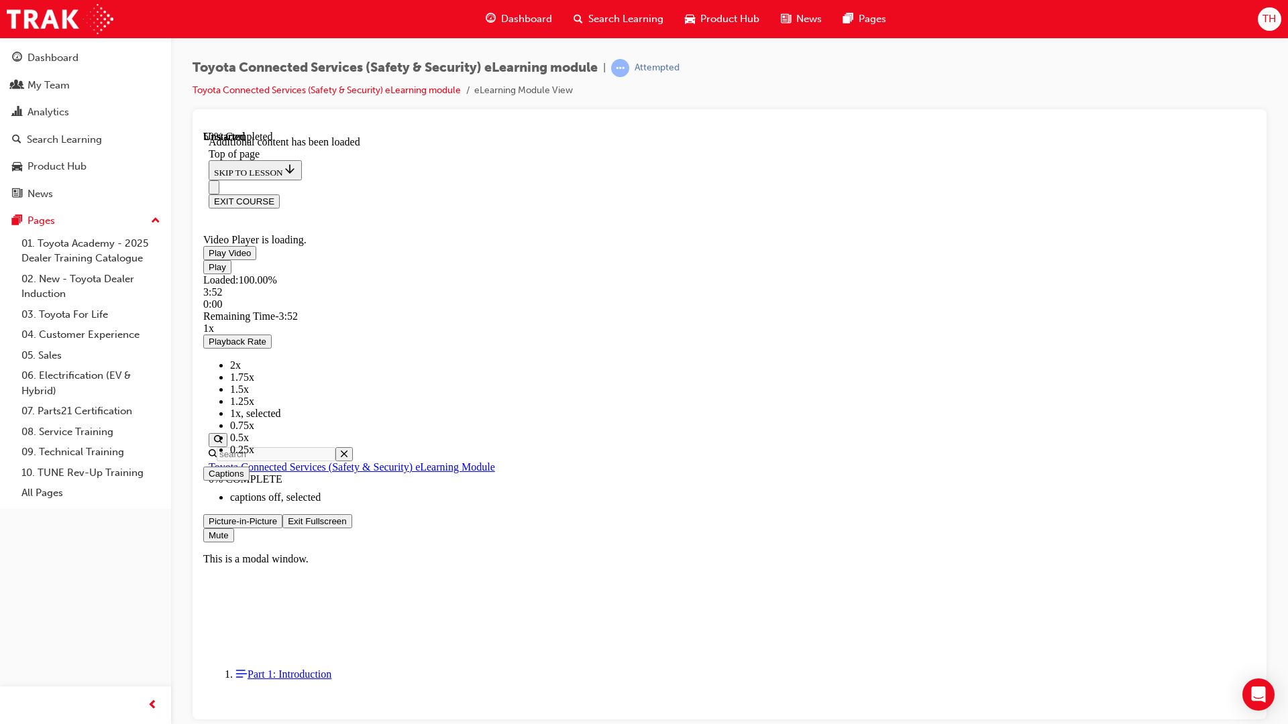
click at [1256, 542] on div "Play Loaded : 100.00% 3:52 0:00 Remaining Time - 3:52 1x Playback Rate 2x 1.75x…" at bounding box center [729, 401] width 1053 height 282
click at [288, 526] on span "Video player" at bounding box center [288, 521] width 0 height 10
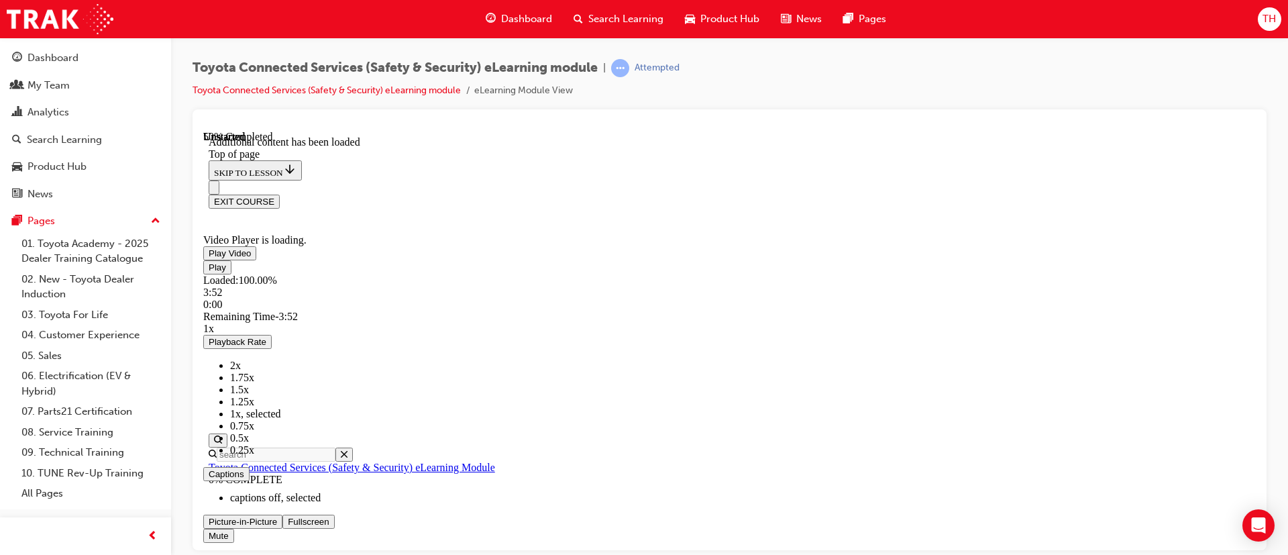
scroll to position [590, 0]
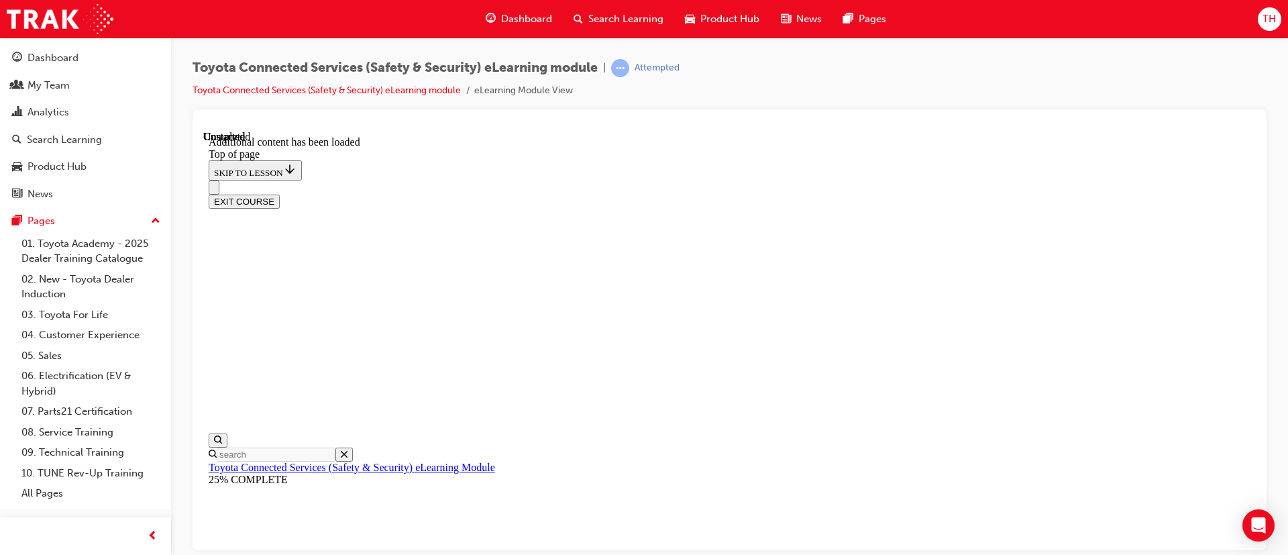
scroll to position [227, 0]
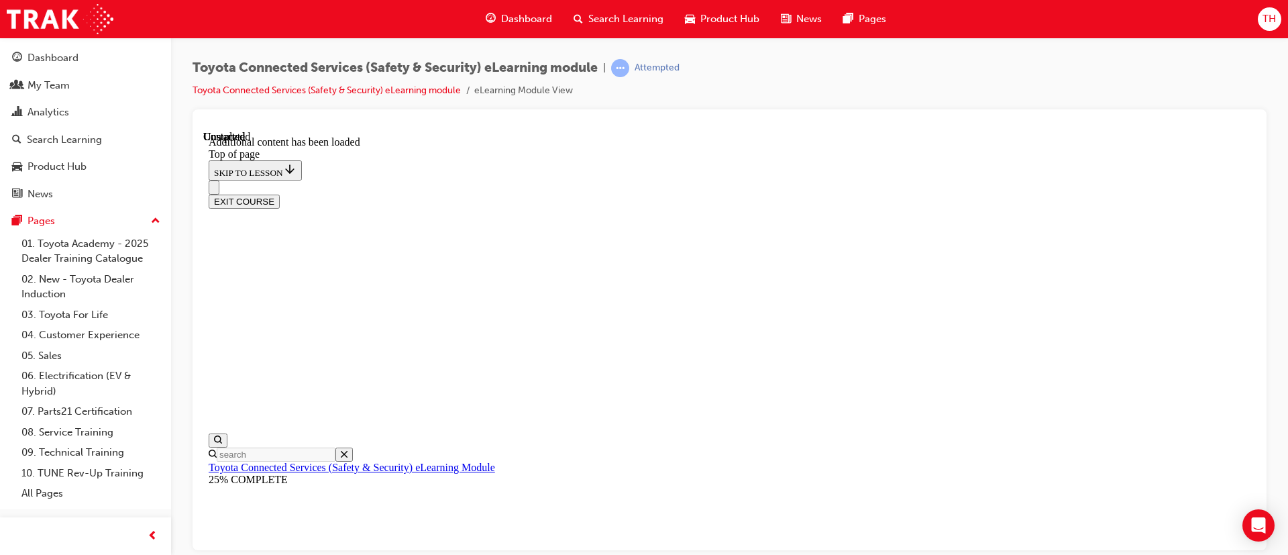
scroll to position [200, 0]
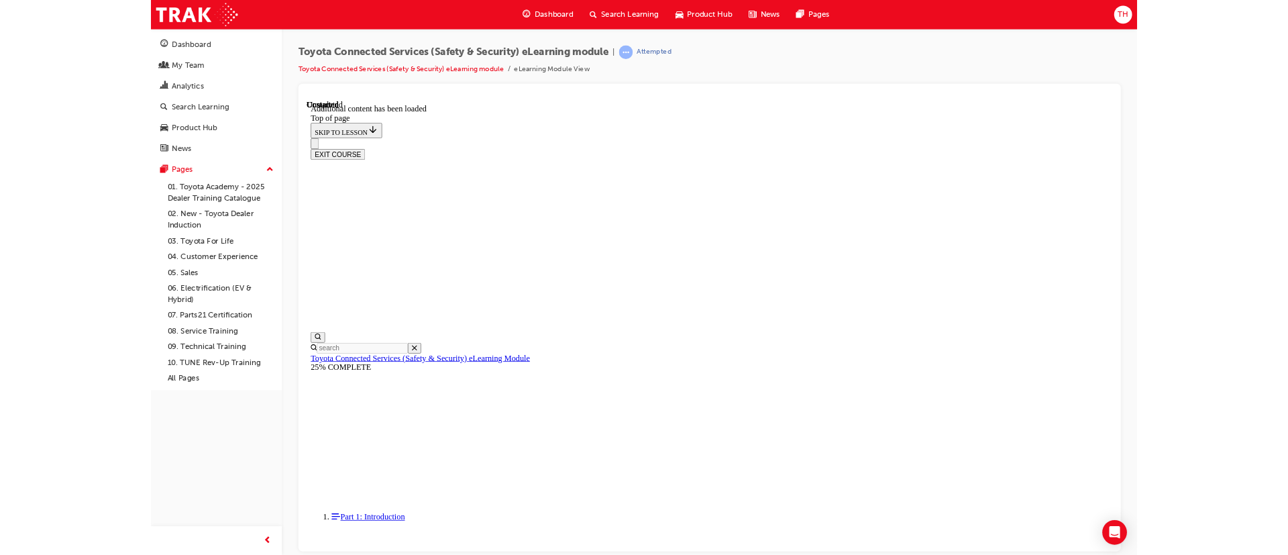
scroll to position [97, 0]
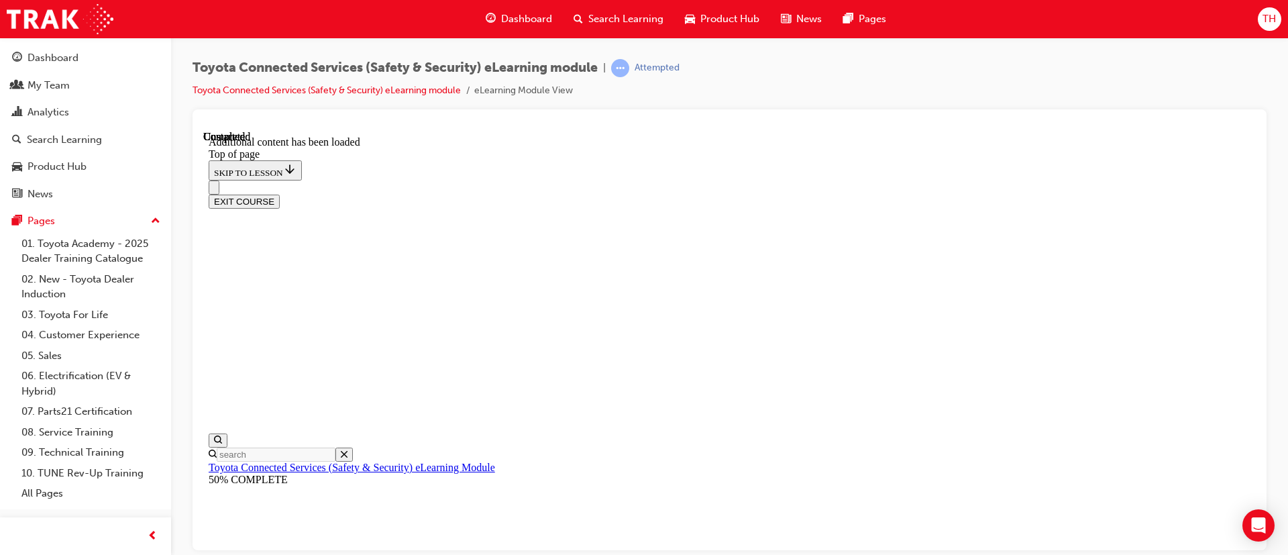
scroll to position [242, 0]
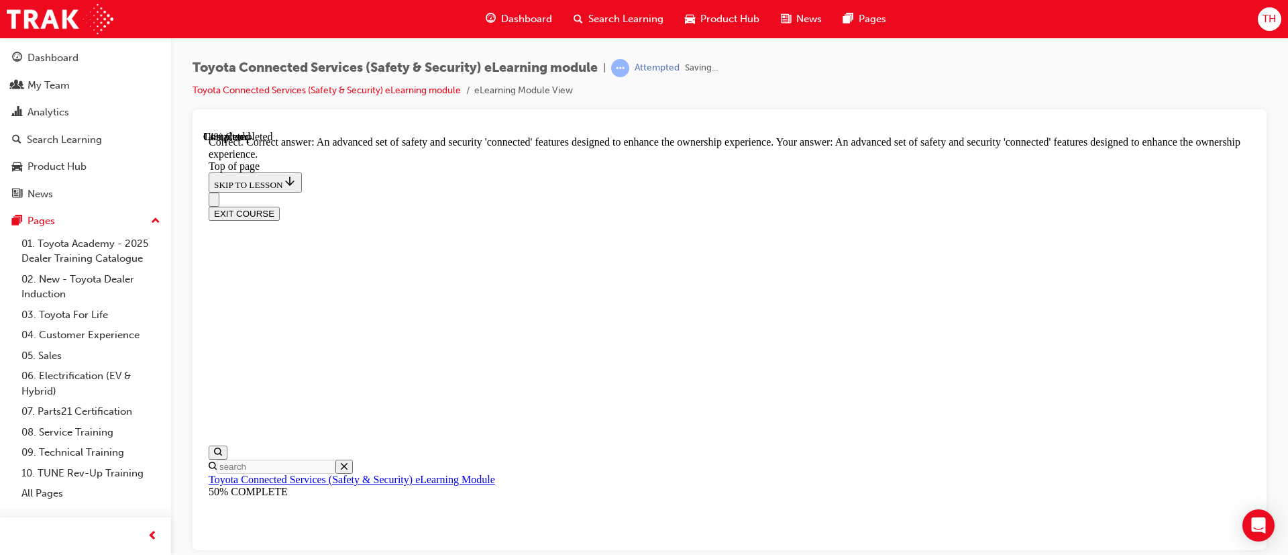
scroll to position [364, 0]
drag, startPoint x: 723, startPoint y: 367, endPoint x: 730, endPoint y: 405, distance: 38.8
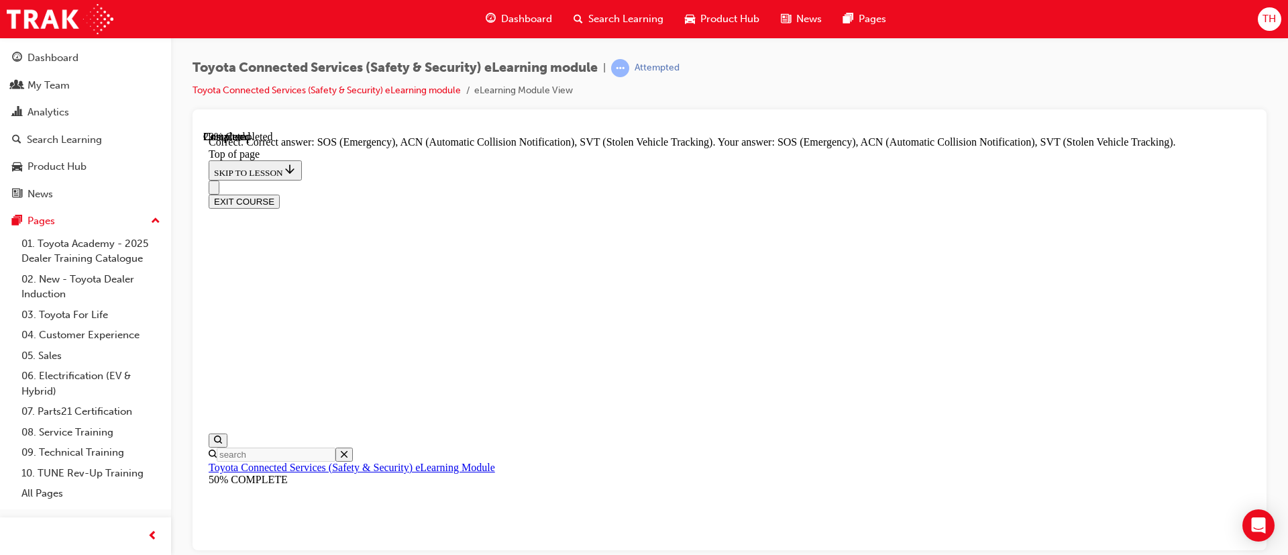
scroll to position [402, 0]
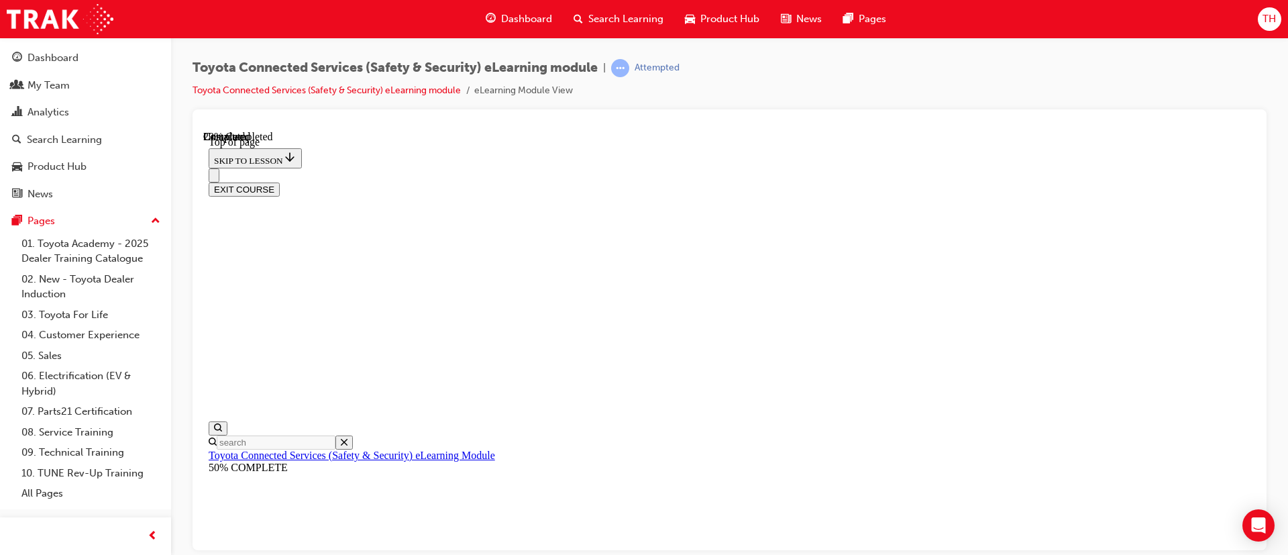
scroll to position [242, 0]
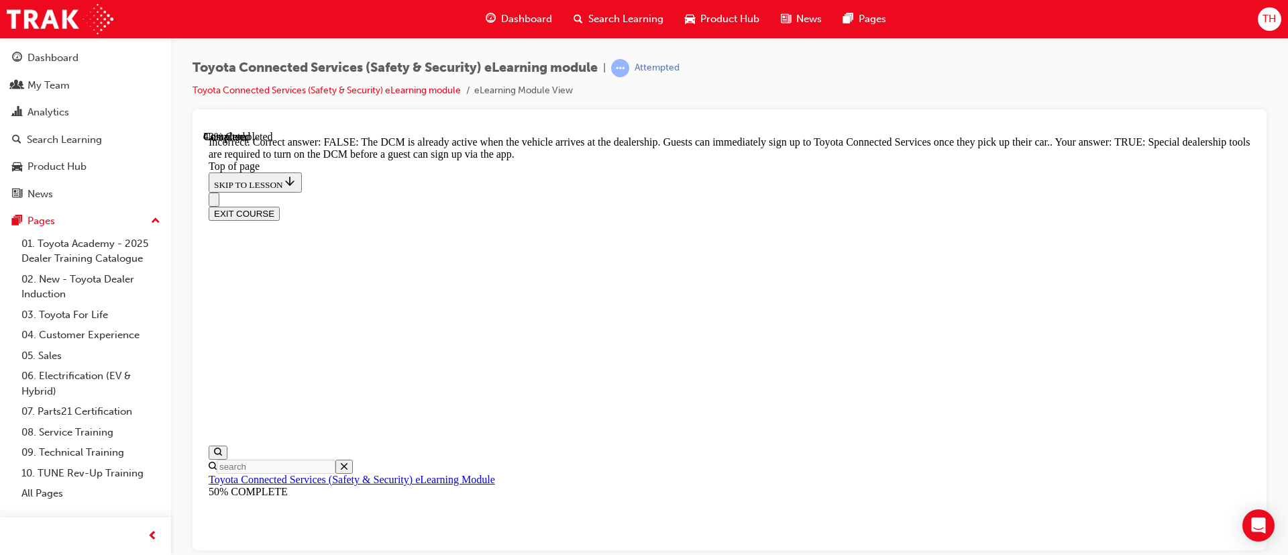
scroll to position [312, 0]
drag, startPoint x: 824, startPoint y: 380, endPoint x: 775, endPoint y: 360, distance: 52.6
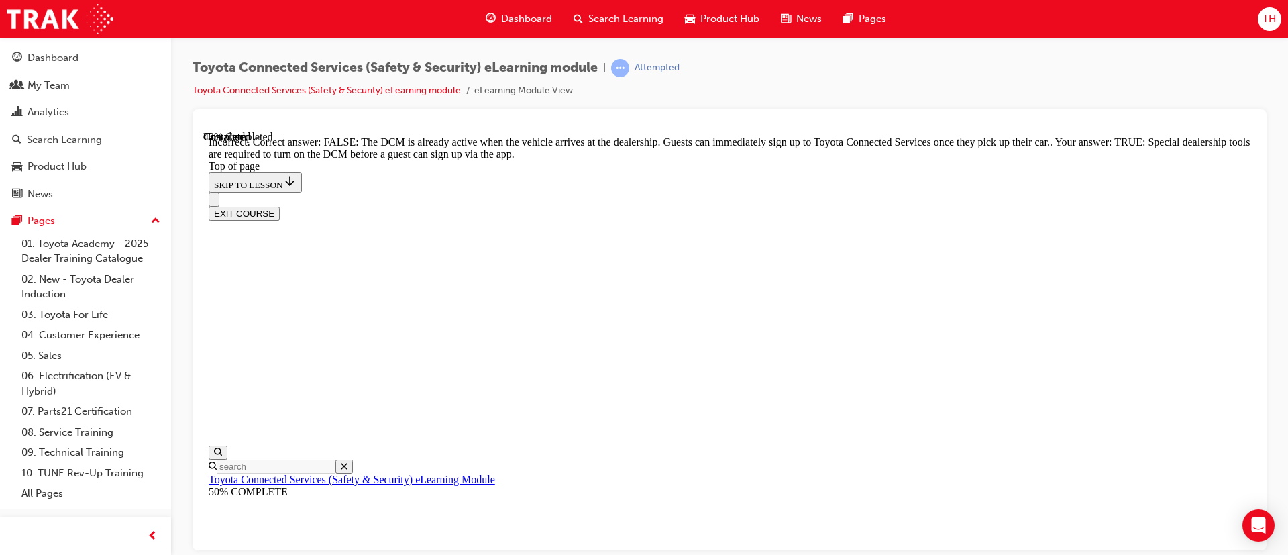
drag, startPoint x: 820, startPoint y: 474, endPoint x: 818, endPoint y: 485, distance: 11.6
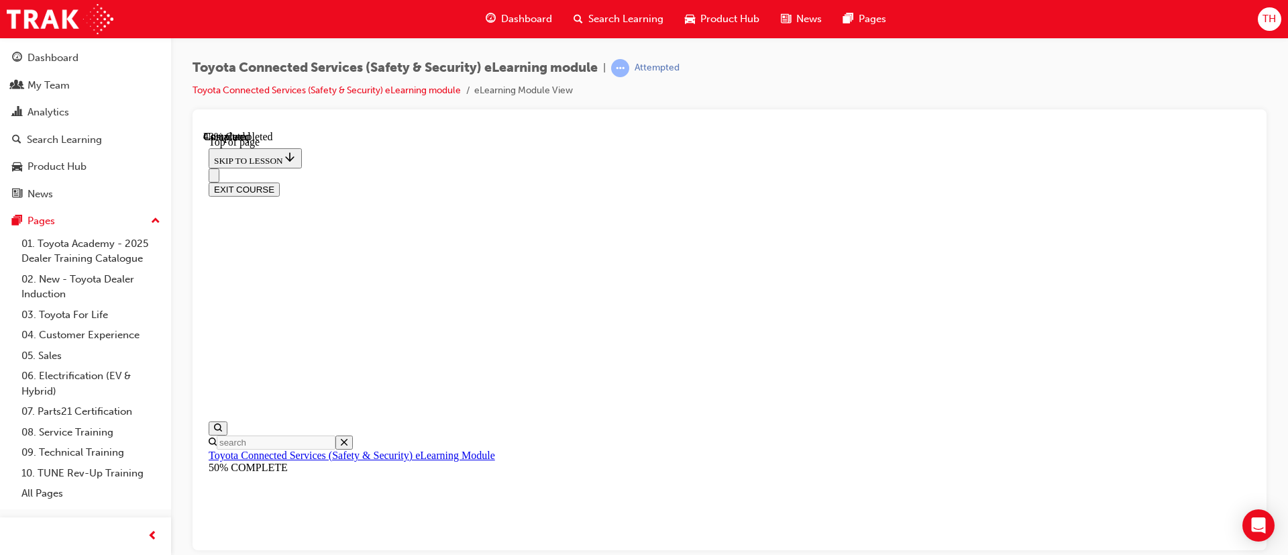
scroll to position [229, 0]
drag, startPoint x: 756, startPoint y: 347, endPoint x: 857, endPoint y: 421, distance: 125.7
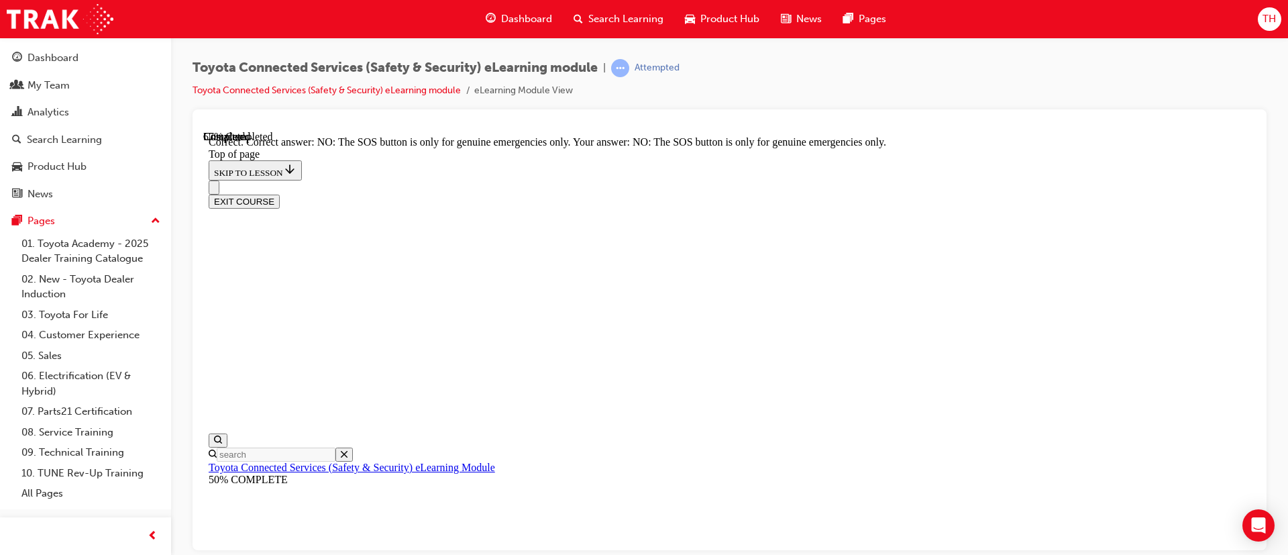
scroll to position [272, 0]
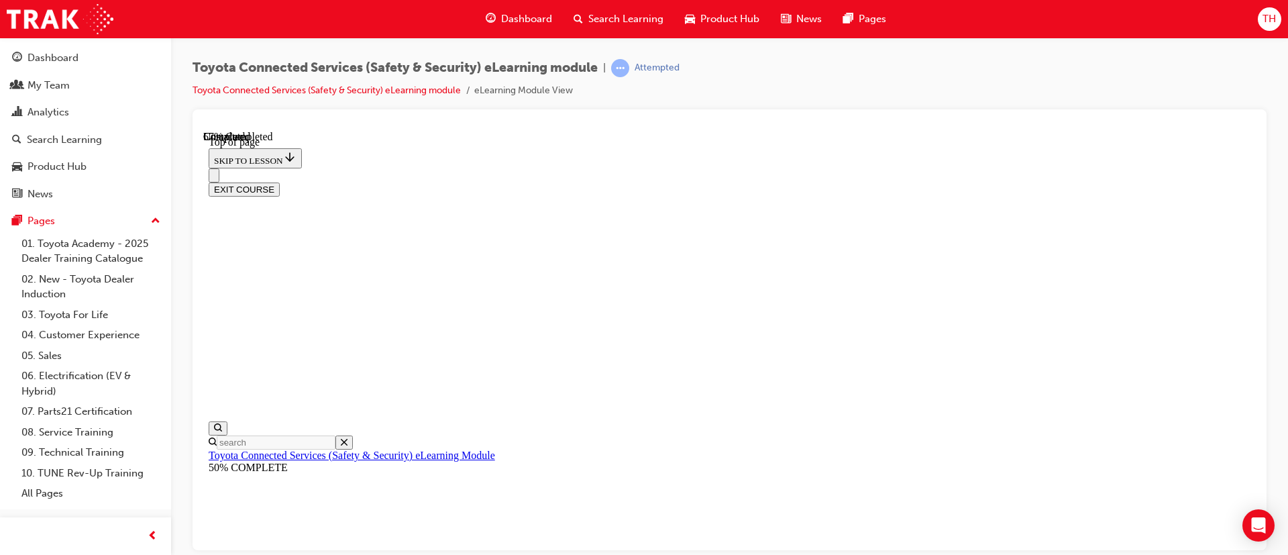
scroll to position [242, 0]
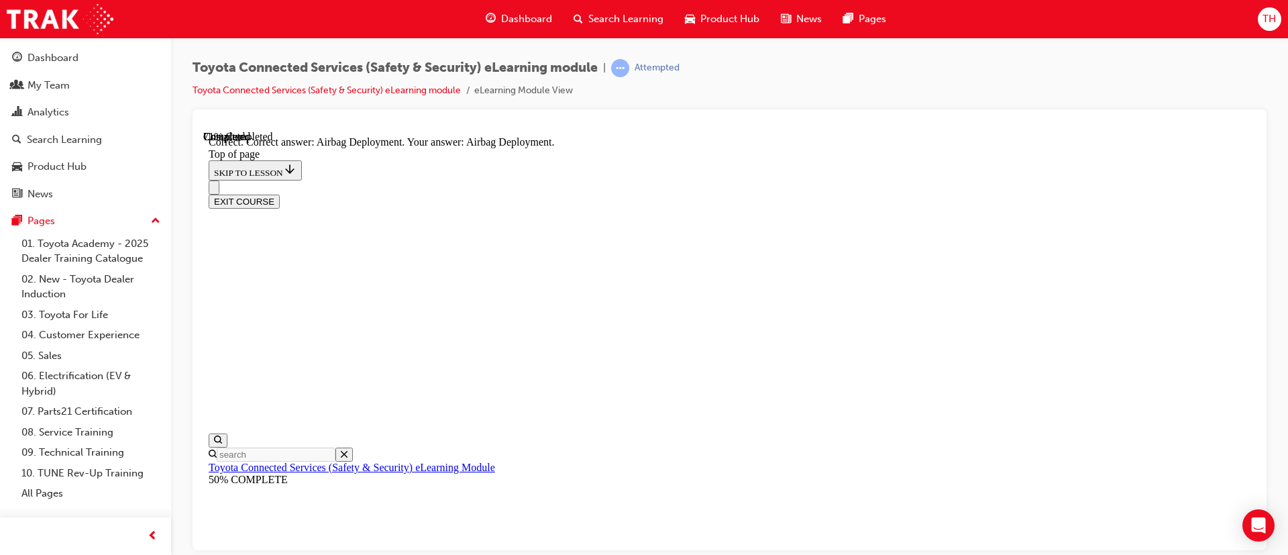
scroll to position [333, 0]
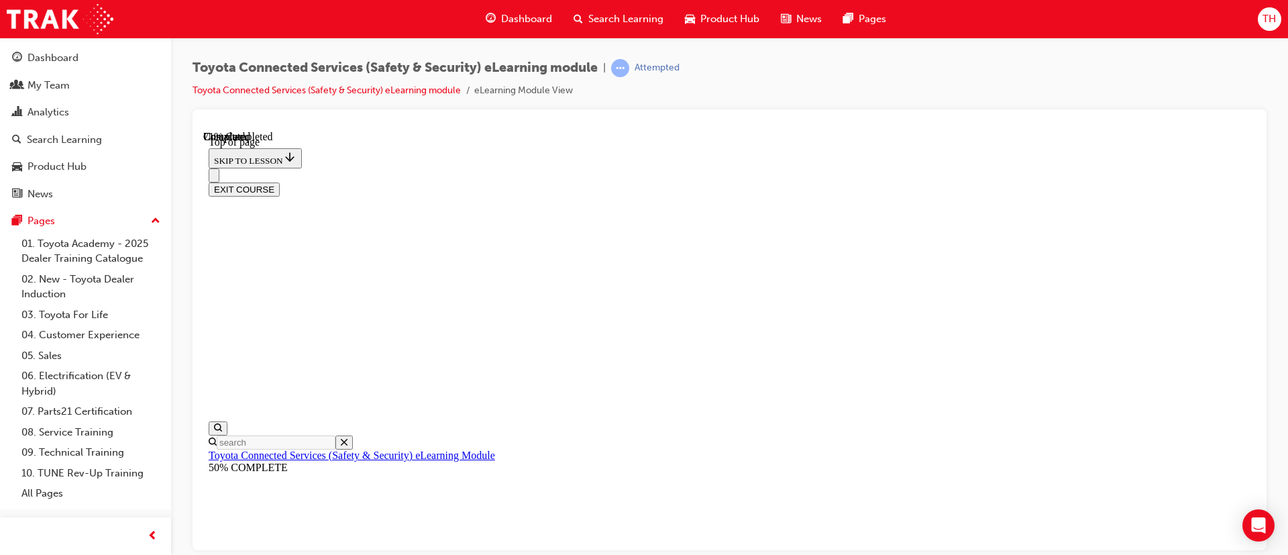
scroll to position [229, 0]
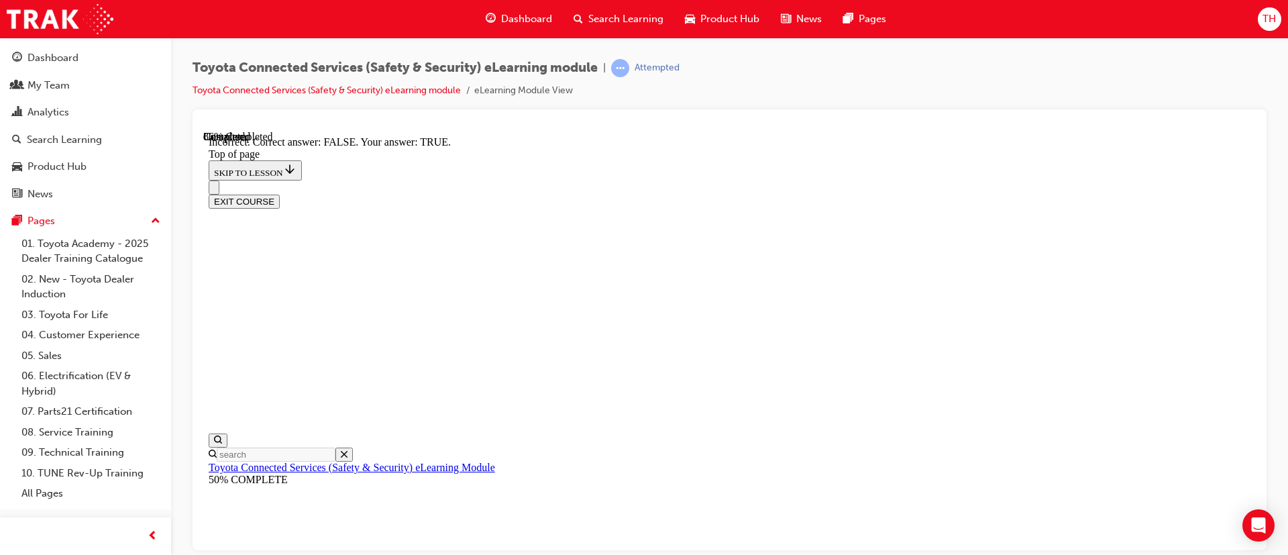
scroll to position [272, 0]
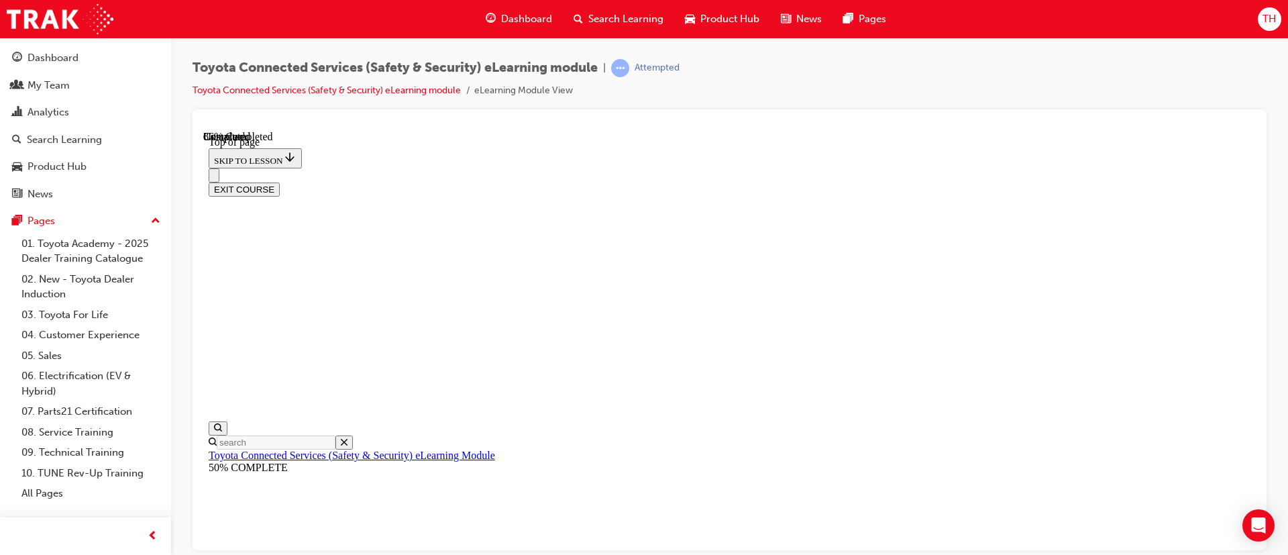
scroll to position [142, 0]
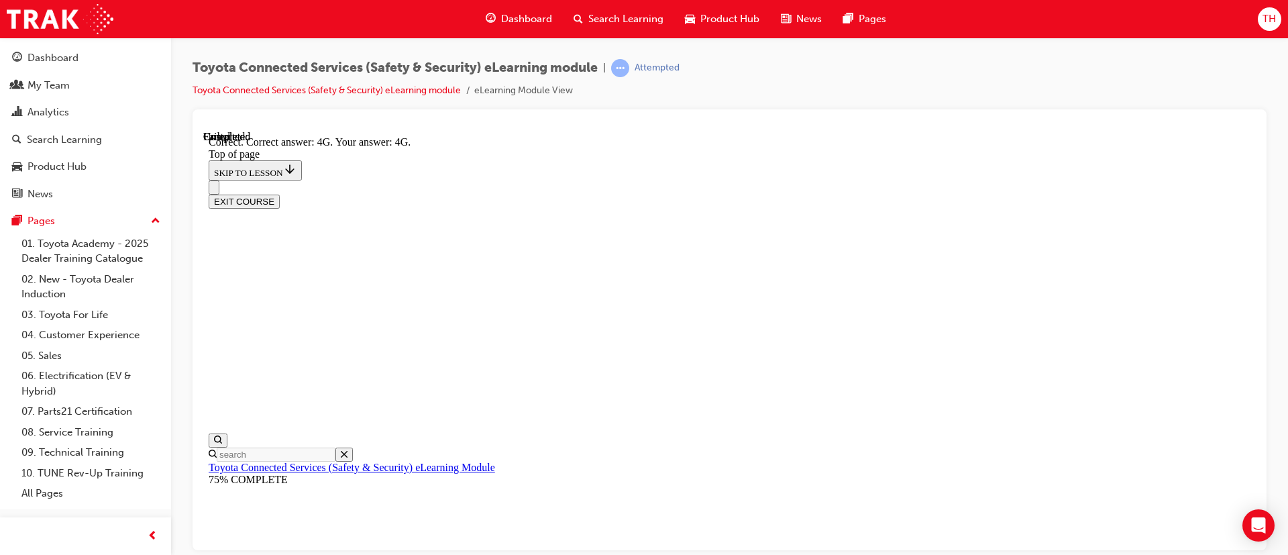
scroll to position [356, 0]
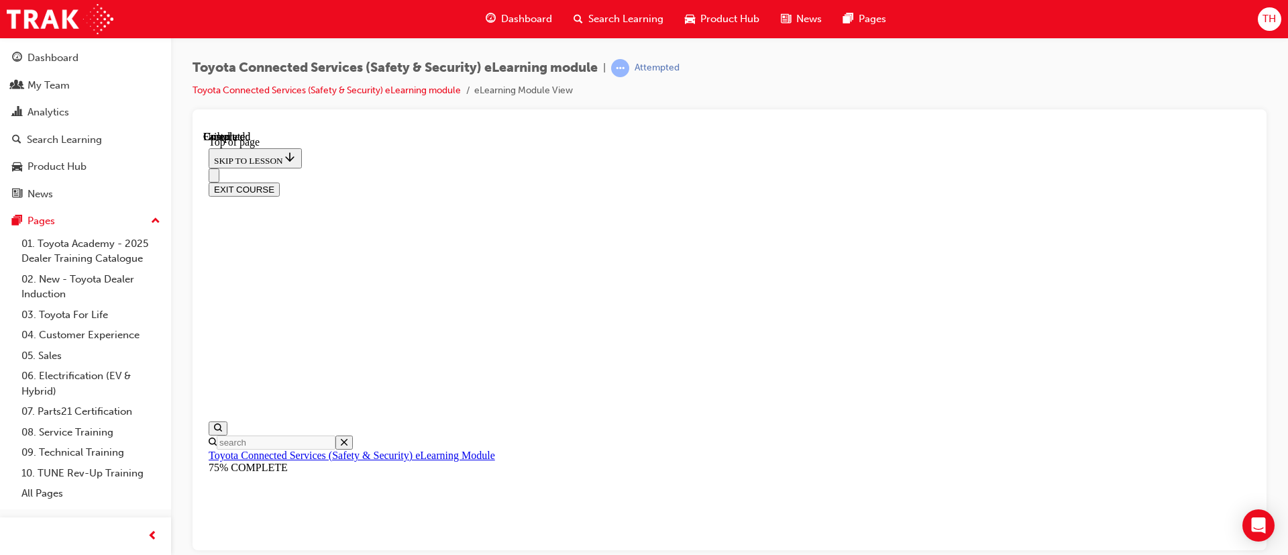
scroll to position [309, 0]
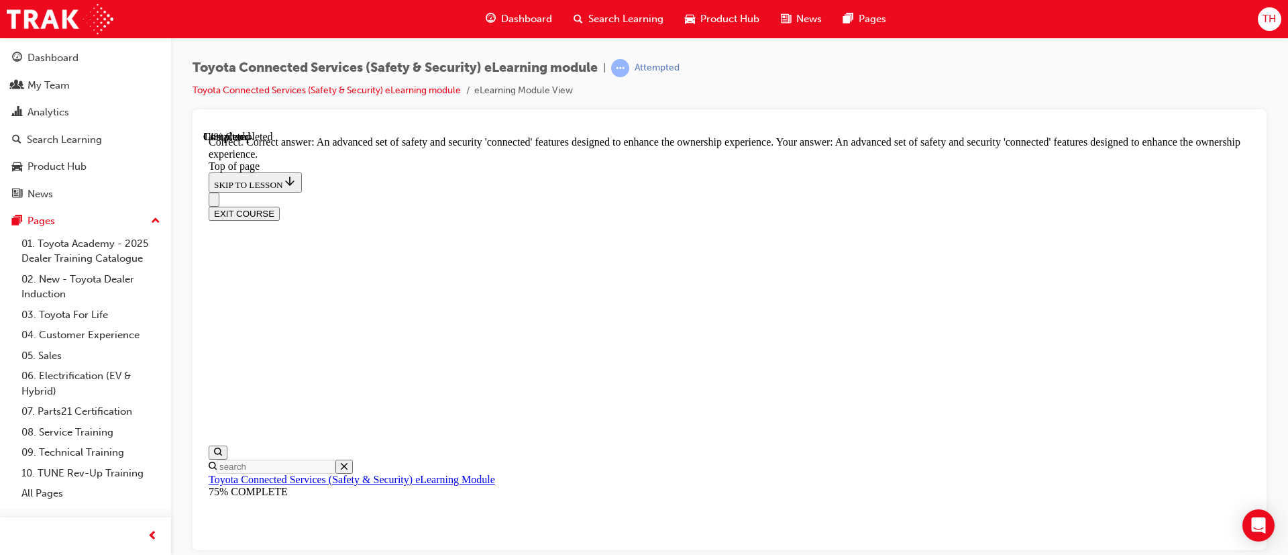
scroll to position [364, 0]
drag, startPoint x: 700, startPoint y: 365, endPoint x: 698, endPoint y: 396, distance: 30.9
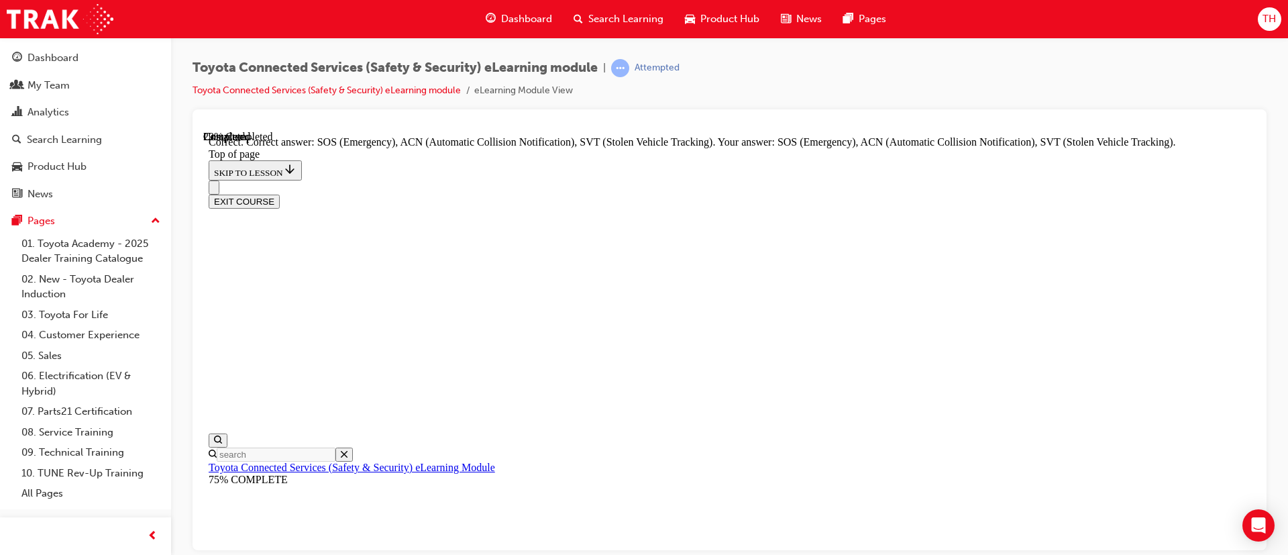
scroll to position [402, 0]
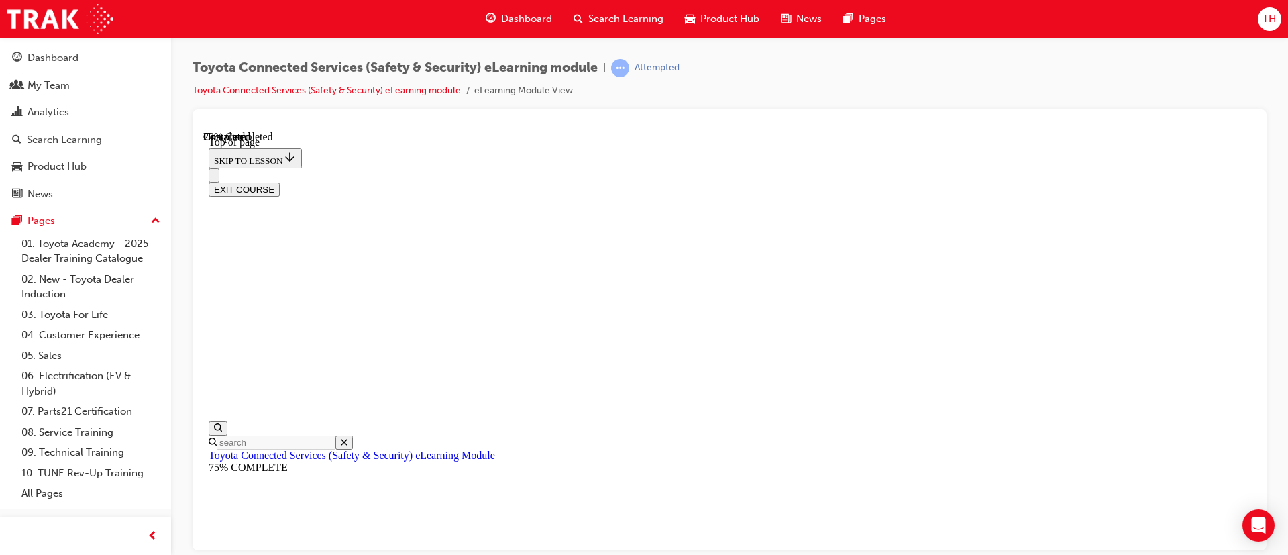
scroll to position [142, 0]
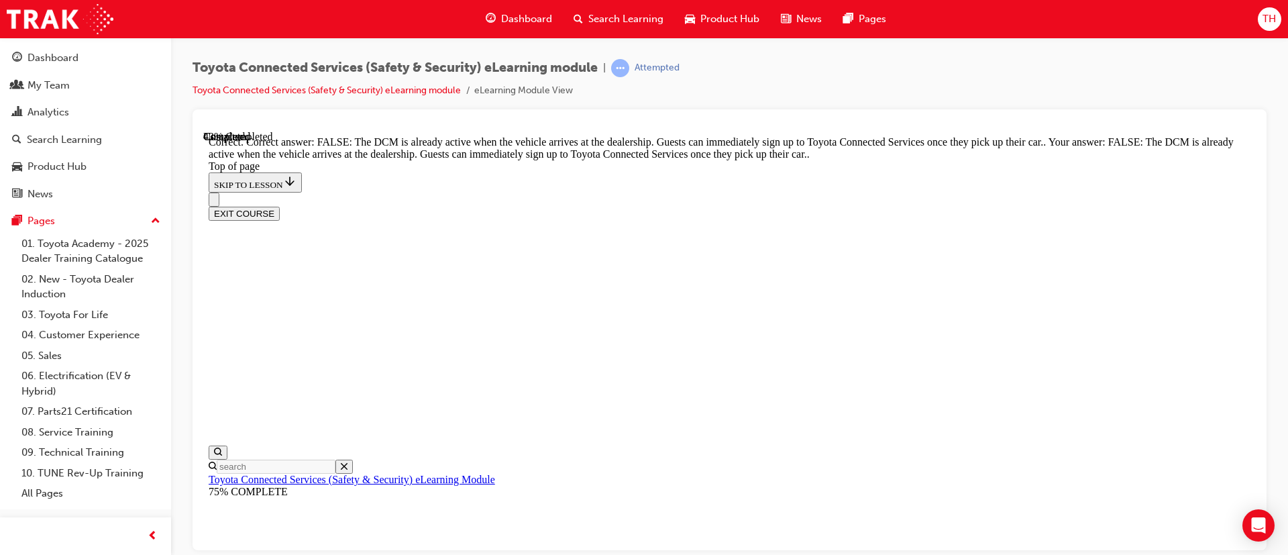
scroll to position [312, 0]
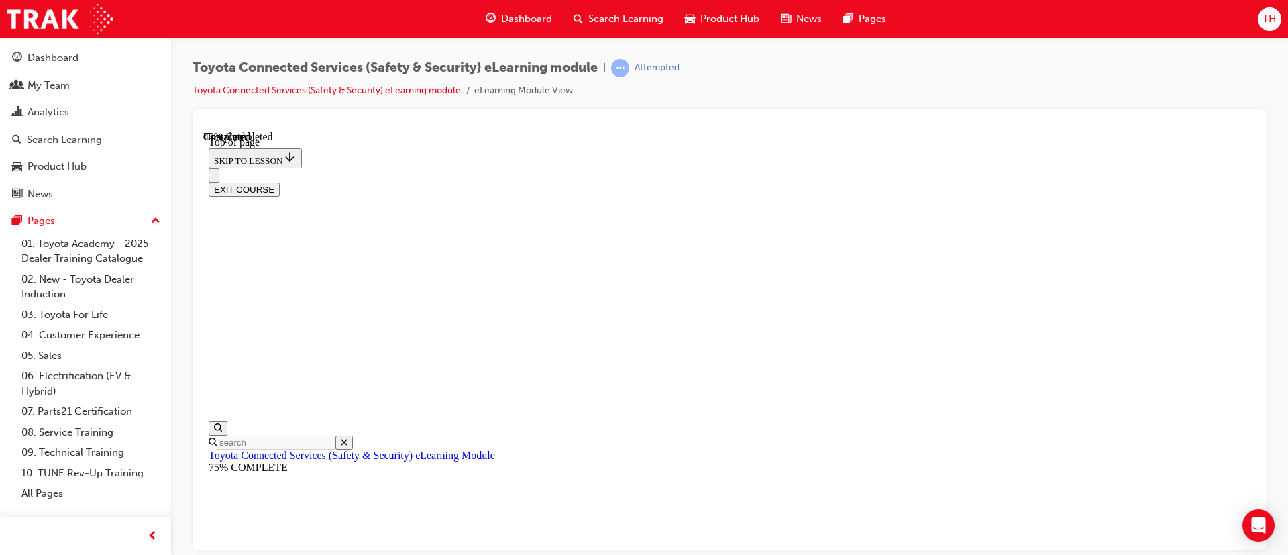
scroll to position [229, 0]
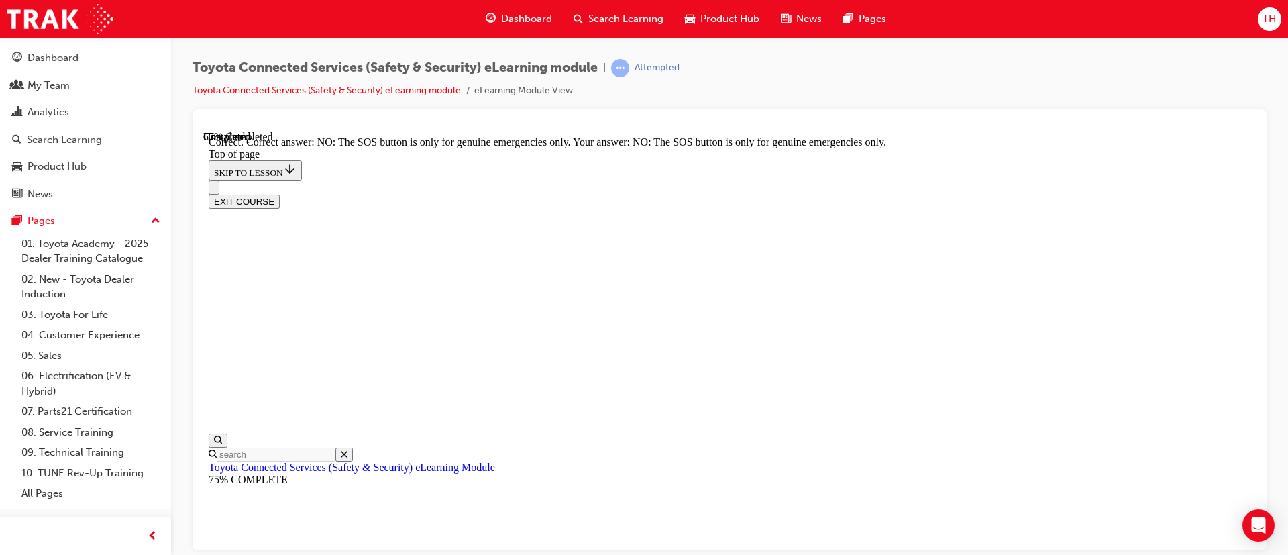
scroll to position [272, 0]
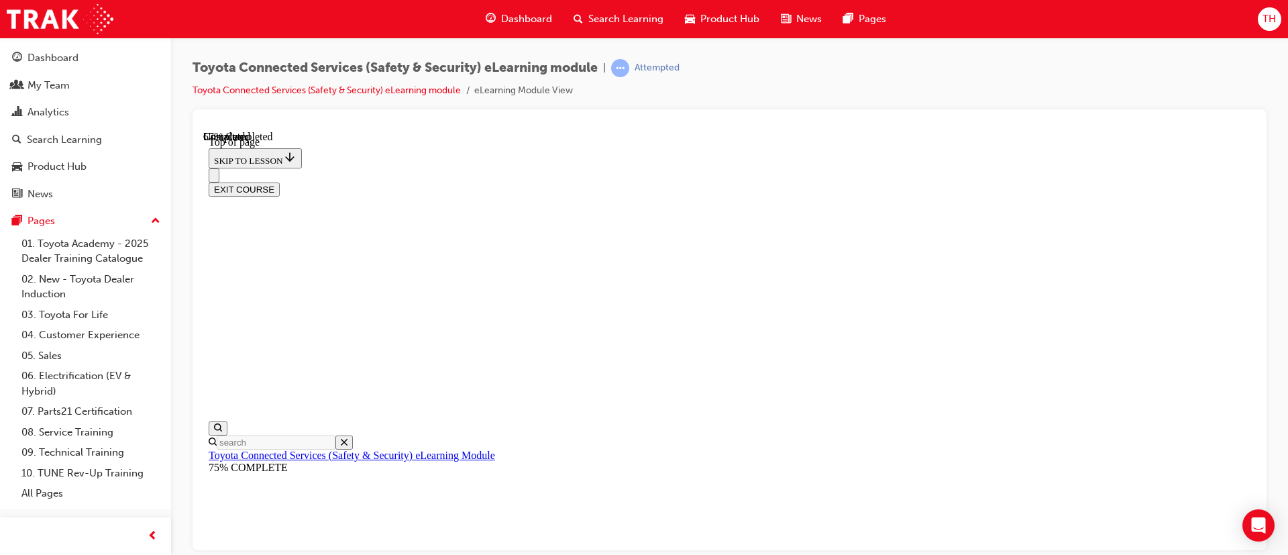
scroll to position [291, 0]
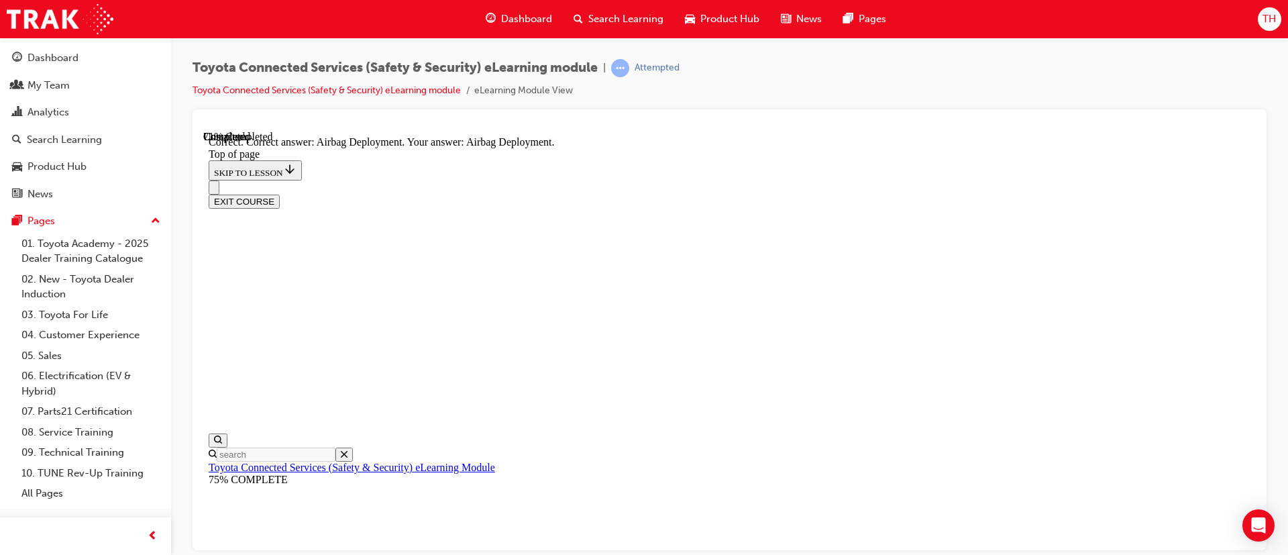
scroll to position [333, 0]
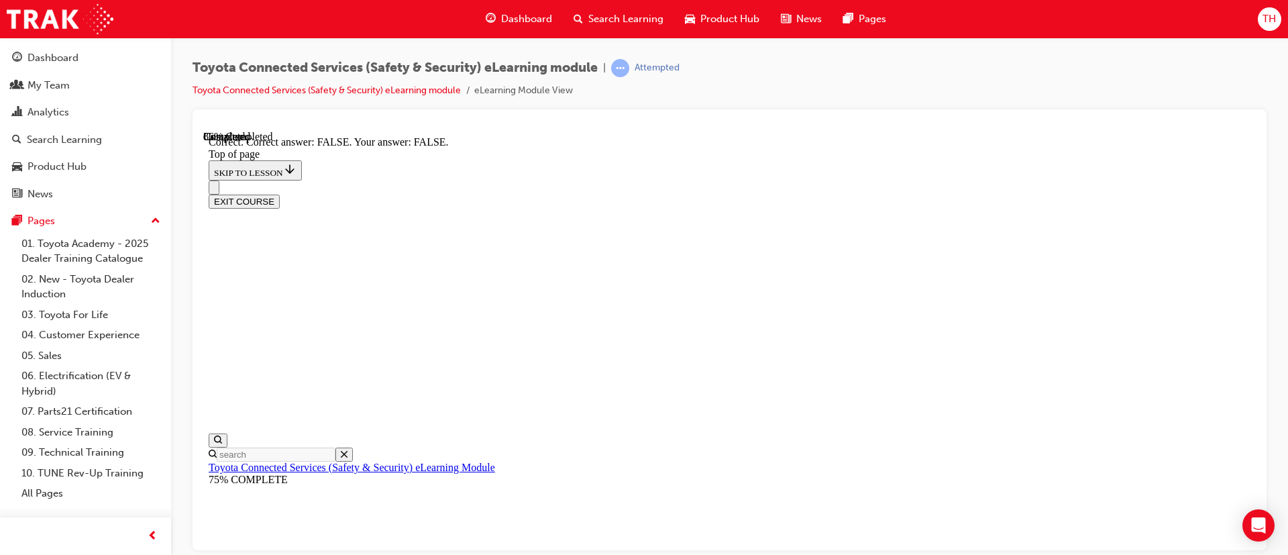
scroll to position [272, 0]
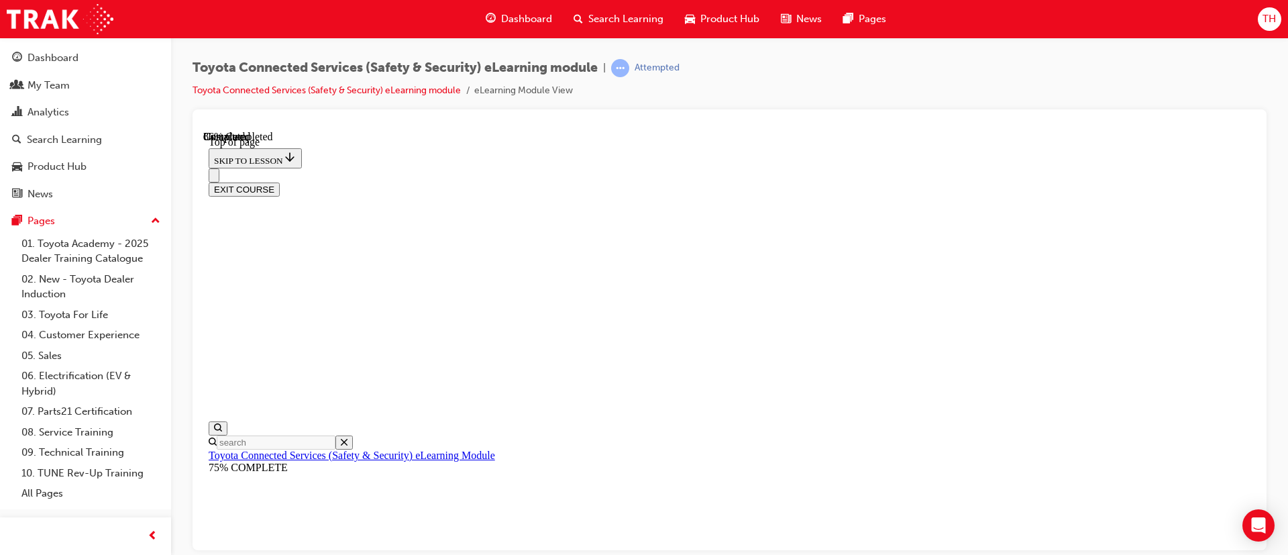
scroll to position [314, 0]
drag, startPoint x: 684, startPoint y: 248, endPoint x: 777, endPoint y: 347, distance: 136.7
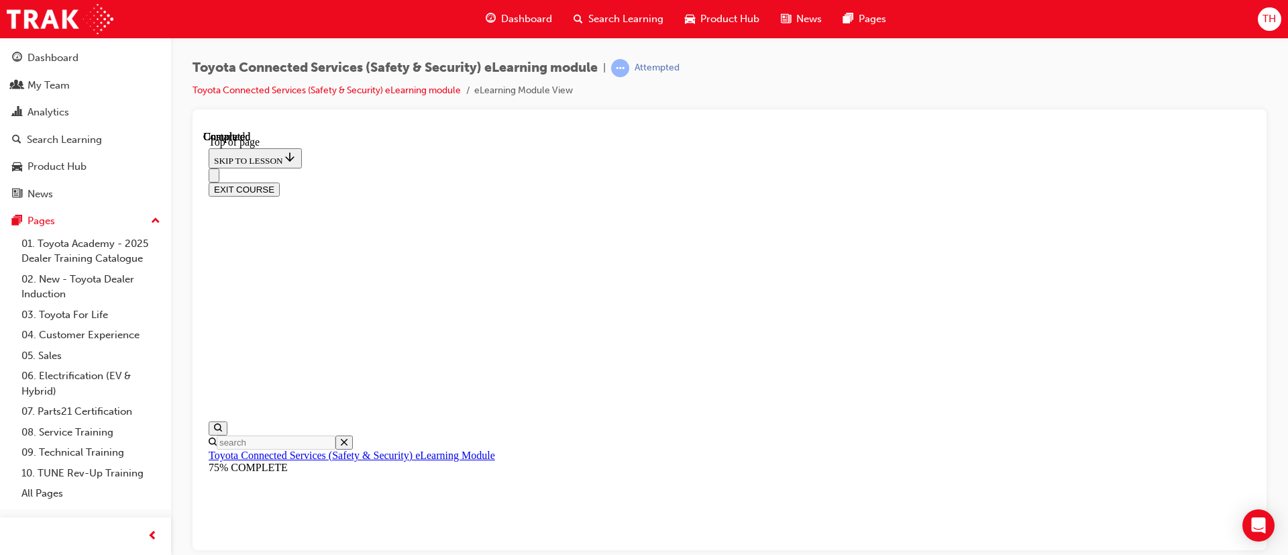
scroll to position [309, 0]
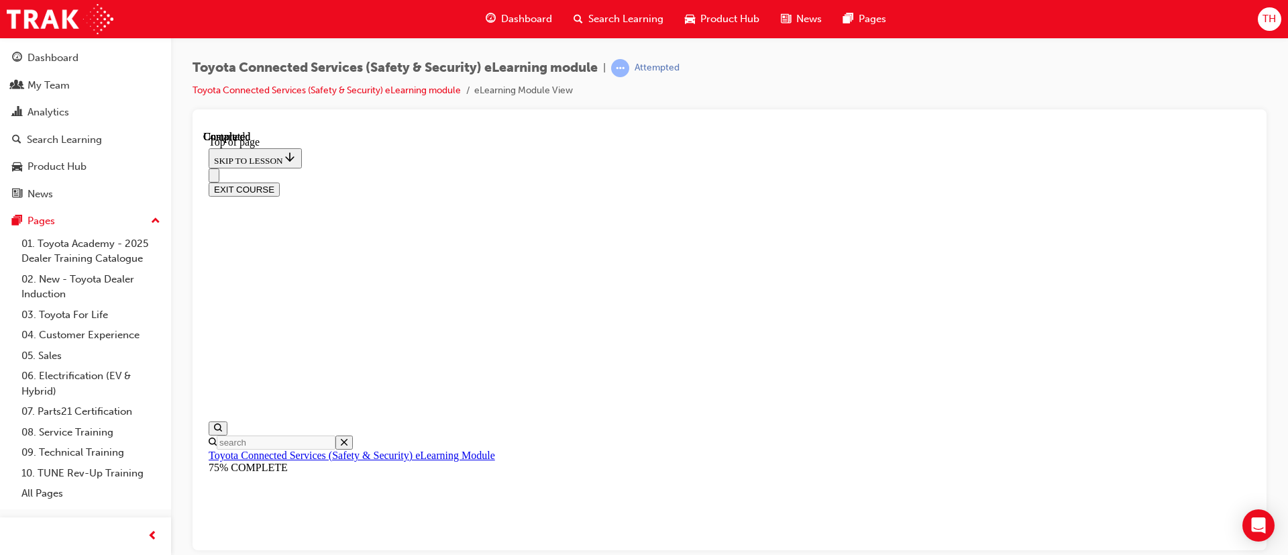
drag, startPoint x: 1132, startPoint y: 525, endPoint x: 1338, endPoint y: 777, distance: 325.2
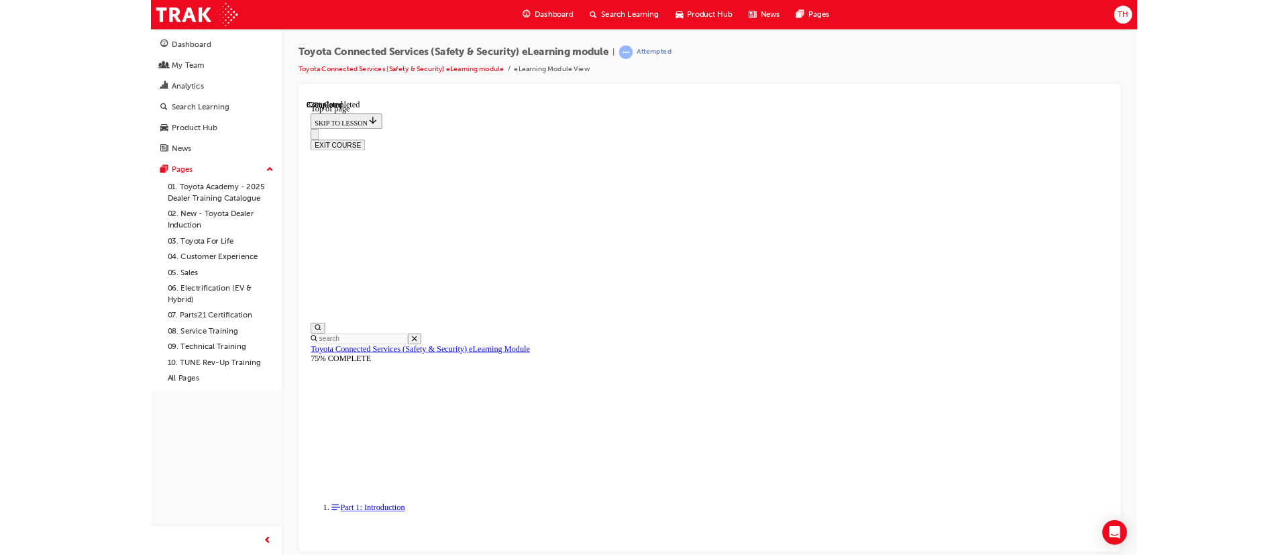
scroll to position [97, 0]
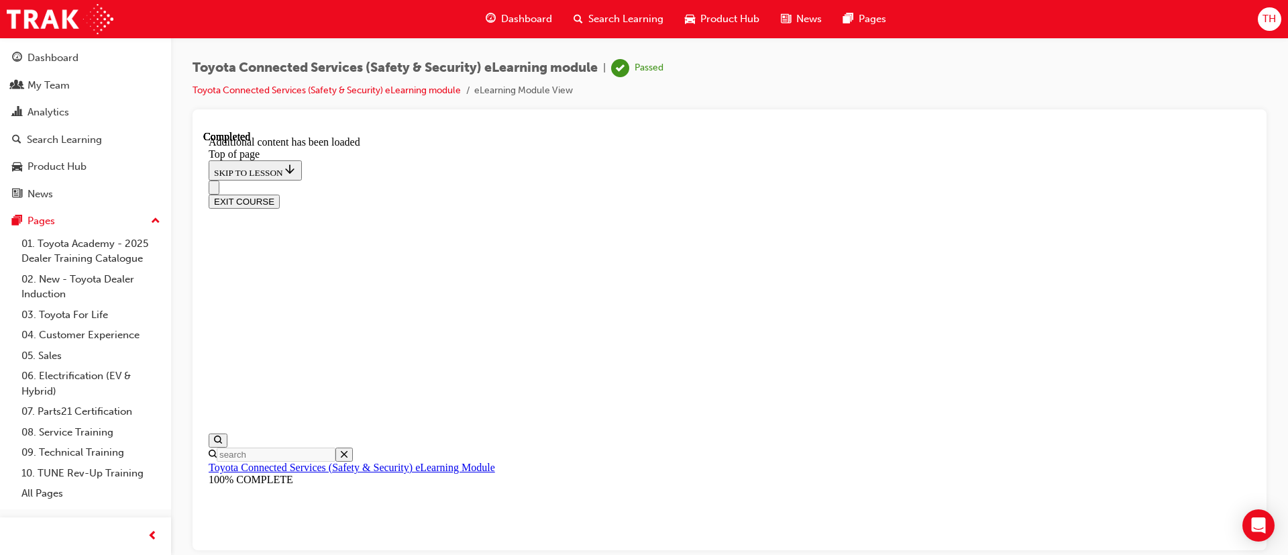
scroll to position [468, 0]
click at [280, 194] on button "EXIT COURSE" at bounding box center [244, 201] width 71 height 14
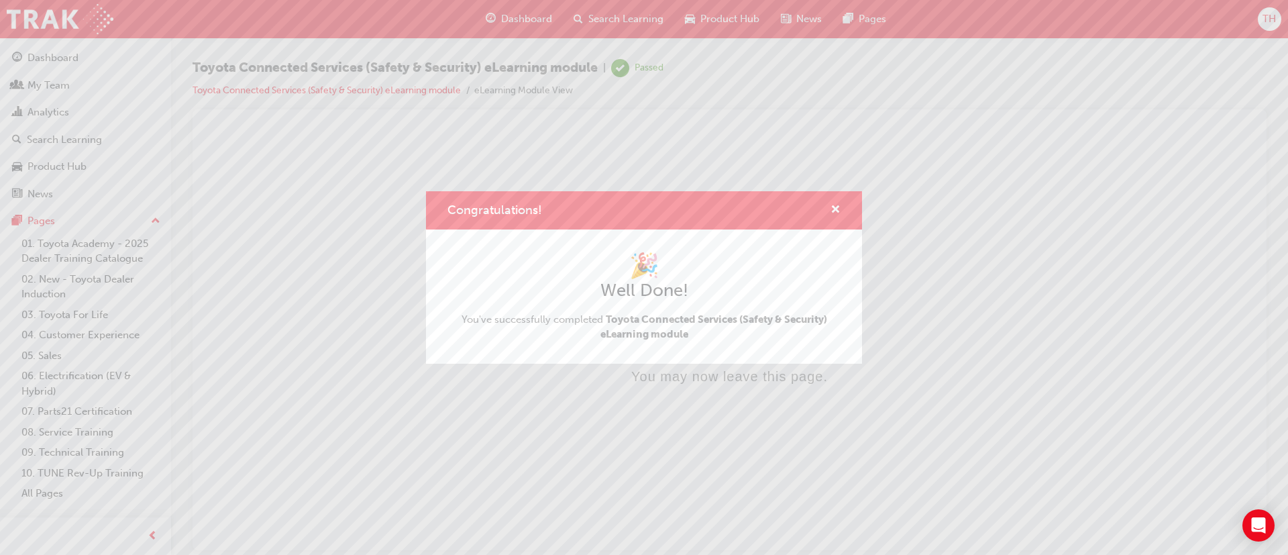
scroll to position [0, 0]
click at [834, 209] on span "cross-icon" at bounding box center [835, 211] width 10 height 12
